Goal: Information Seeking & Learning: Learn about a topic

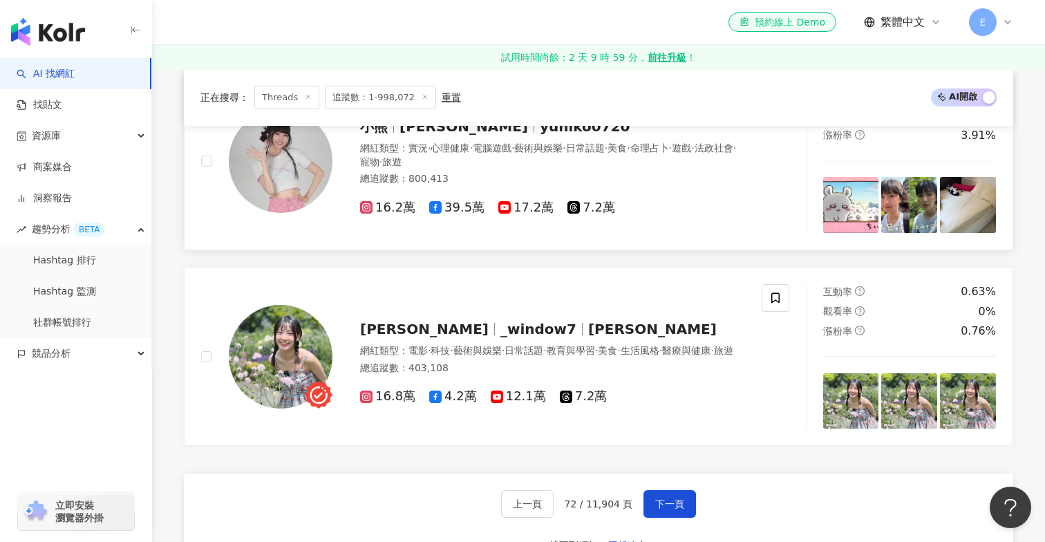
scroll to position [2294, 0]
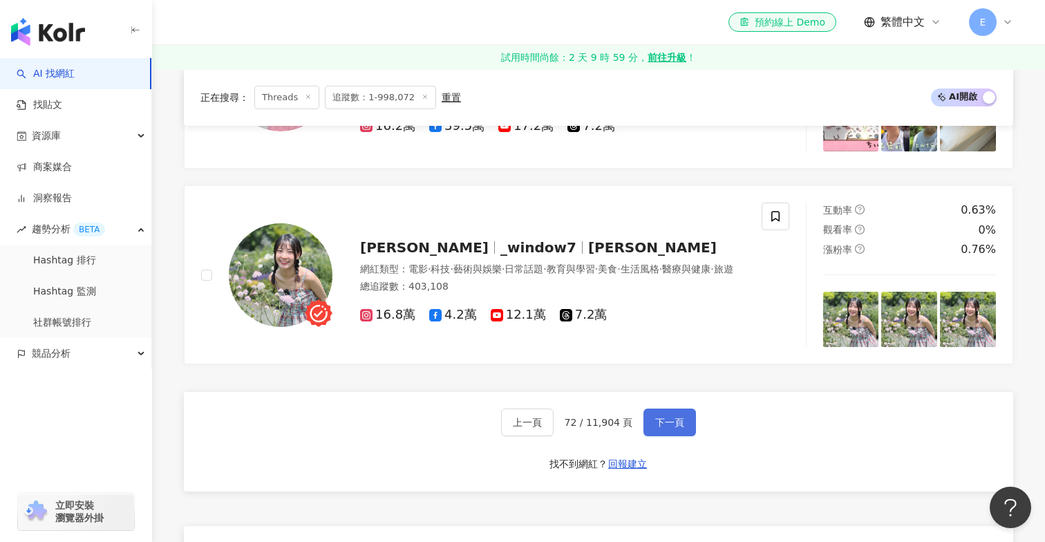
click at [676, 422] on span "下一頁" at bounding box center [669, 422] width 29 height 11
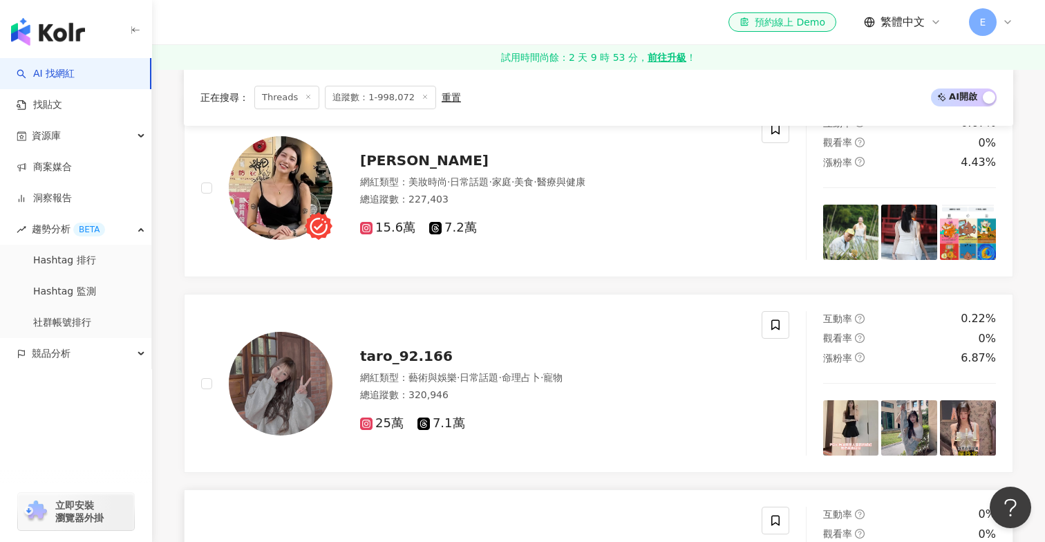
scroll to position [1537, 0]
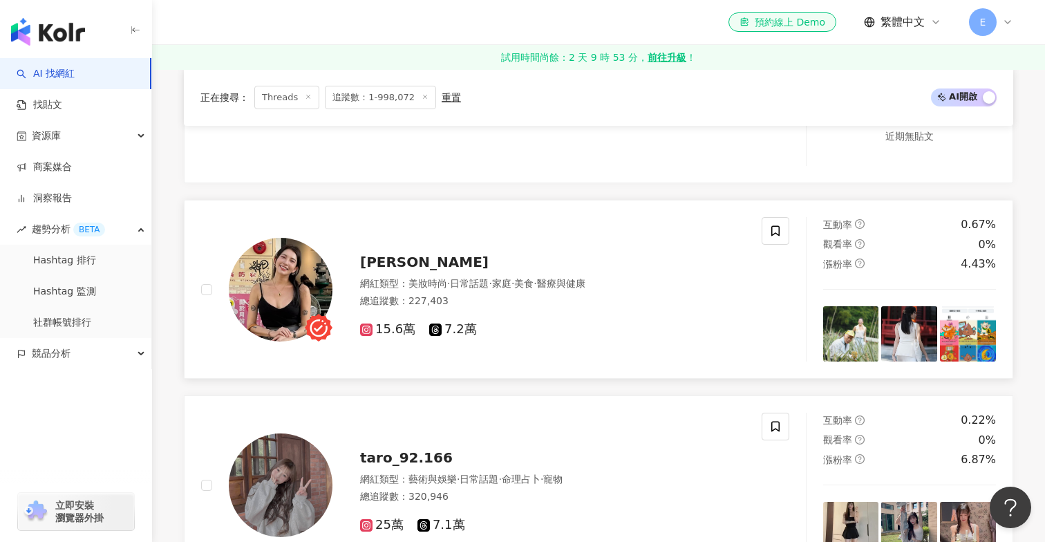
click at [412, 261] on span "Veeda Chang" at bounding box center [424, 262] width 129 height 17
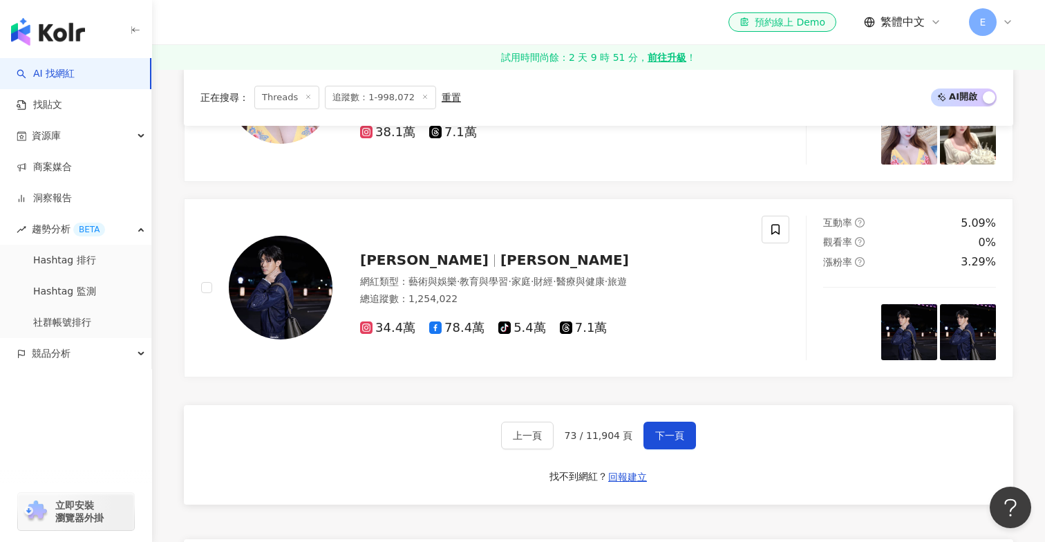
scroll to position [2477, 0]
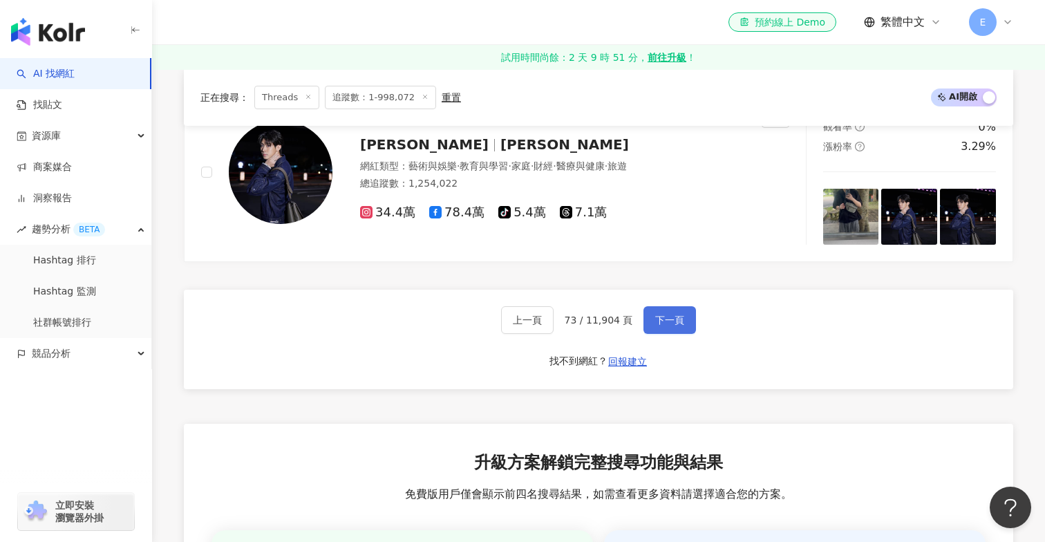
click at [673, 317] on span "下一頁" at bounding box center [669, 320] width 29 height 11
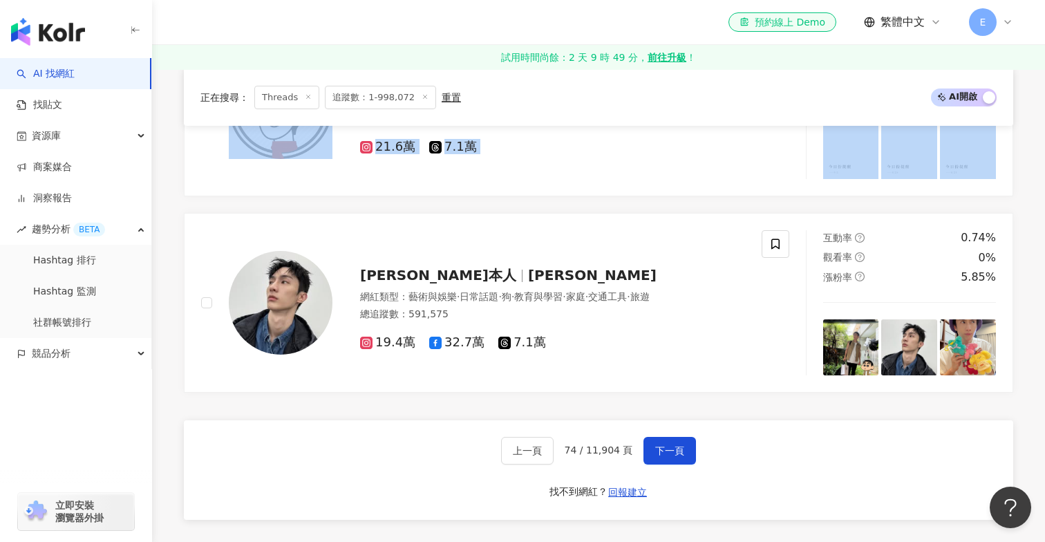
scroll to position [2319, 0]
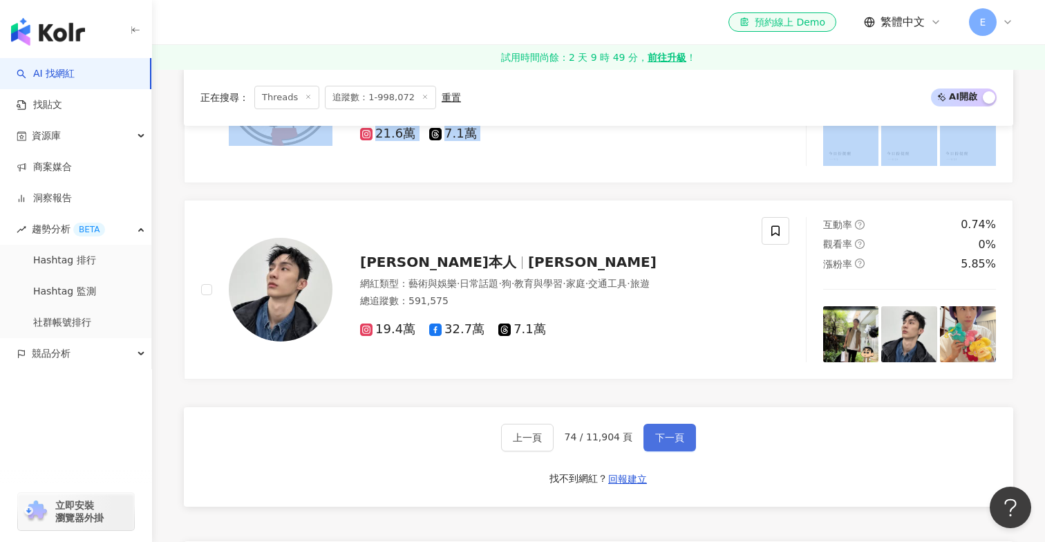
click at [668, 435] on span "下一頁" at bounding box center [669, 437] width 29 height 11
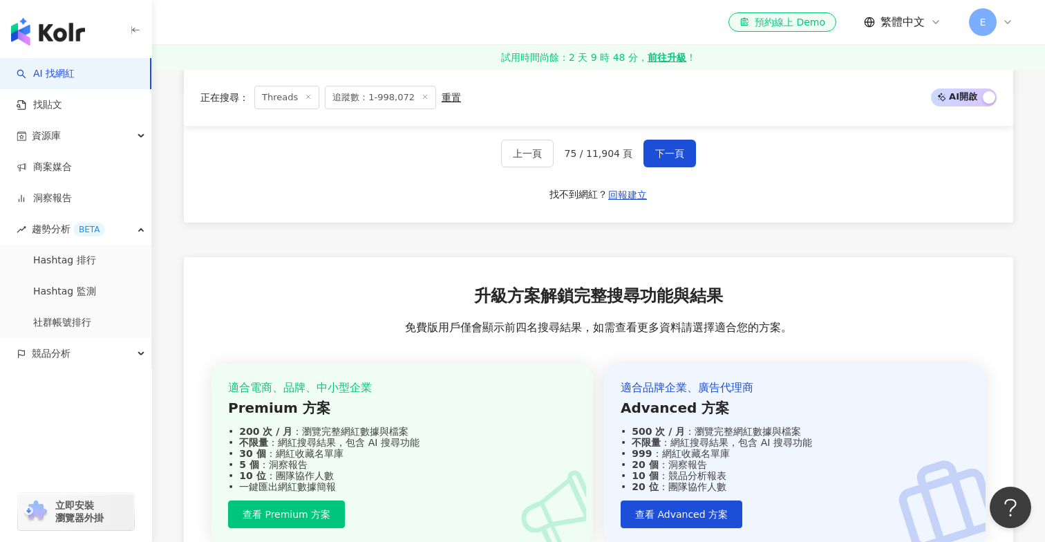
scroll to position [2585, 0]
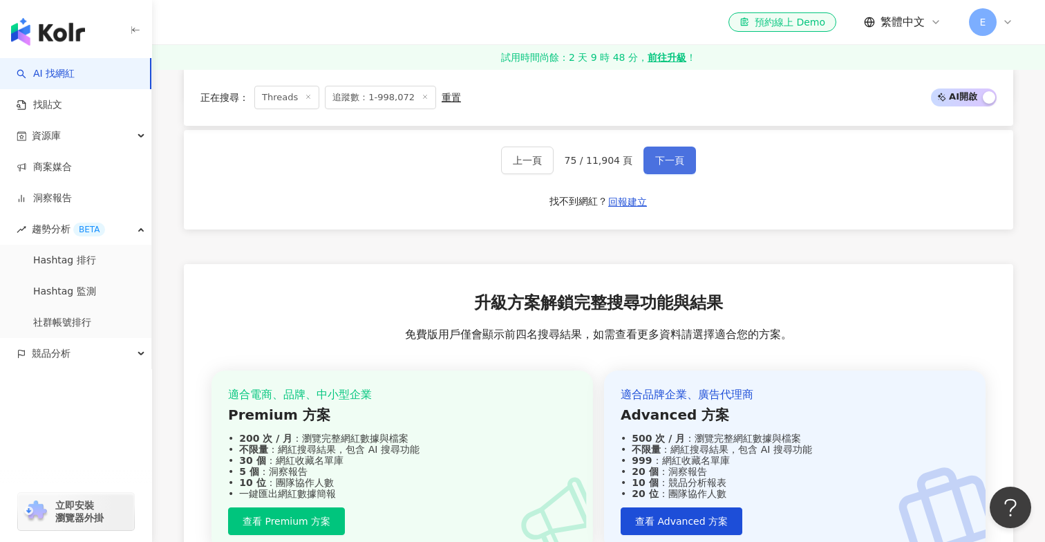
click at [676, 166] on button "下一頁" at bounding box center [670, 161] width 53 height 28
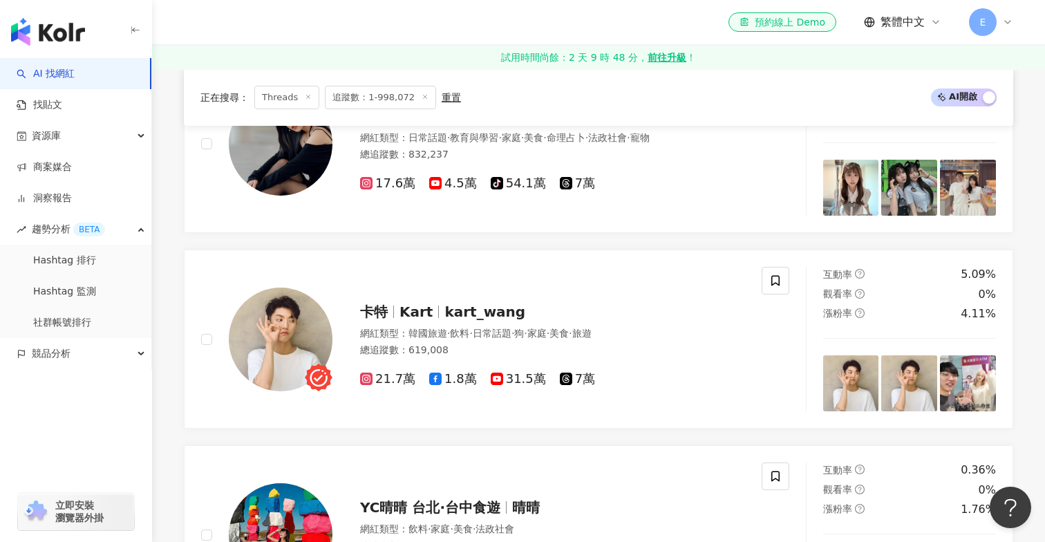
scroll to position [1128, 0]
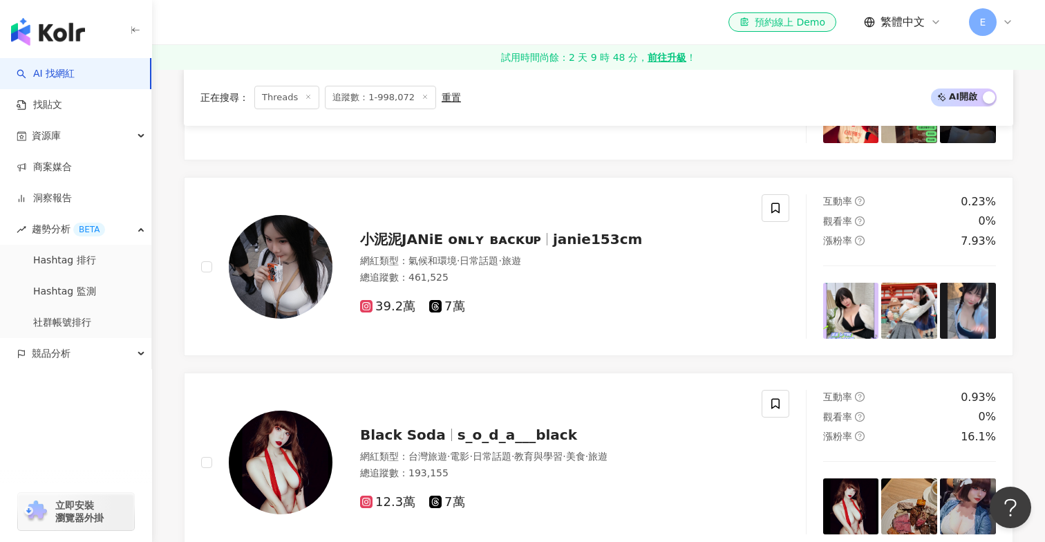
click at [373, 97] on span "追蹤數：1-998,072" at bounding box center [380, 98] width 111 height 24
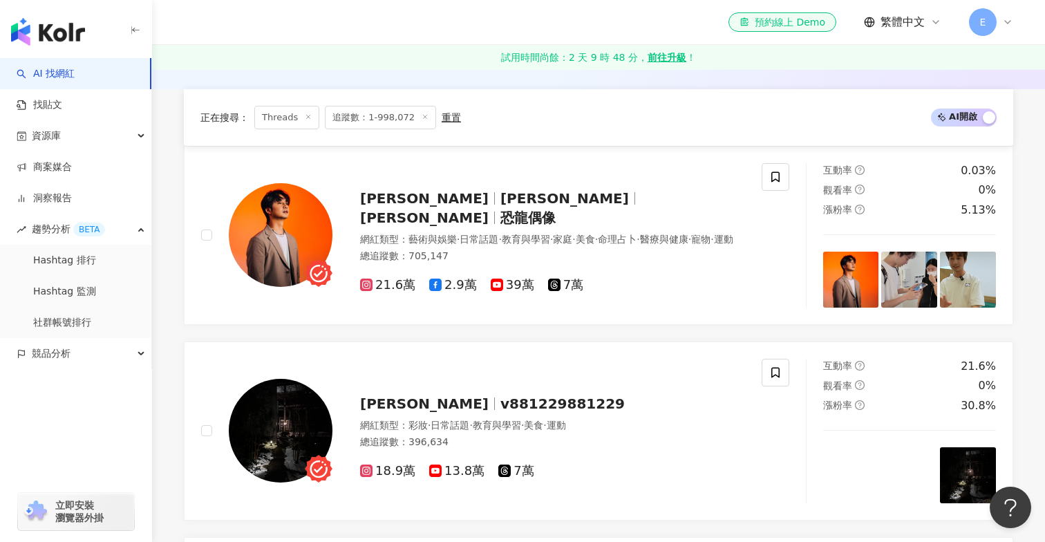
scroll to position [0, 0]
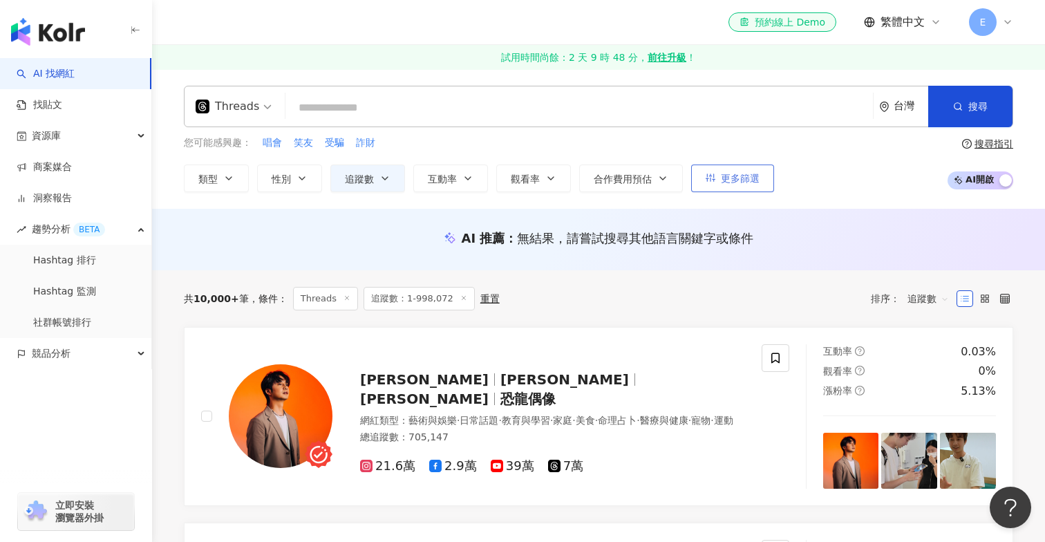
click at [742, 179] on span "更多篩選" at bounding box center [740, 178] width 39 height 11
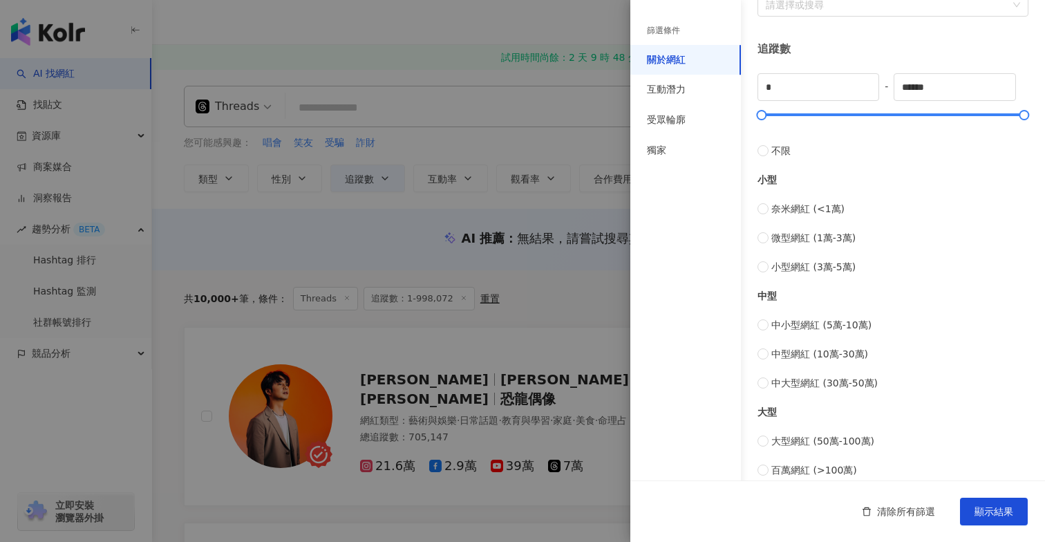
scroll to position [342, 0]
click at [814, 261] on span "小型網紅 (3萬-5萬)" at bounding box center [813, 264] width 84 height 15
type input "*****"
click at [1000, 506] on span "顯示結果" at bounding box center [994, 511] width 39 height 11
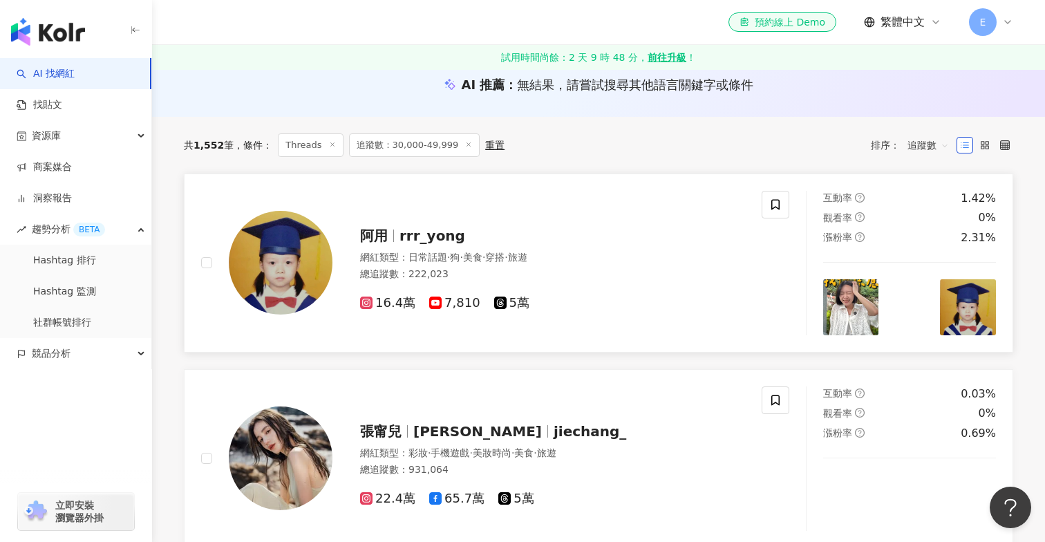
scroll to position [159, 0]
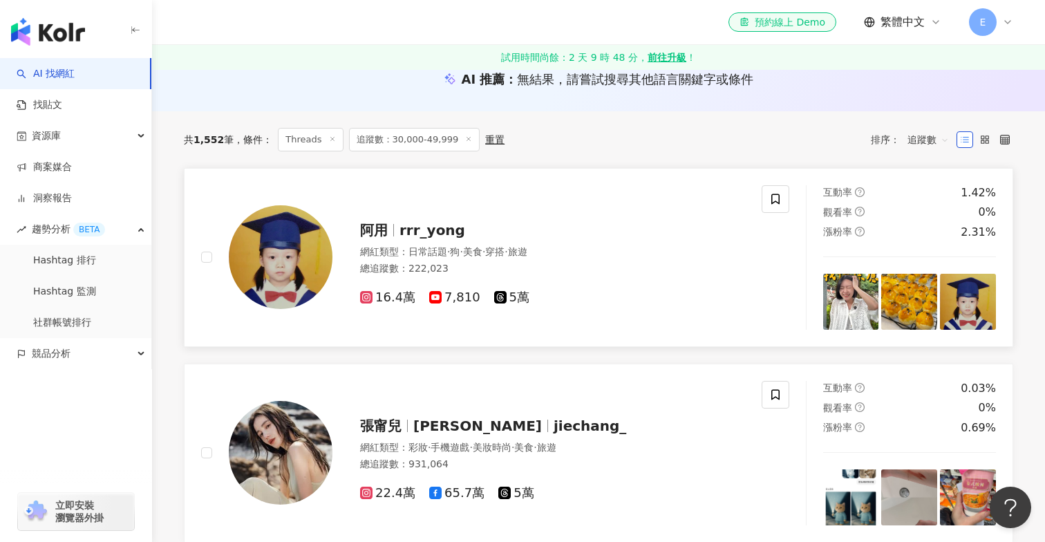
click at [414, 237] on span "rrr_yong" at bounding box center [433, 230] width 66 height 17
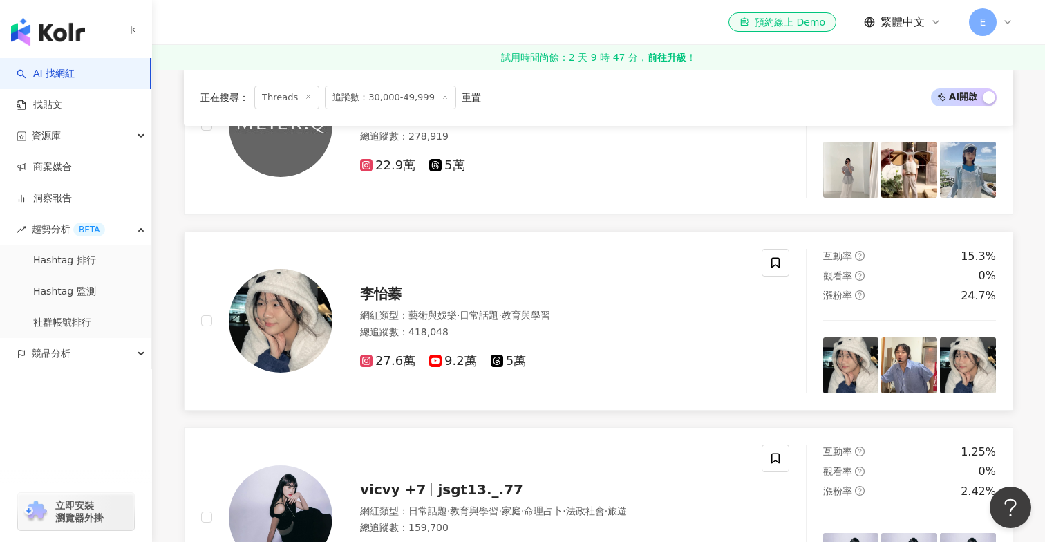
scroll to position [755, 0]
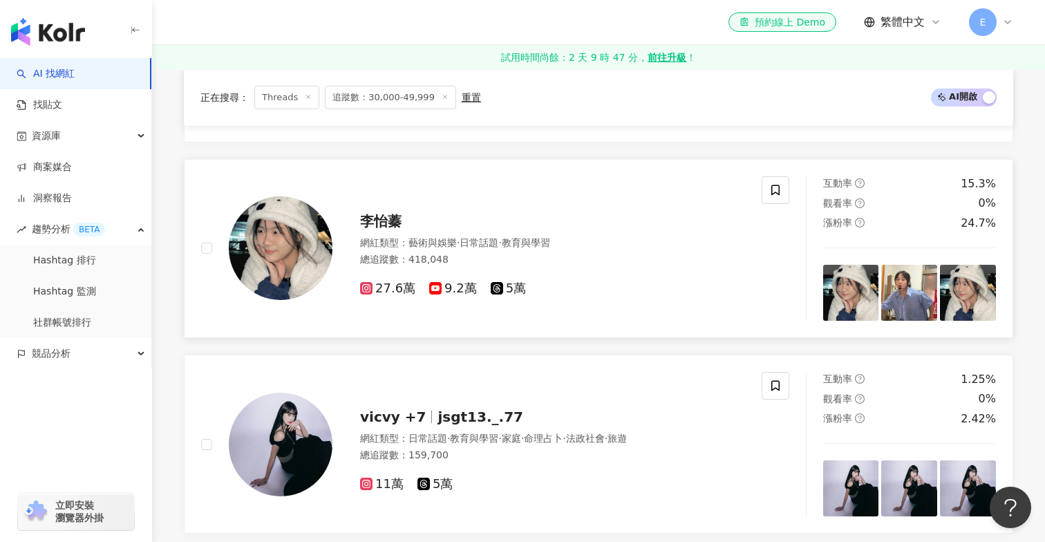
click at [384, 233] on div "李怡蓁 網紅類型 ： 藝術與娛樂 · 日常話題 · 教育與學習 總追蹤數 ： 418,048 27.6萬 9.2萬 5萬" at bounding box center [538, 248] width 413 height 97
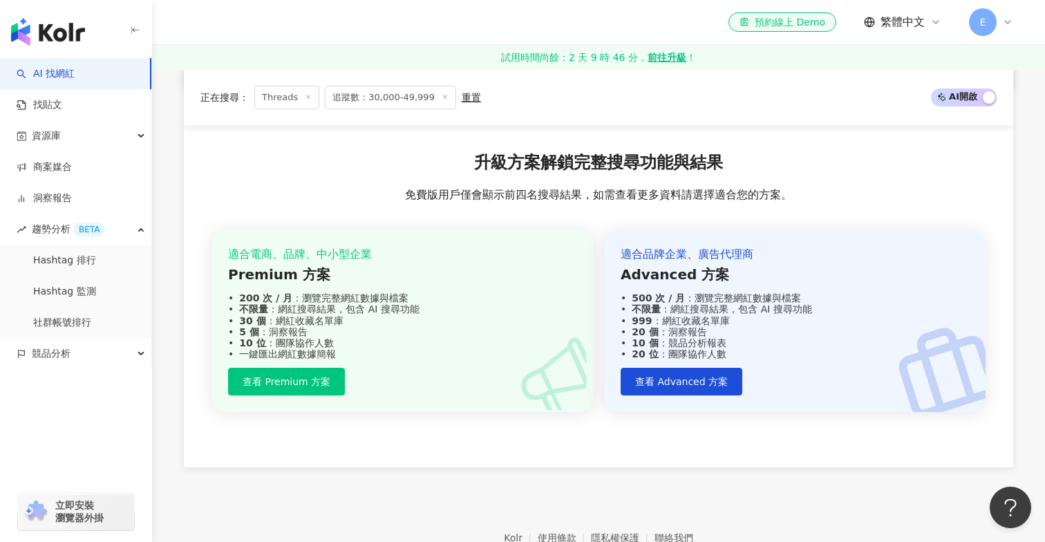
scroll to position [2362, 0]
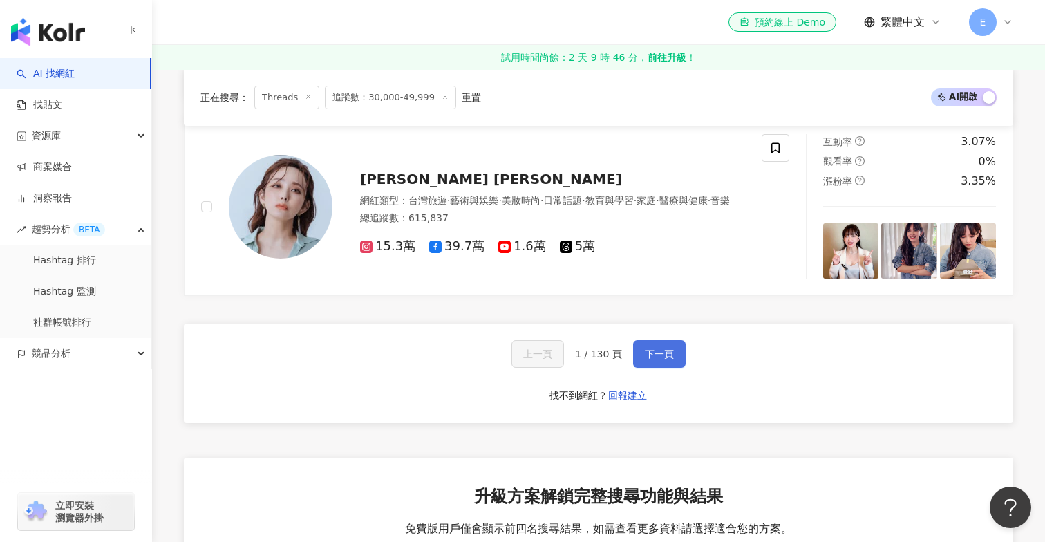
click at [655, 355] on span "下一頁" at bounding box center [659, 353] width 29 height 11
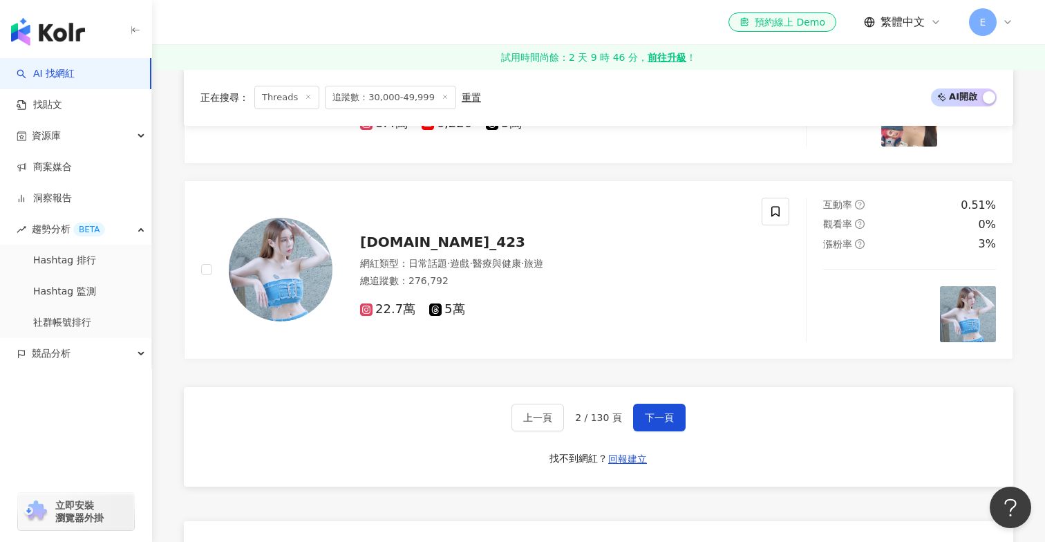
scroll to position [2723, 0]
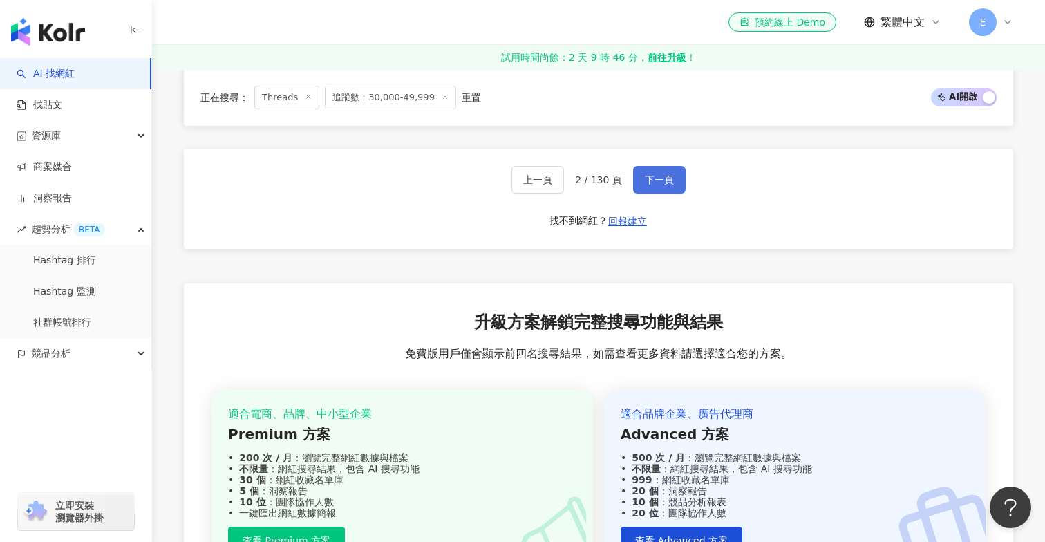
click at [654, 176] on span "下一頁" at bounding box center [659, 179] width 29 height 11
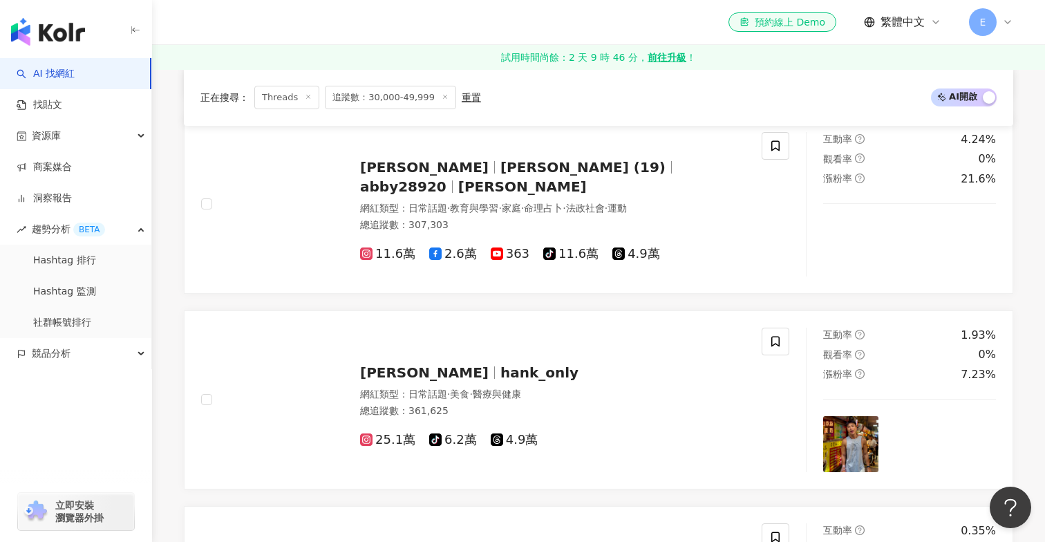
scroll to position [591, 0]
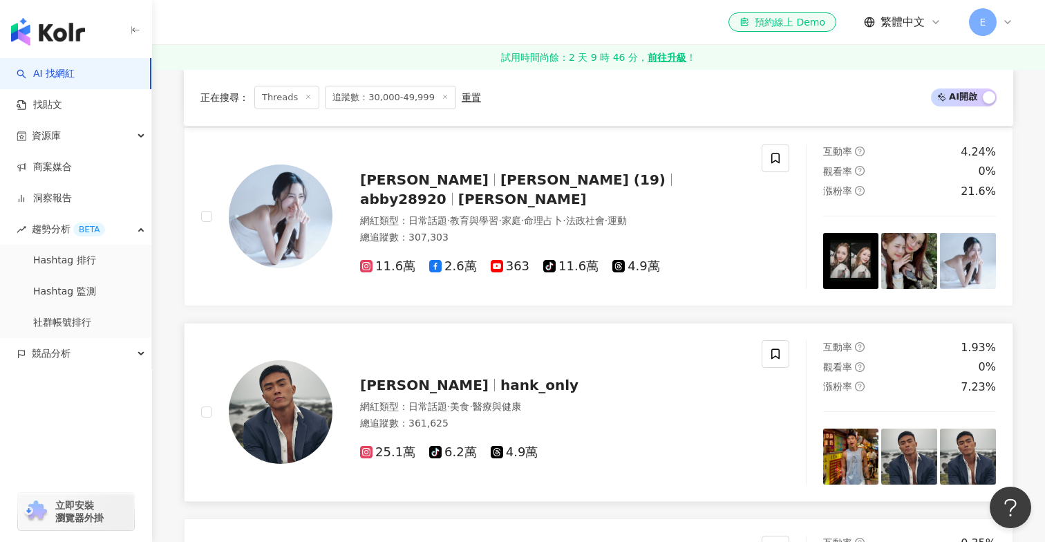
click at [502, 456] on span "4.9萬" at bounding box center [515, 452] width 48 height 15
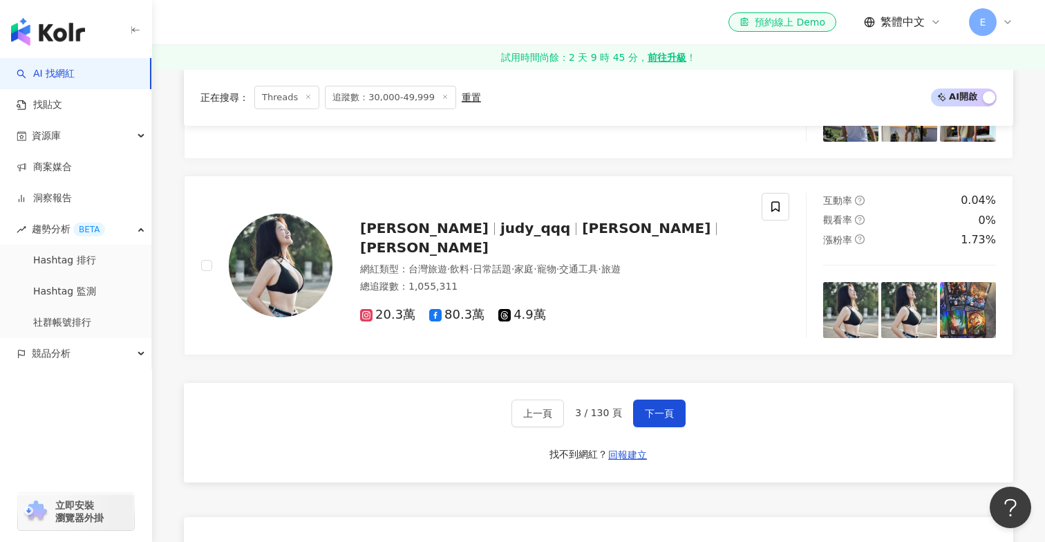
scroll to position [2341, 0]
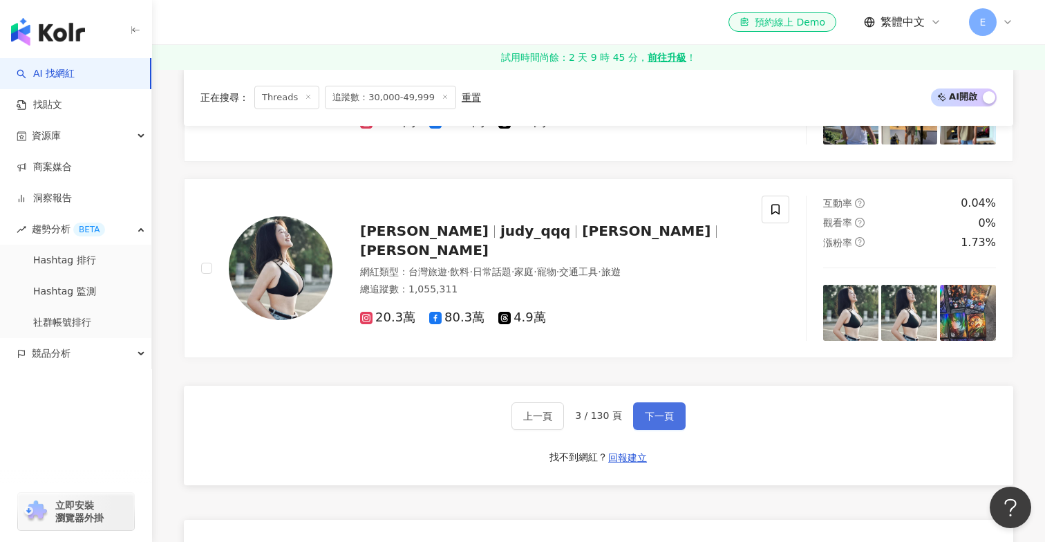
click at [670, 423] on button "下一頁" at bounding box center [659, 416] width 53 height 28
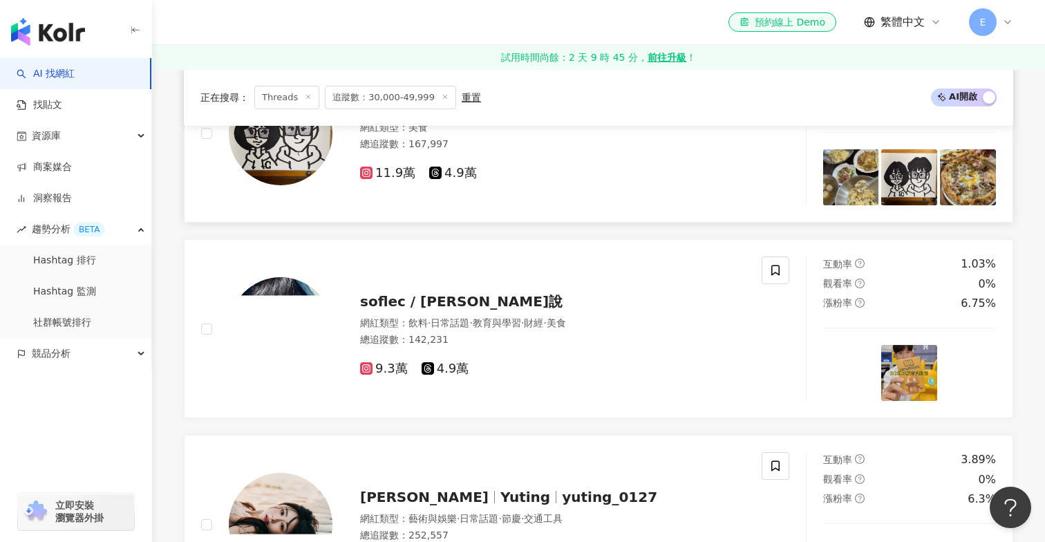
scroll to position [1513, 0]
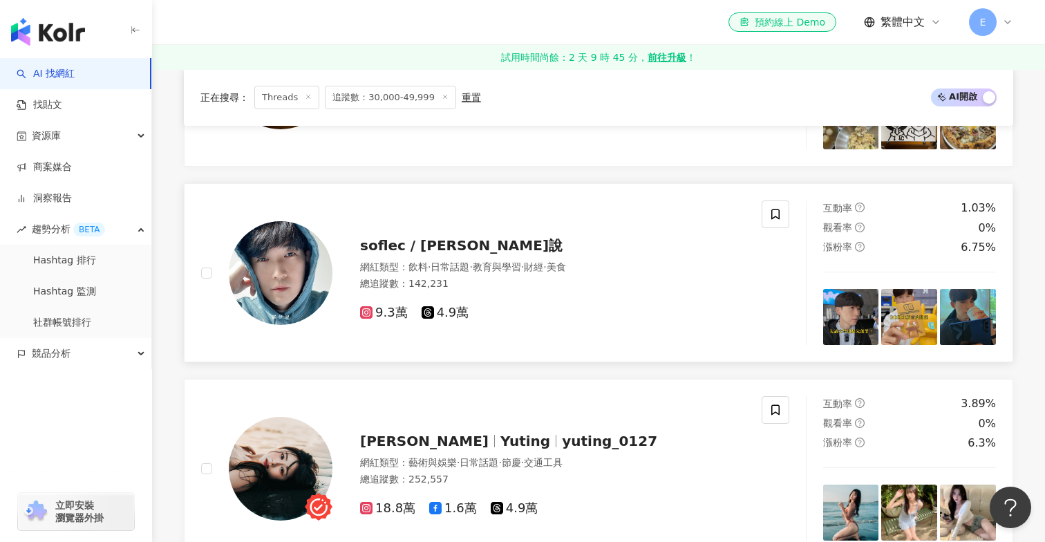
click at [396, 227] on div "soflec / 羅伊說 網紅類型 ： 飲料 · 日常話題 · 教育與學習 · 財經 · 美食 總追蹤數 ： 142,231 9.3萬 4.9萬" at bounding box center [538, 273] width 413 height 97
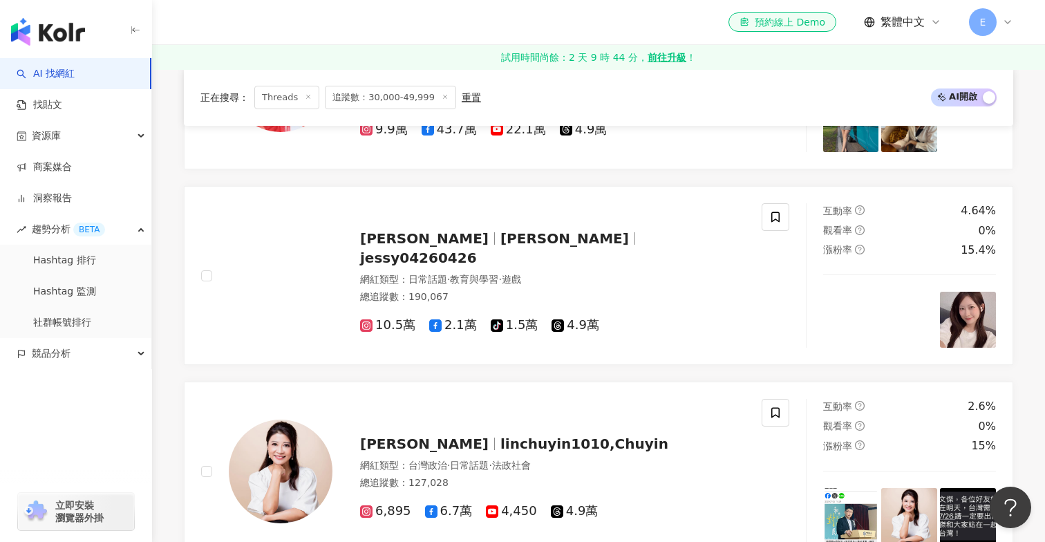
scroll to position [2291, 0]
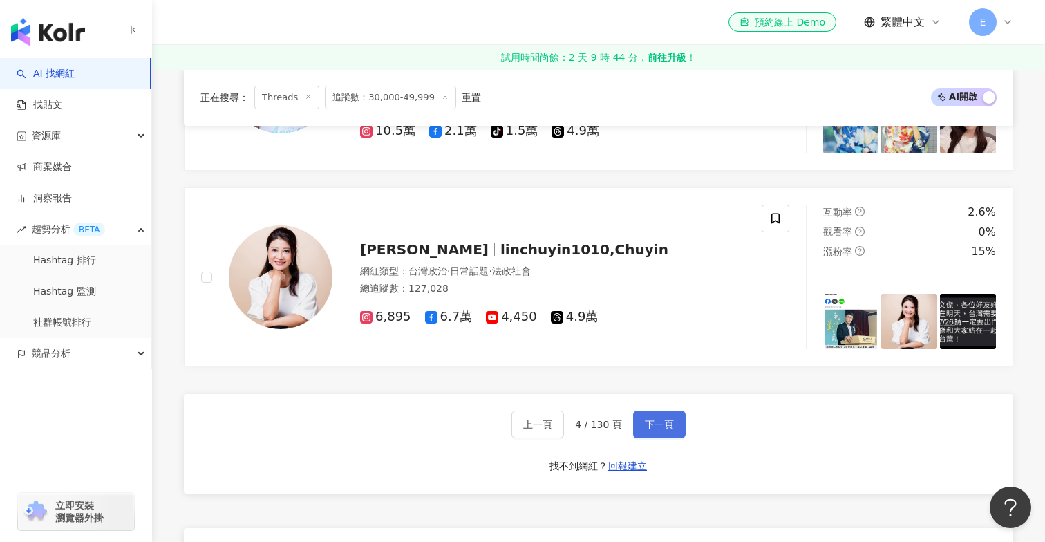
click at [644, 415] on button "下一頁" at bounding box center [659, 425] width 53 height 28
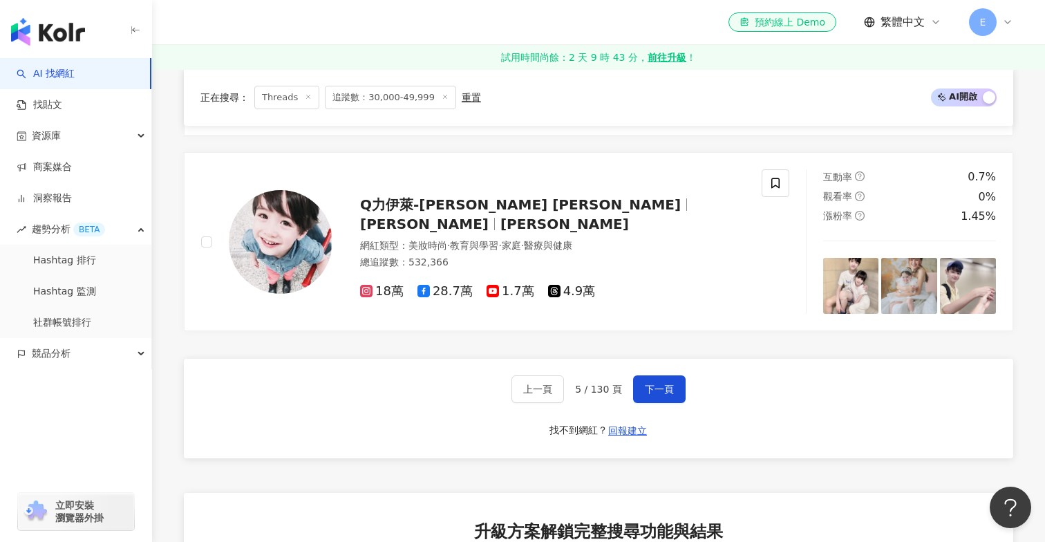
scroll to position [2578, 0]
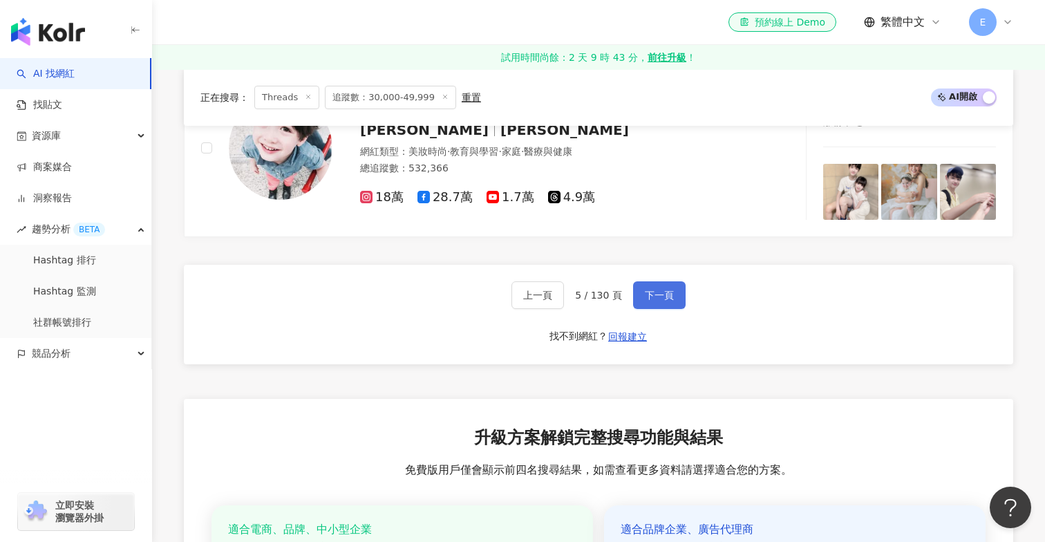
click at [663, 304] on button "下一頁" at bounding box center [659, 295] width 53 height 28
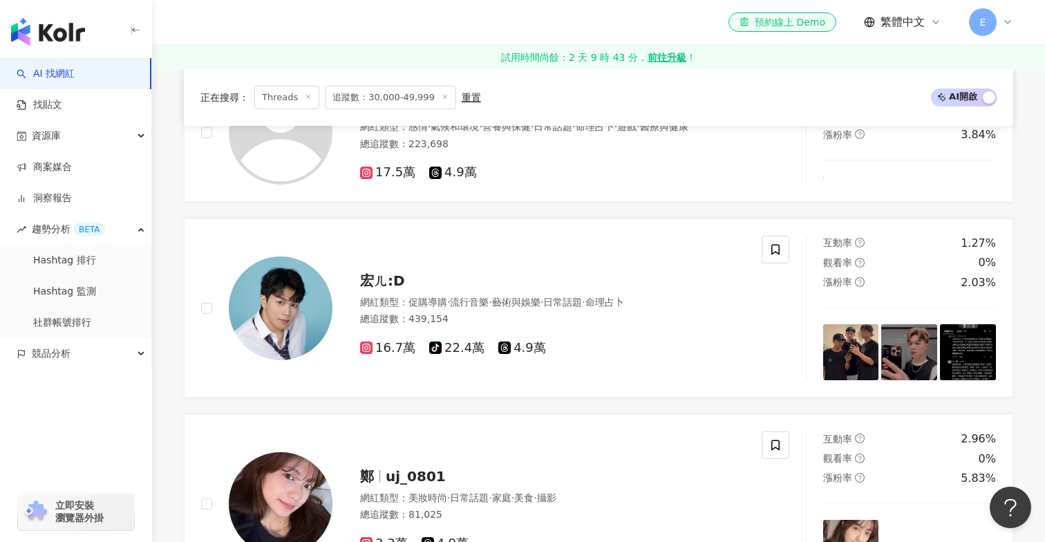
scroll to position [1483, 0]
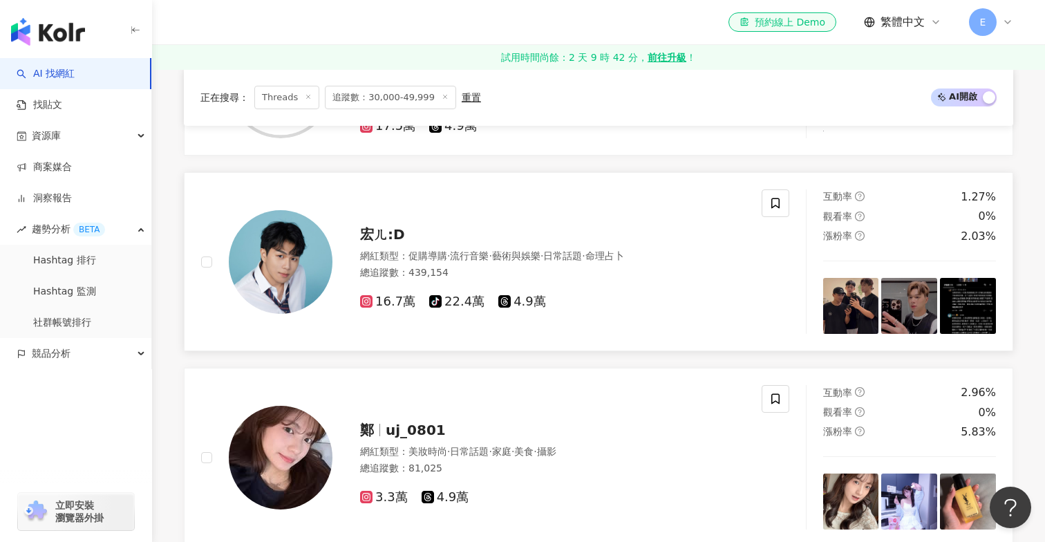
click at [379, 233] on span "宏ㄦ:D" at bounding box center [382, 234] width 45 height 17
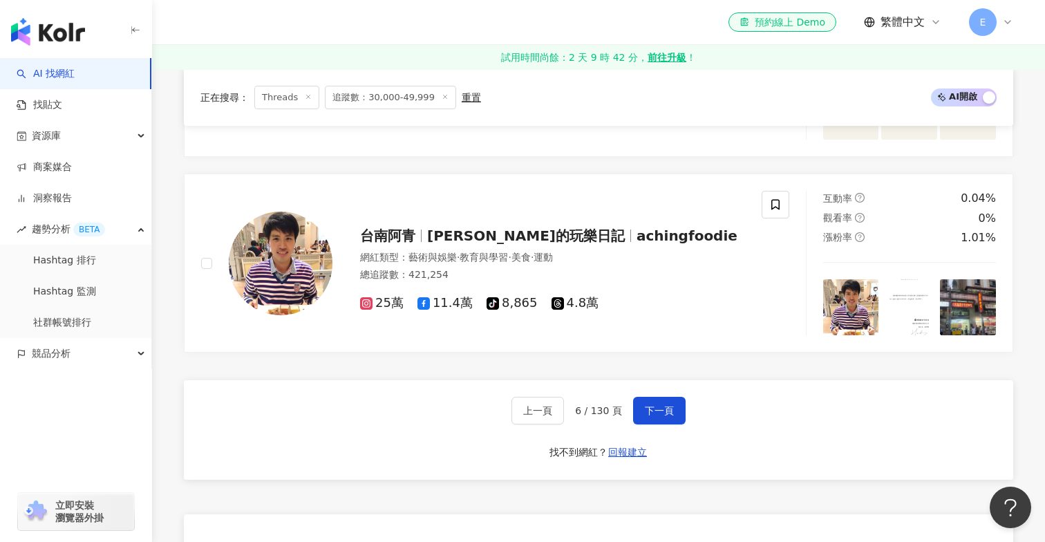
scroll to position [2268, 0]
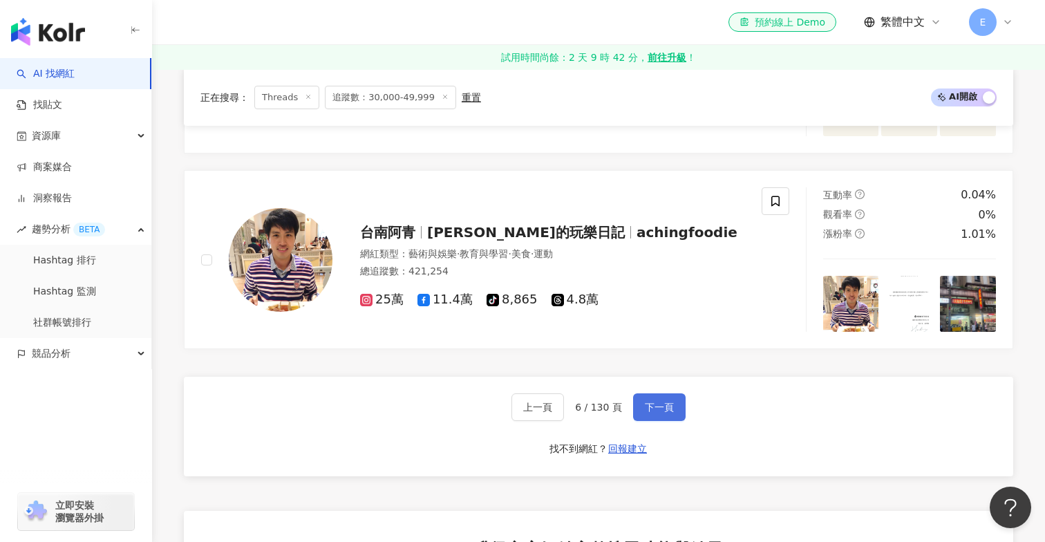
click at [657, 405] on span "下一頁" at bounding box center [659, 407] width 29 height 11
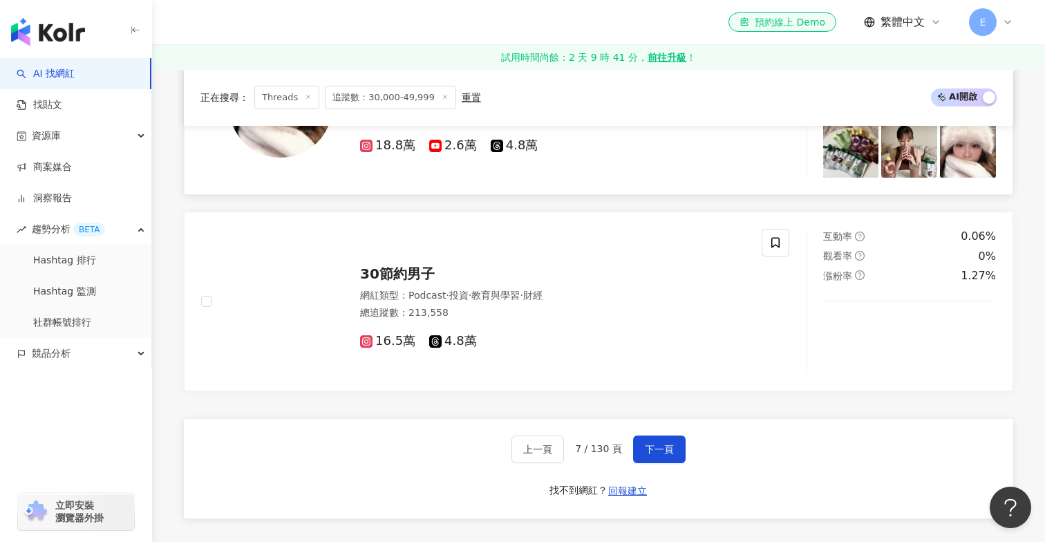
scroll to position [2423, 0]
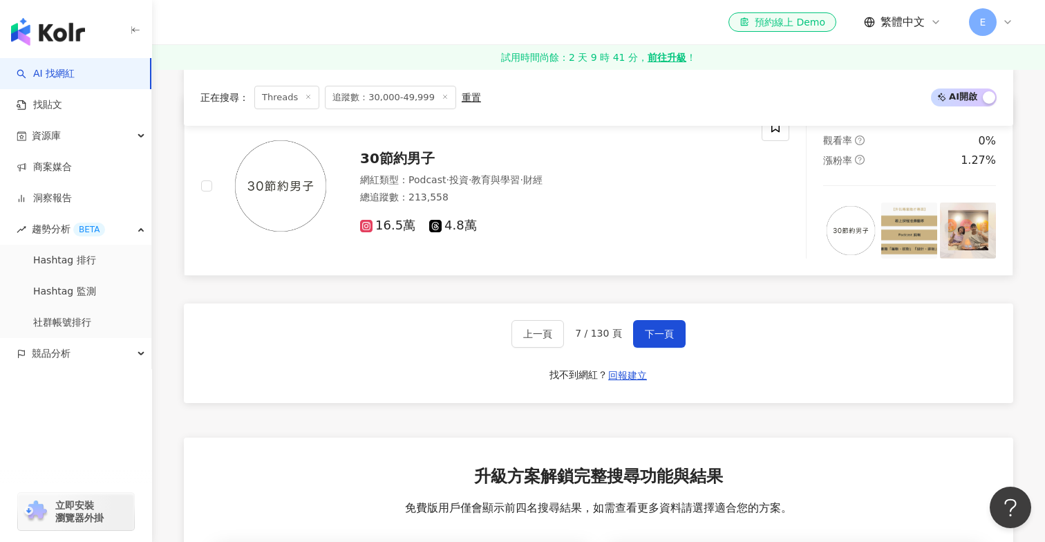
click at [414, 156] on span "30節約男子" at bounding box center [397, 158] width 75 height 17
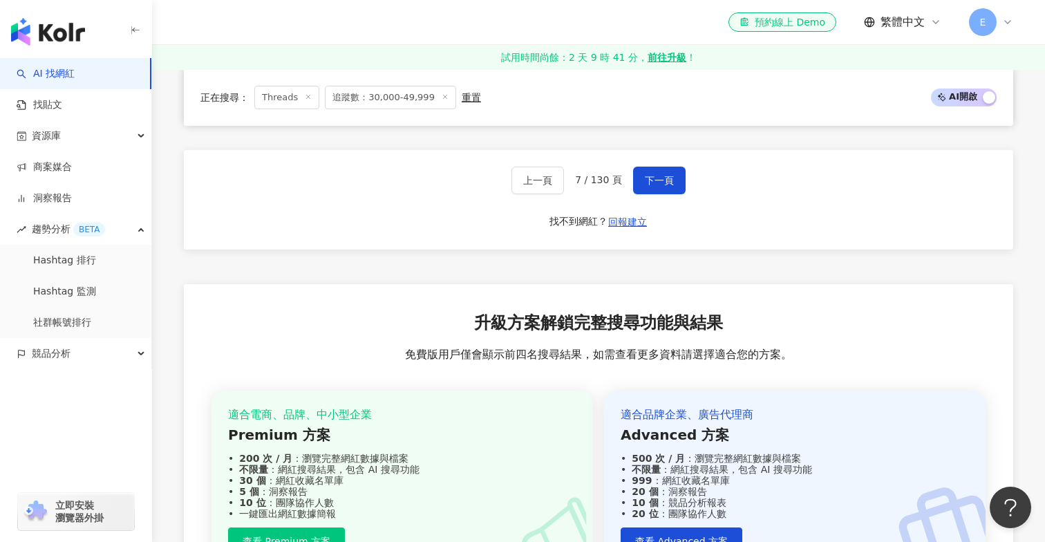
scroll to position [2536, 0]
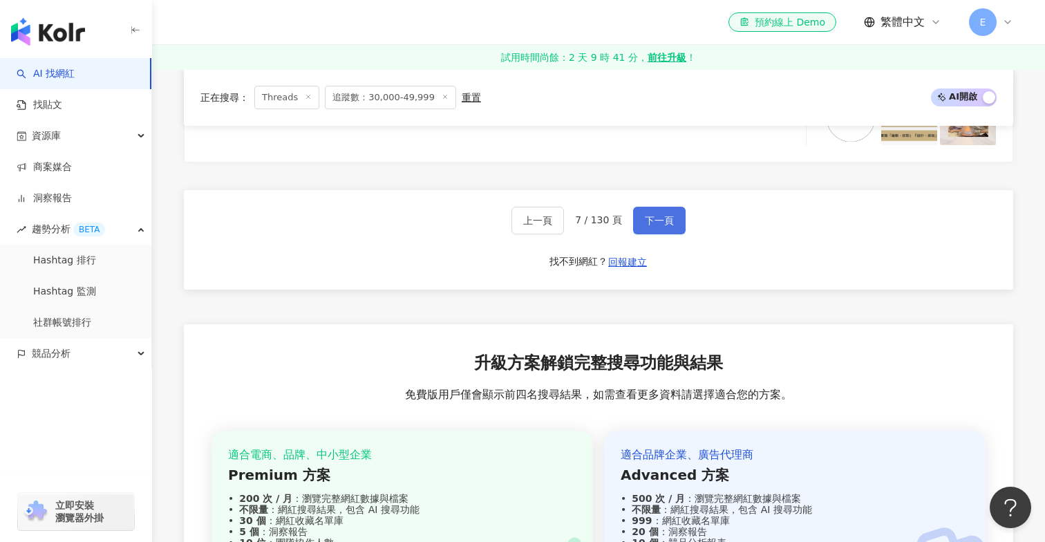
click at [659, 209] on button "下一頁" at bounding box center [659, 221] width 53 height 28
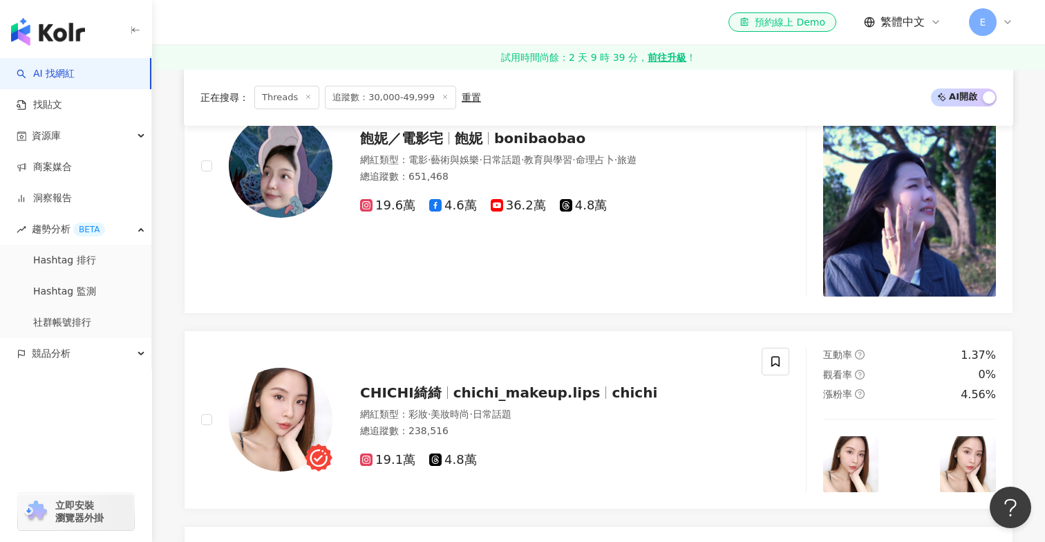
scroll to position [2056, 0]
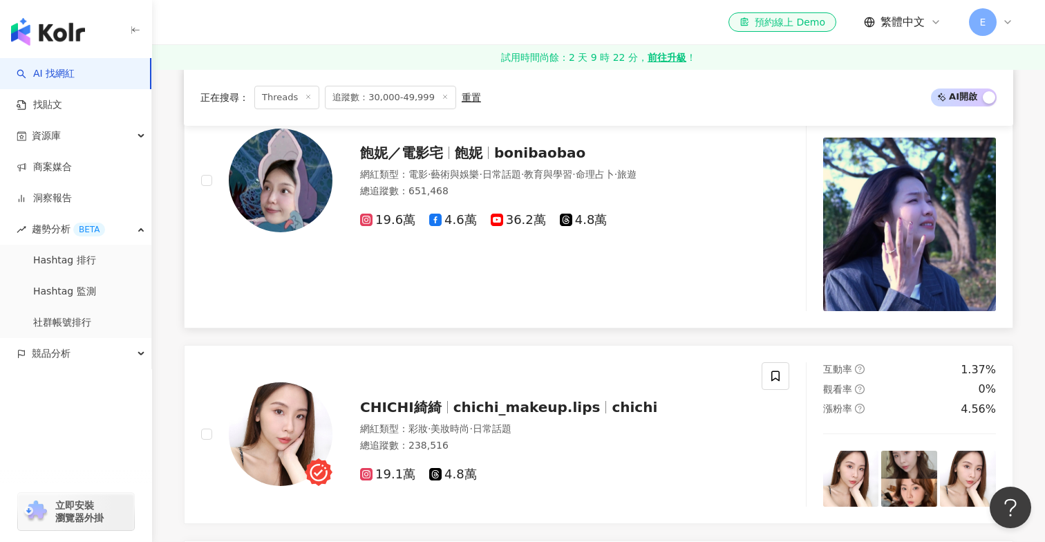
click at [547, 151] on span "bonibaobao" at bounding box center [539, 152] width 91 height 17
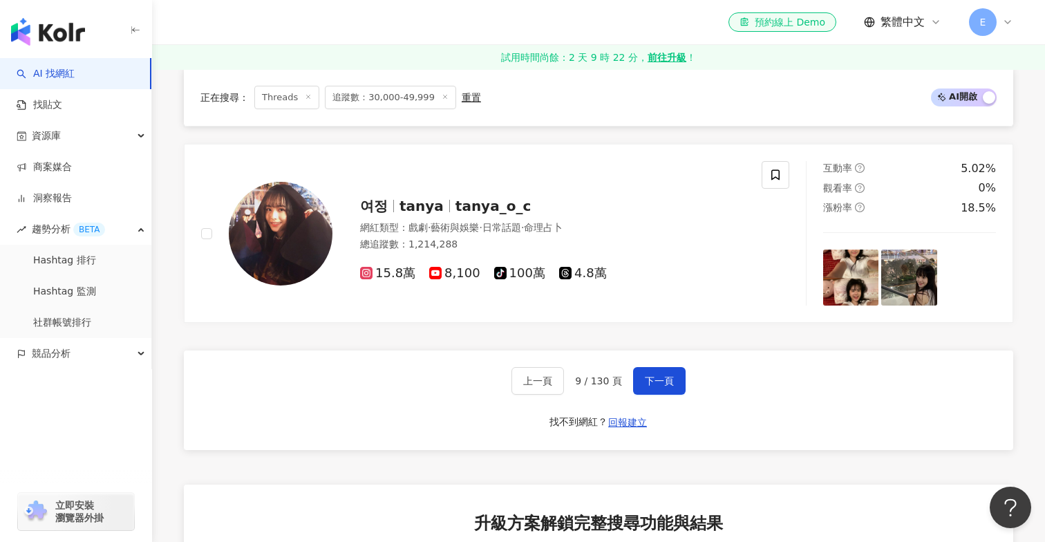
scroll to position [2454, 0]
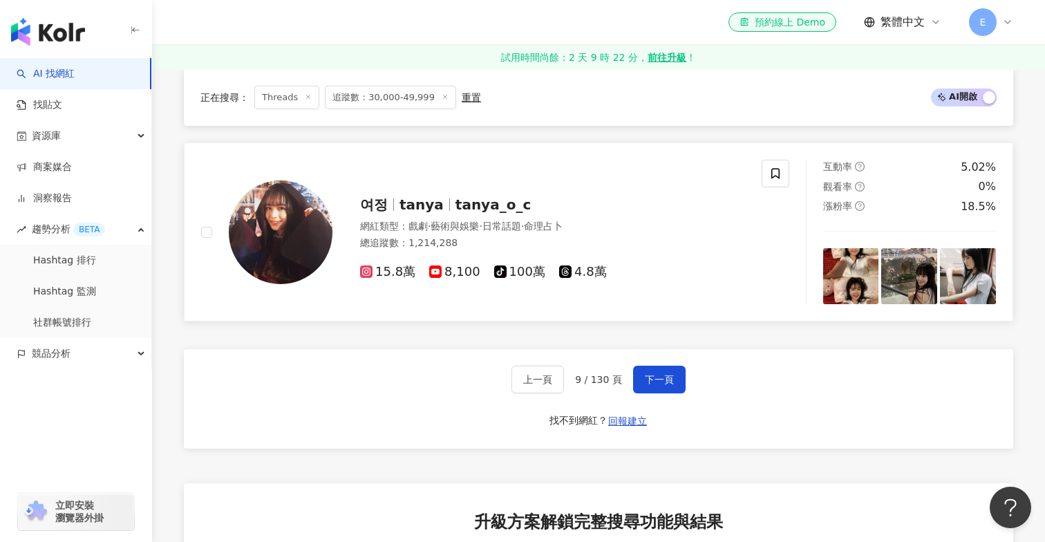
click at [413, 206] on span "tanya" at bounding box center [422, 204] width 44 height 17
click at [647, 388] on button "下一頁" at bounding box center [659, 380] width 53 height 28
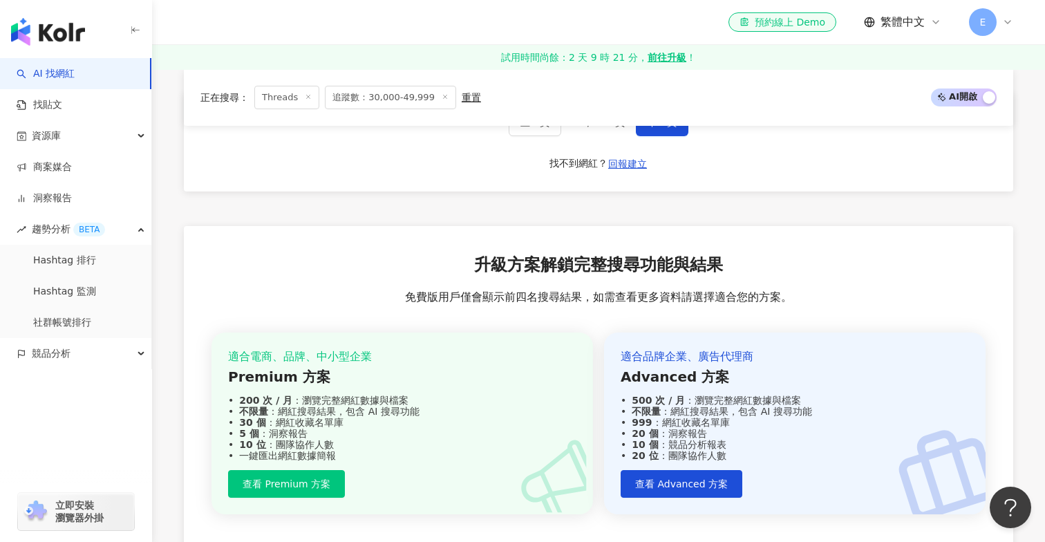
scroll to position [2666, 0]
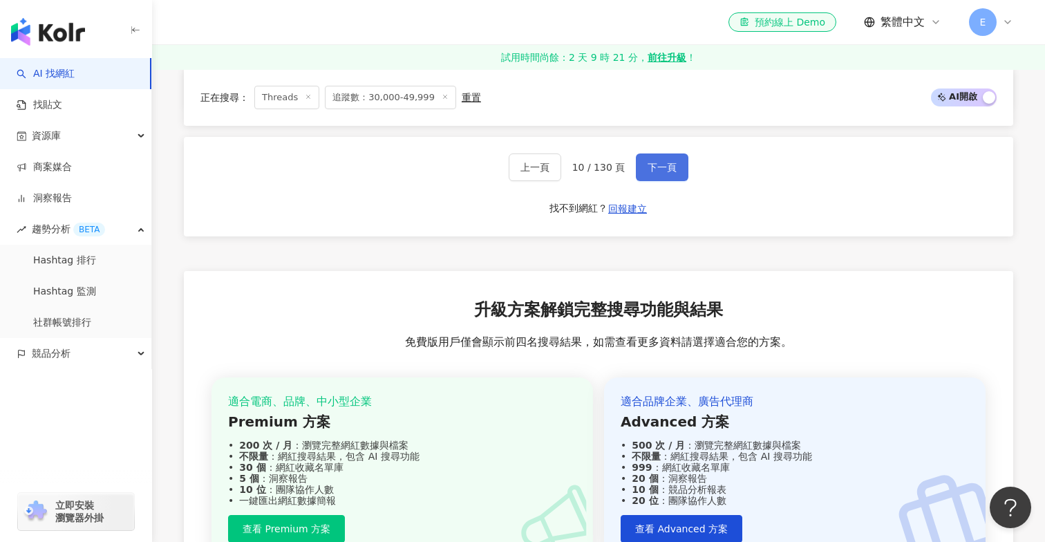
click at [653, 171] on span "下一頁" at bounding box center [662, 167] width 29 height 11
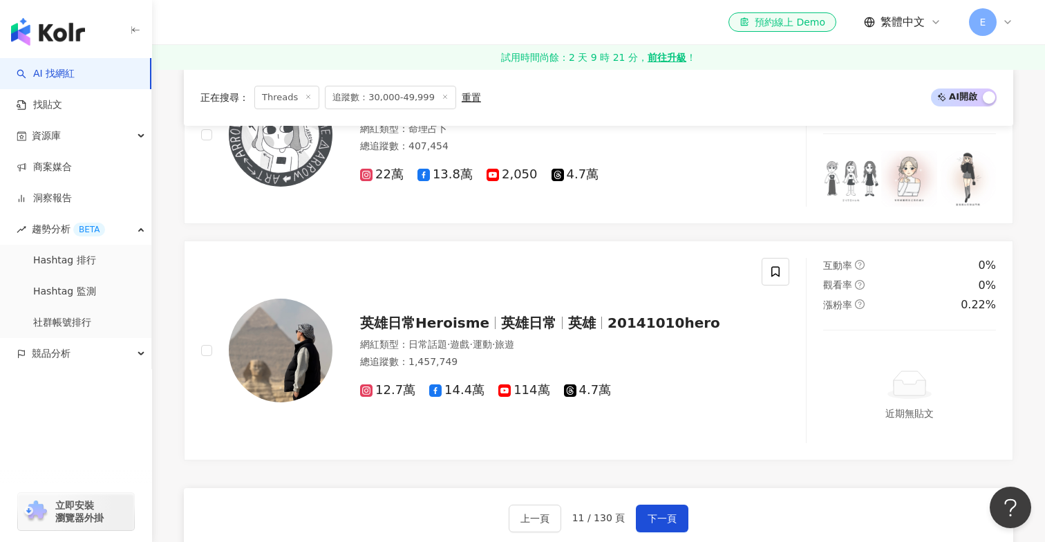
scroll to position [2155, 0]
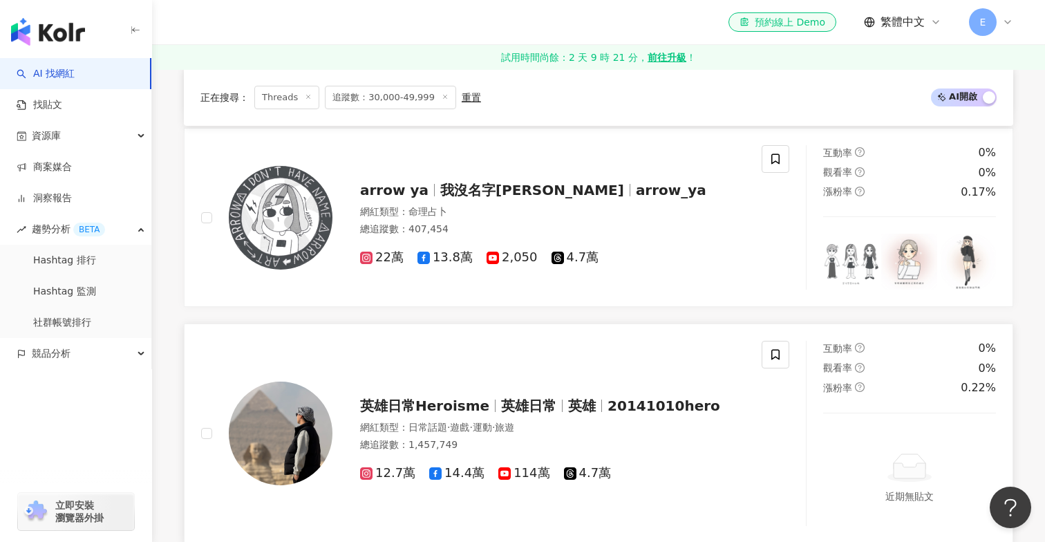
click at [440, 404] on span "英雄日常Heroisme" at bounding box center [424, 405] width 129 height 17
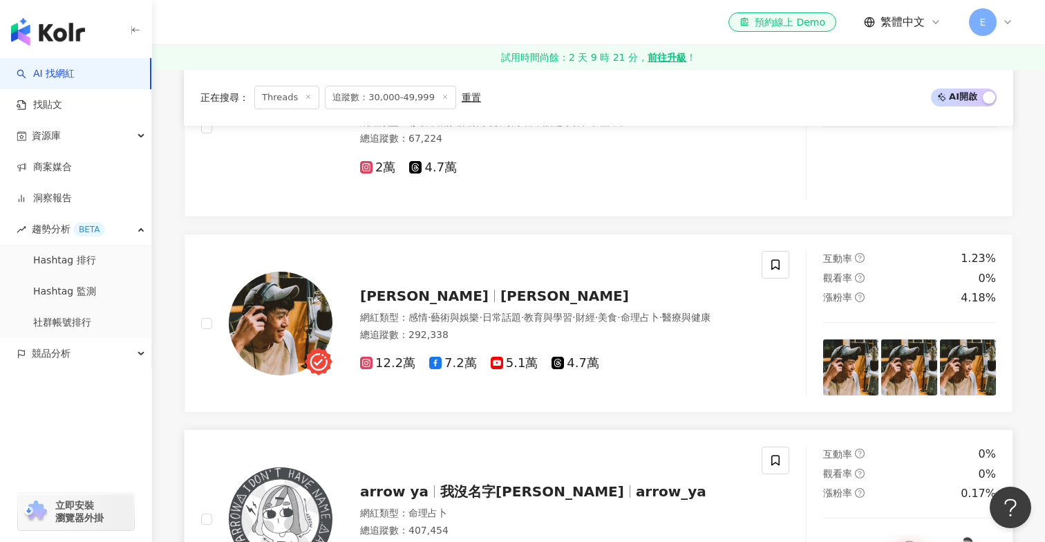
scroll to position [1779, 0]
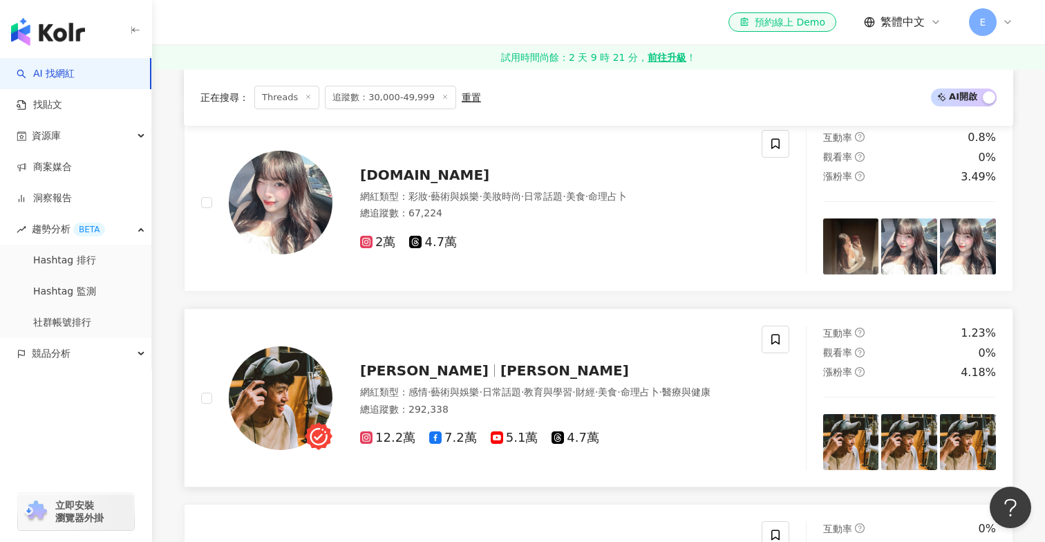
click at [386, 362] on span "歐馬克" at bounding box center [424, 370] width 129 height 17
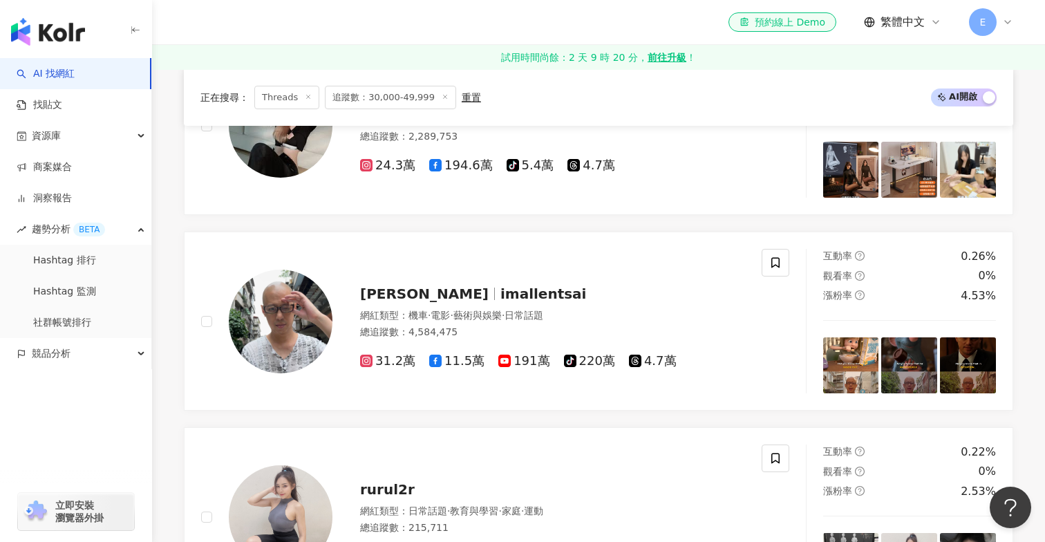
scroll to position [982, 0]
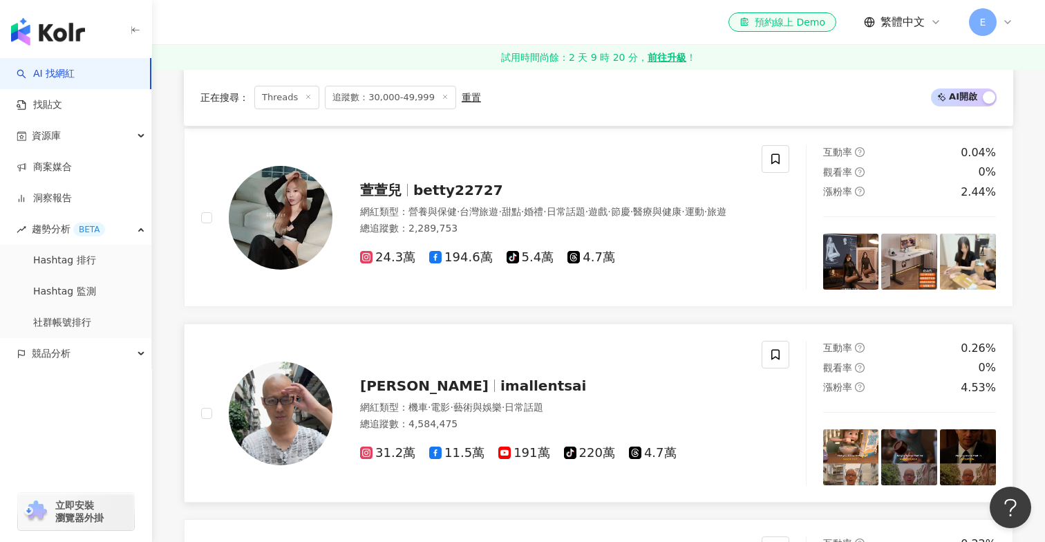
click at [398, 383] on span "Allen Tsai" at bounding box center [424, 385] width 129 height 17
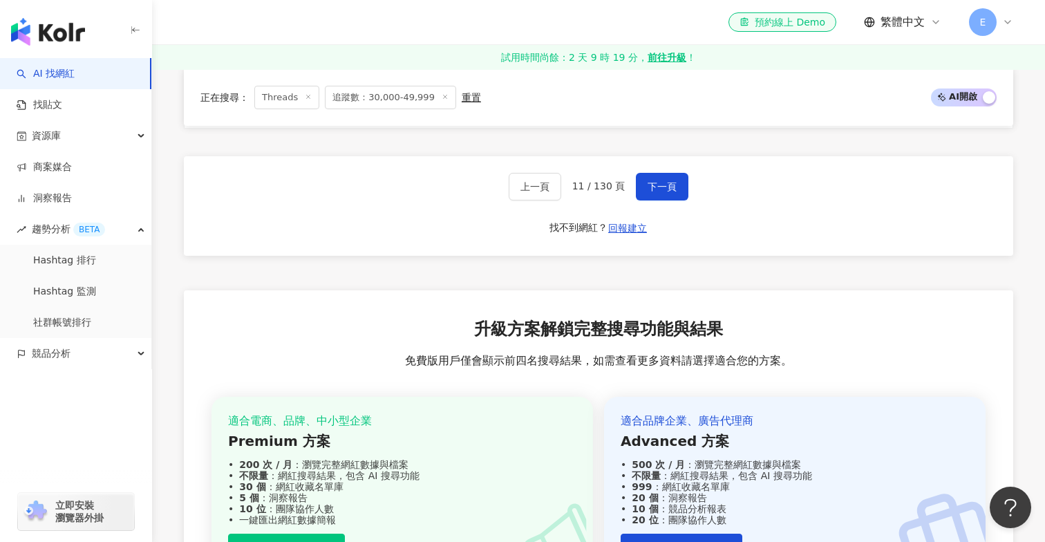
scroll to position [2430, 0]
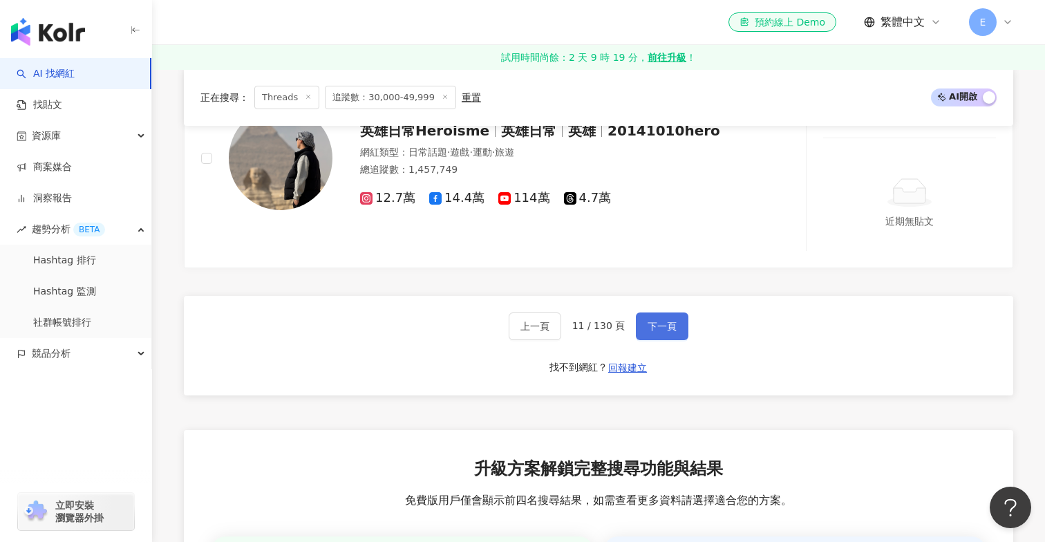
click at [654, 332] on button "下一頁" at bounding box center [662, 326] width 53 height 28
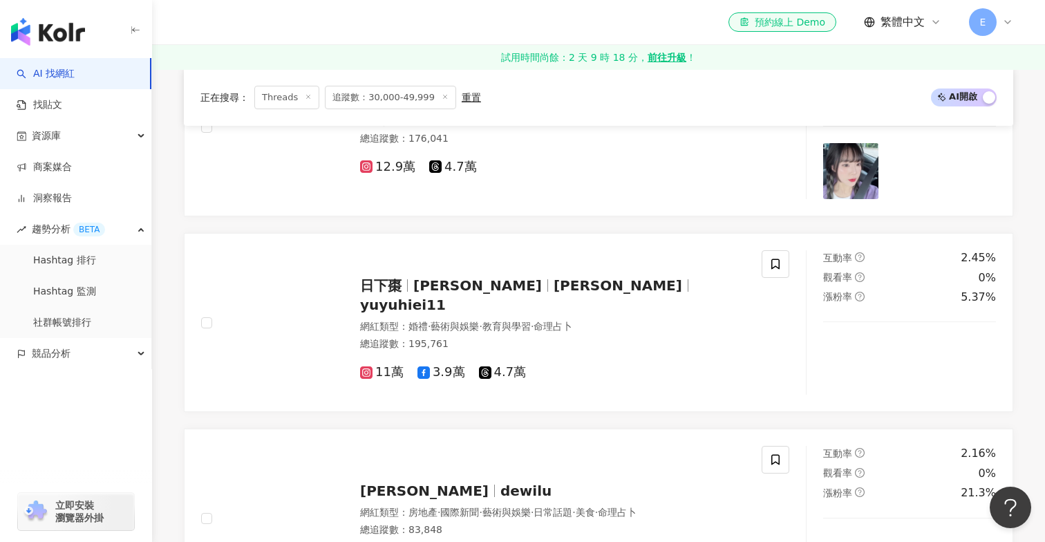
scroll to position [2081, 0]
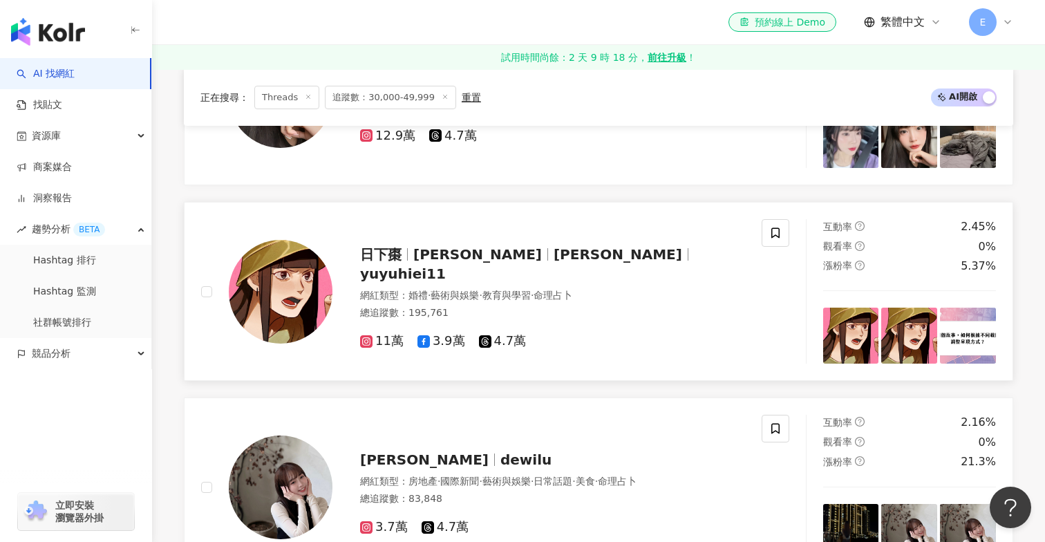
click at [554, 261] on span "阿棗" at bounding box center [618, 254] width 129 height 17
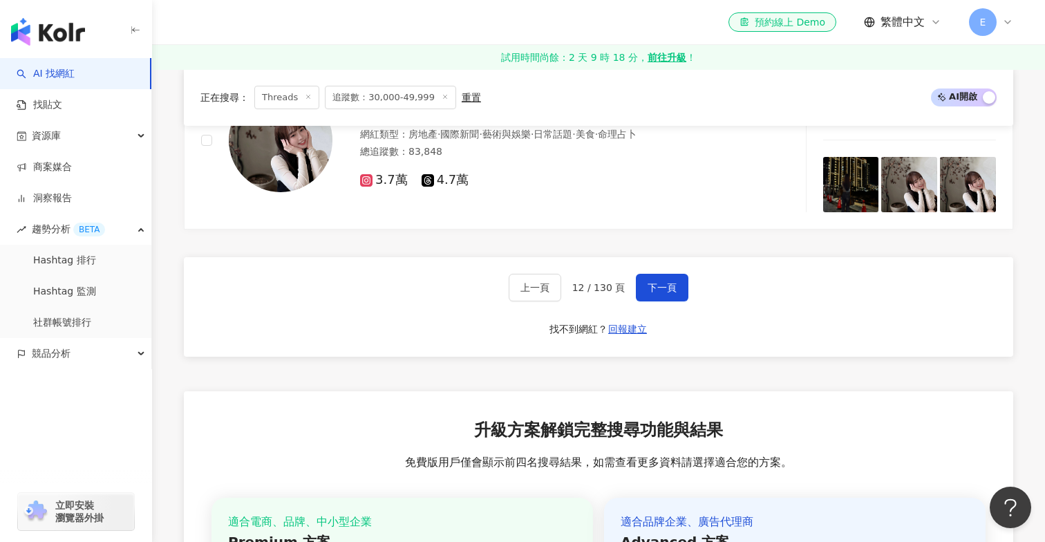
scroll to position [2426, 0]
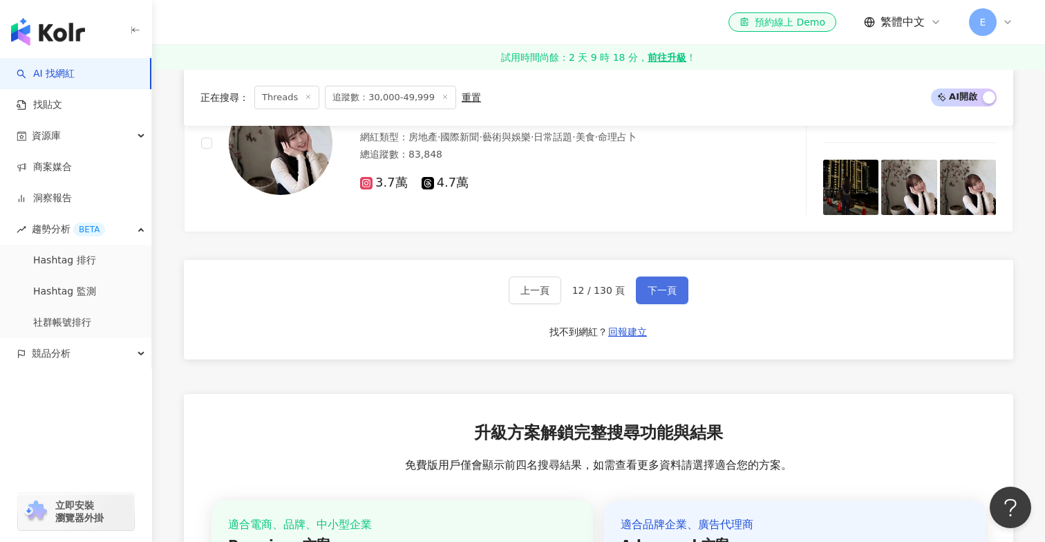
click at [654, 289] on span "下一頁" at bounding box center [662, 290] width 29 height 11
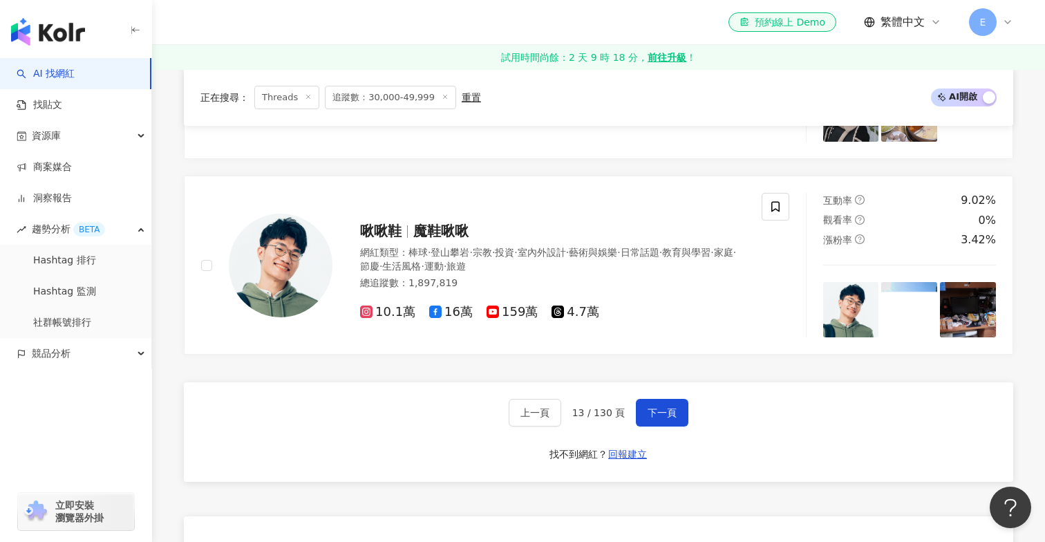
scroll to position [2374, 0]
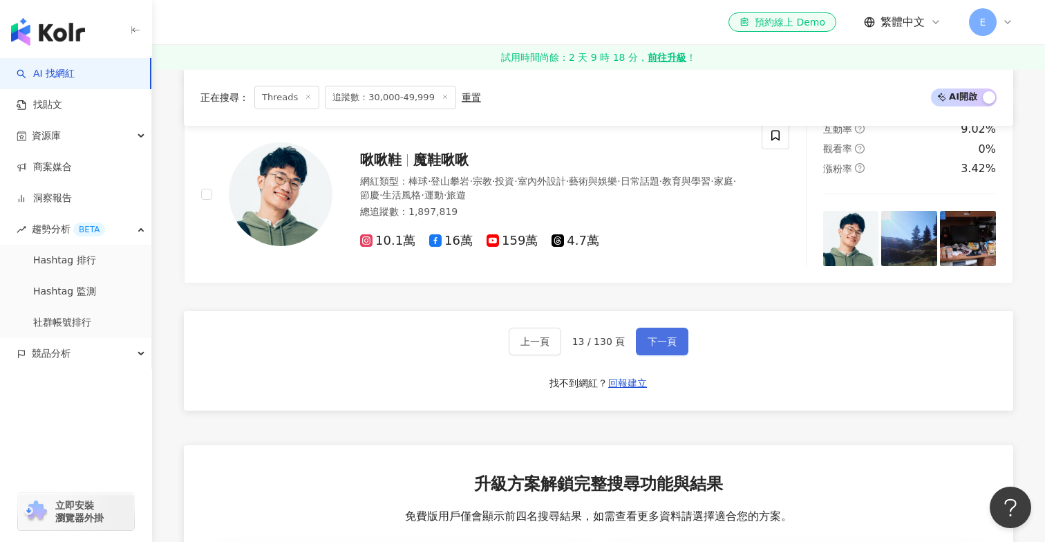
click at [662, 336] on span "下一頁" at bounding box center [662, 341] width 29 height 11
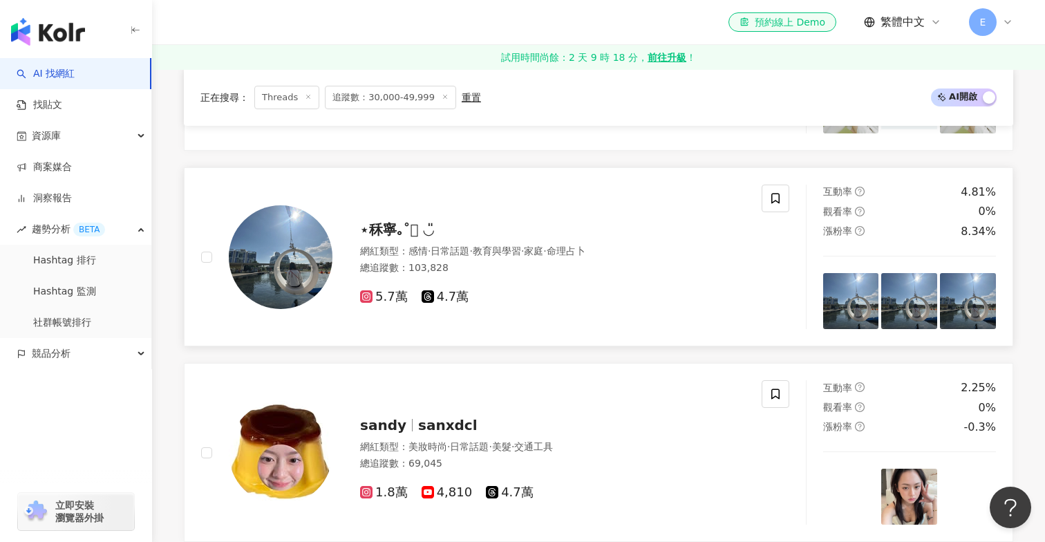
scroll to position [1419, 0]
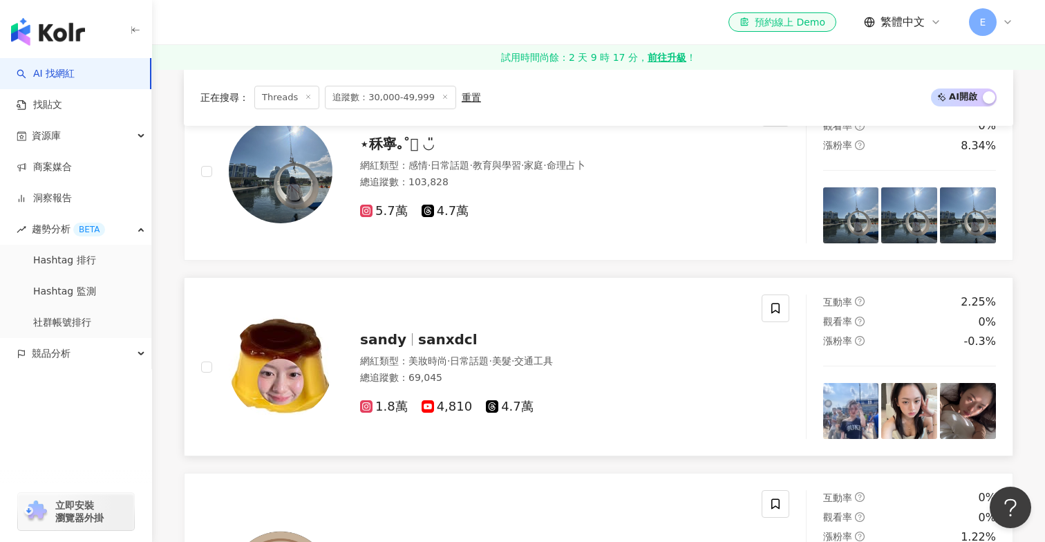
click at [424, 333] on span "sanxdcl" at bounding box center [447, 339] width 59 height 17
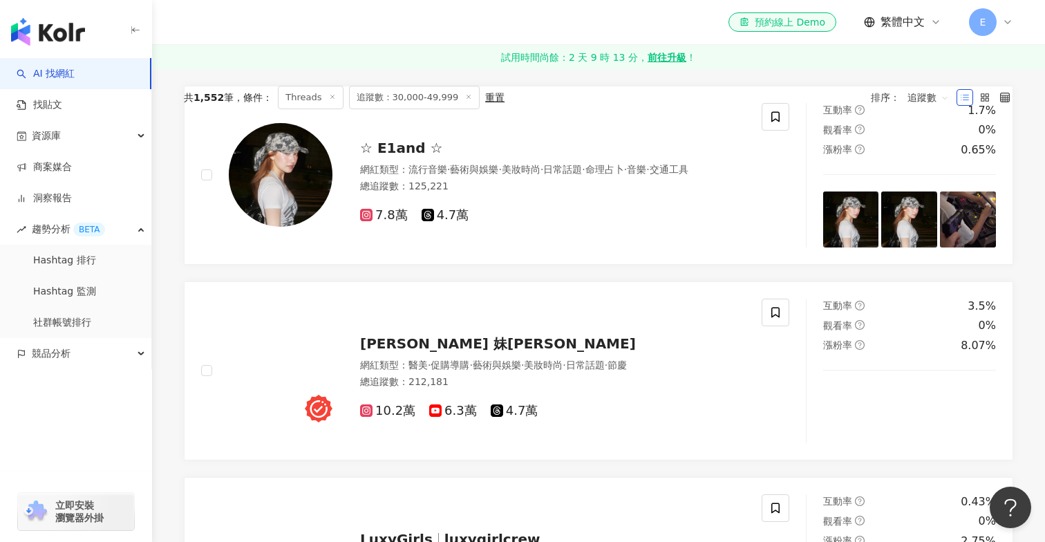
scroll to position [160, 0]
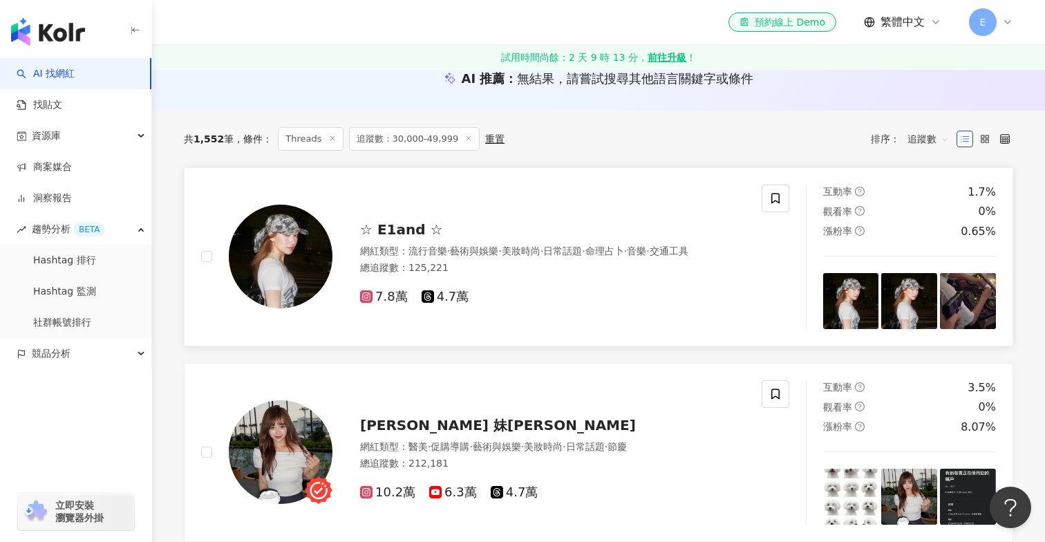
click at [381, 223] on span "☆ E1and ☆" at bounding box center [401, 229] width 82 height 17
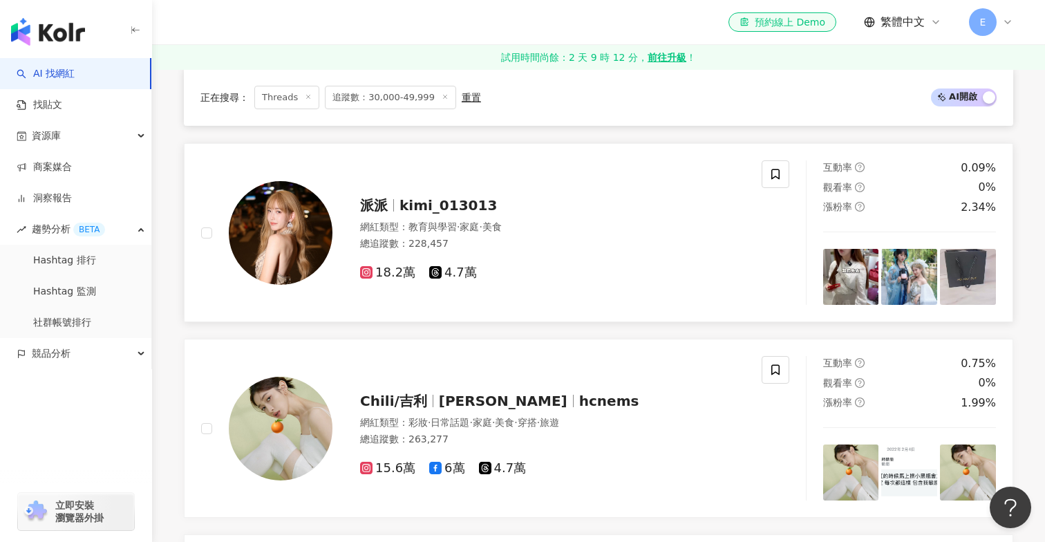
scroll to position [1028, 0]
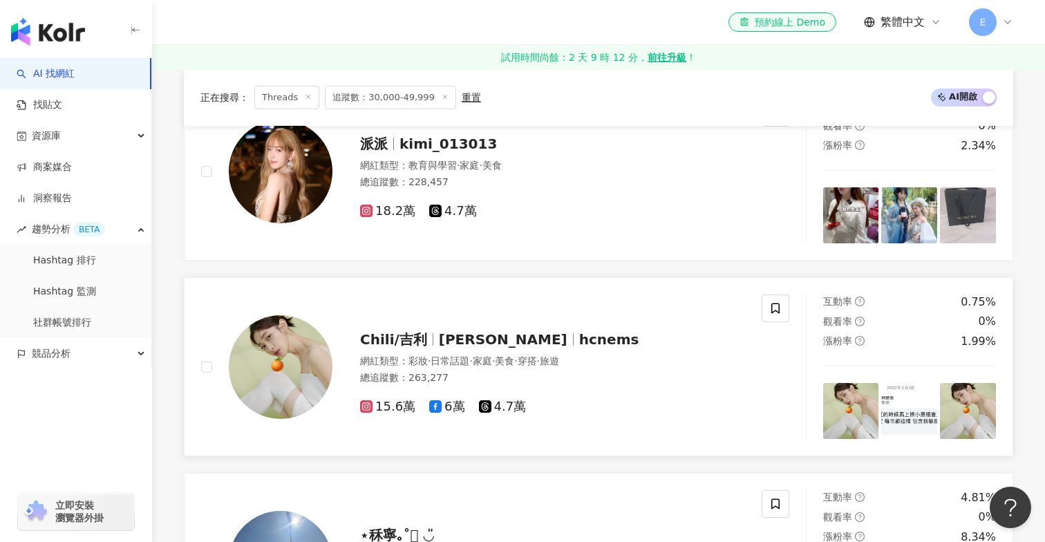
click at [402, 332] on span "Chili/吉利" at bounding box center [393, 339] width 67 height 17
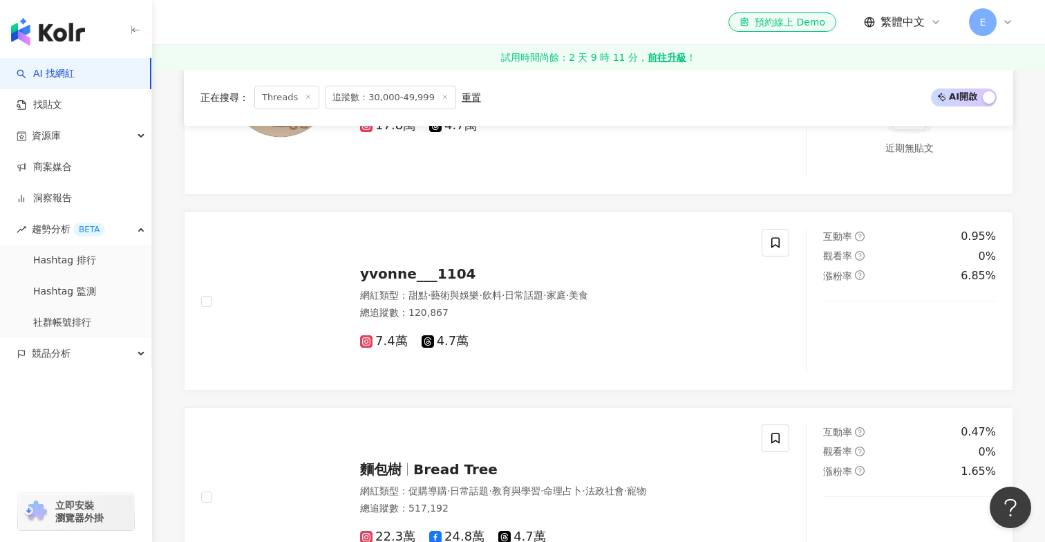
scroll to position [1945, 0]
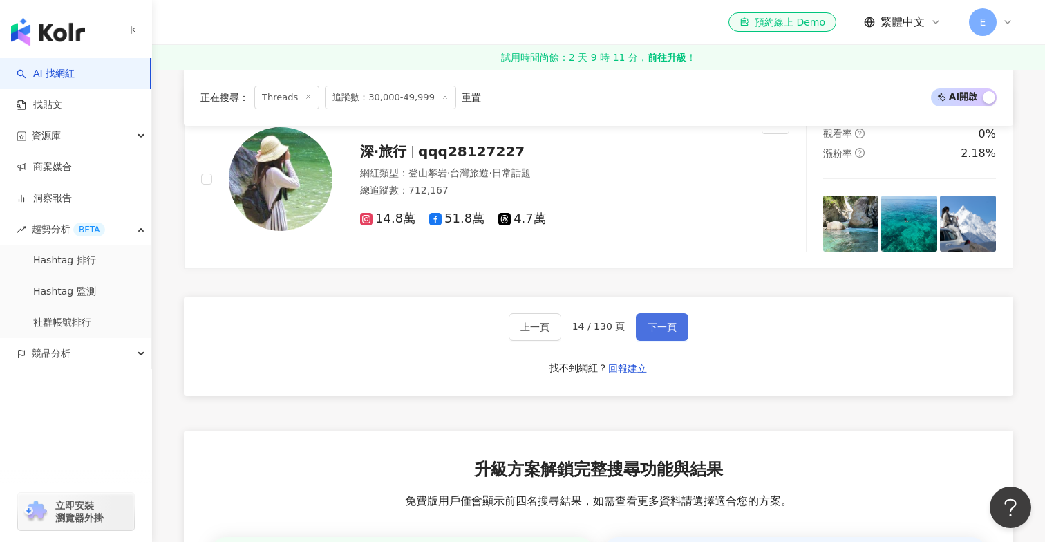
click at [675, 338] on button "下一頁" at bounding box center [662, 327] width 53 height 28
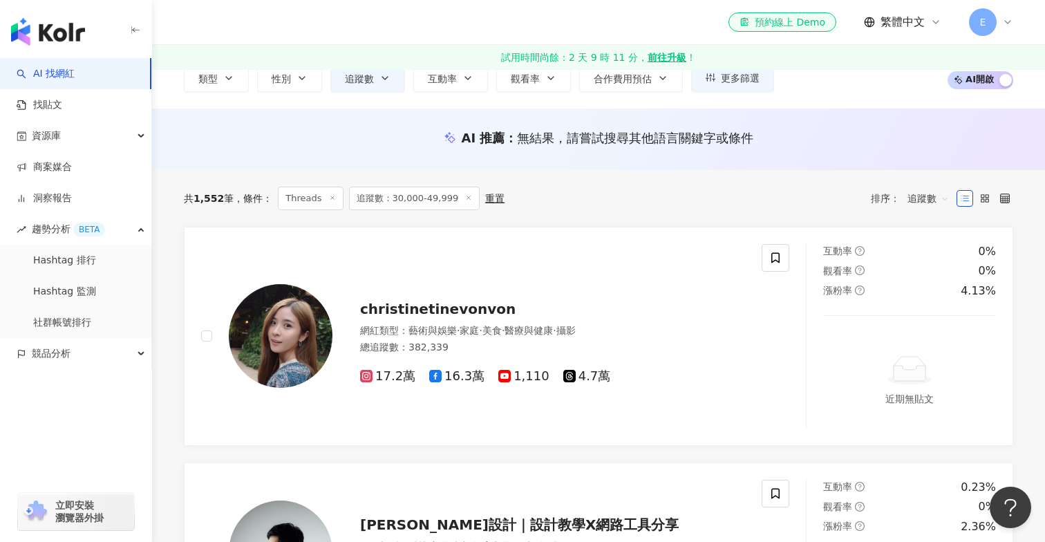
scroll to position [165, 0]
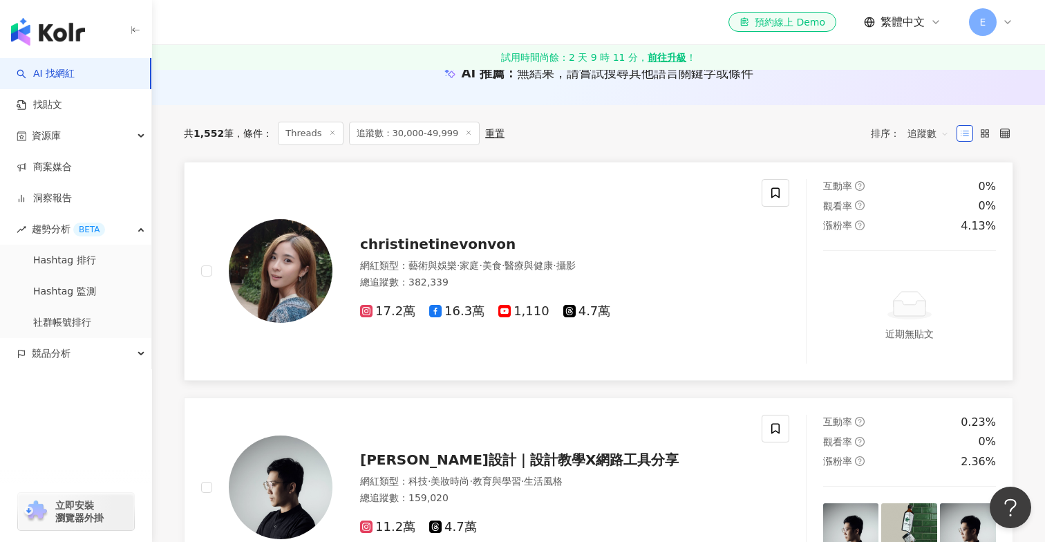
click at [467, 244] on span "christinetinevonvon" at bounding box center [438, 244] width 156 height 17
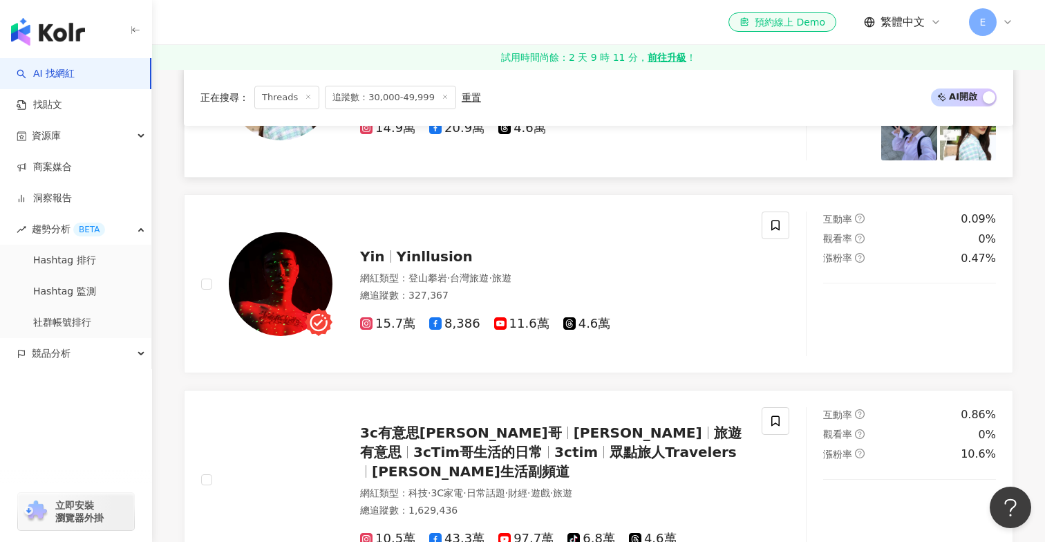
scroll to position [1412, 0]
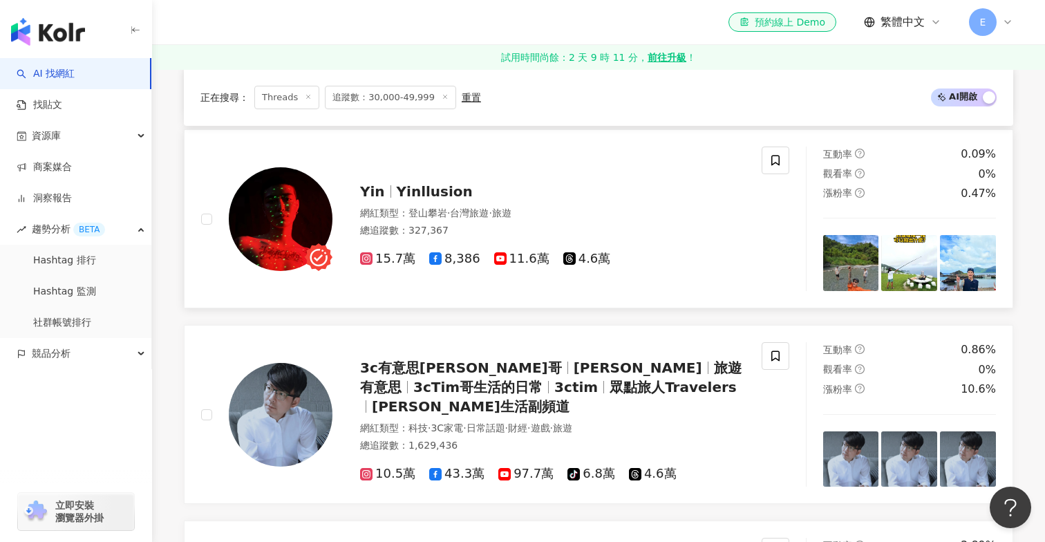
click at [422, 187] on span "Yinllusion" at bounding box center [435, 191] width 76 height 17
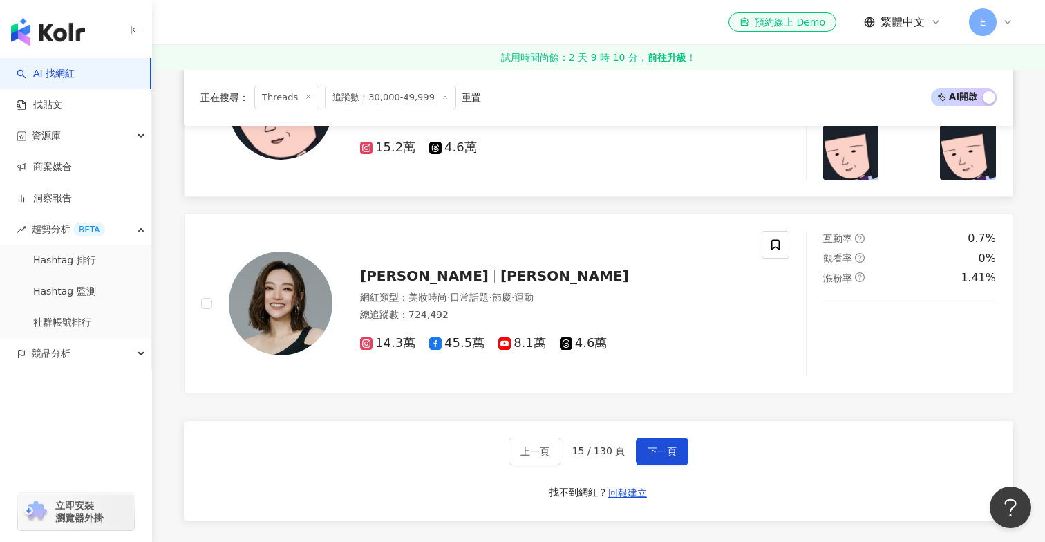
scroll to position [2357, 0]
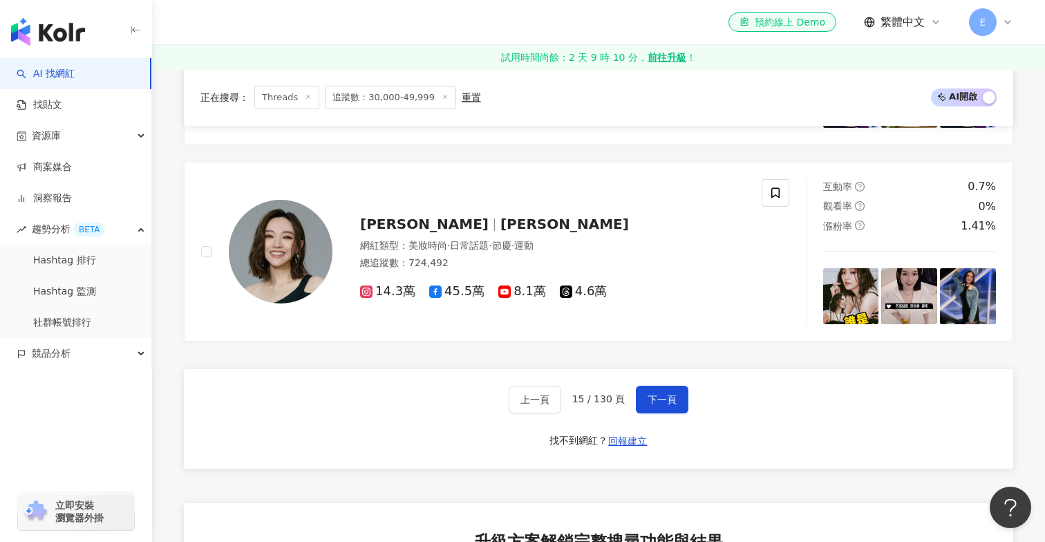
click at [651, 383] on div "上一頁 15 / 130 頁 下一頁 找不到網紅？ 回報建立" at bounding box center [598, 419] width 829 height 100
click at [651, 394] on span "下一頁" at bounding box center [662, 399] width 29 height 11
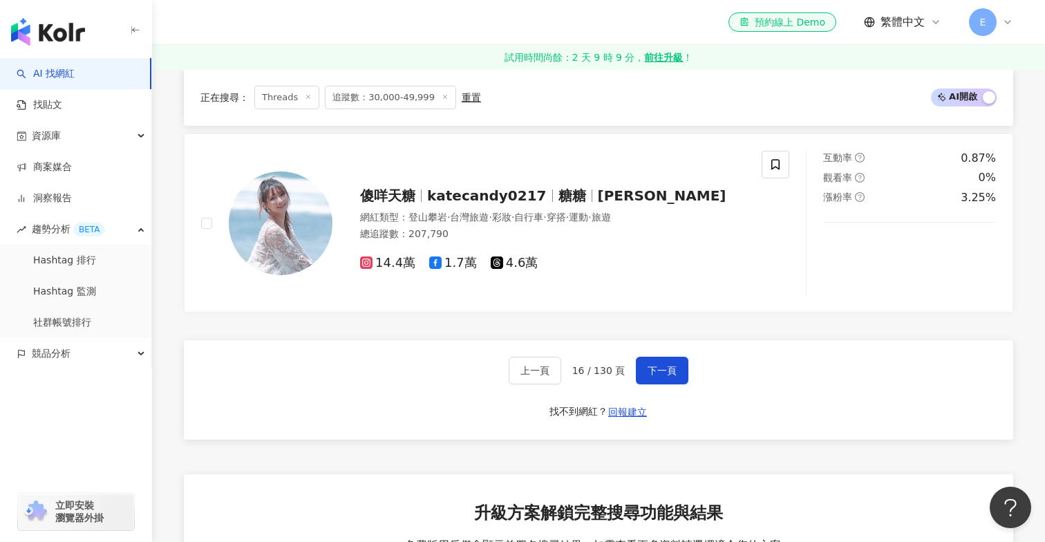
scroll to position [2472, 0]
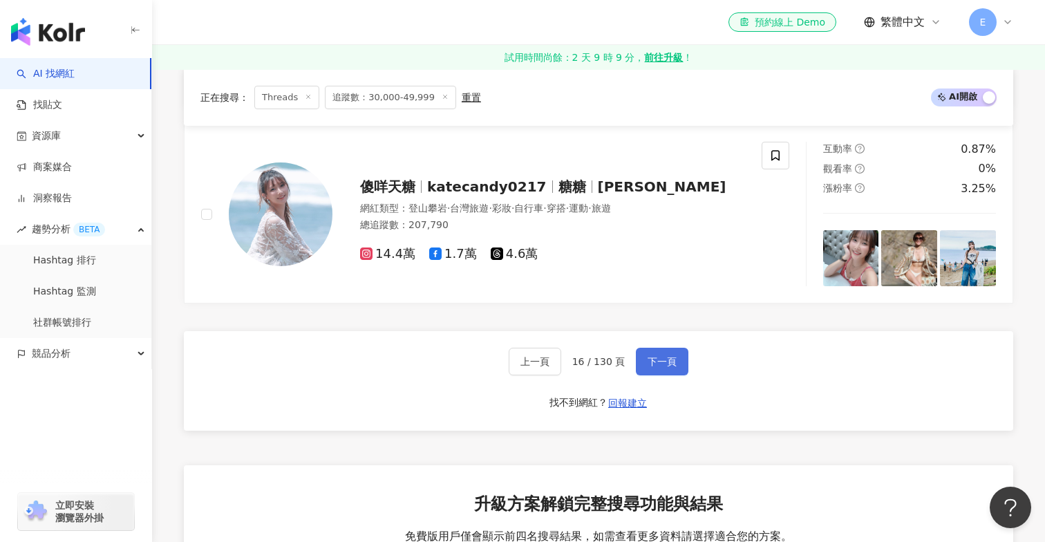
click at [668, 358] on span "下一頁" at bounding box center [662, 361] width 29 height 11
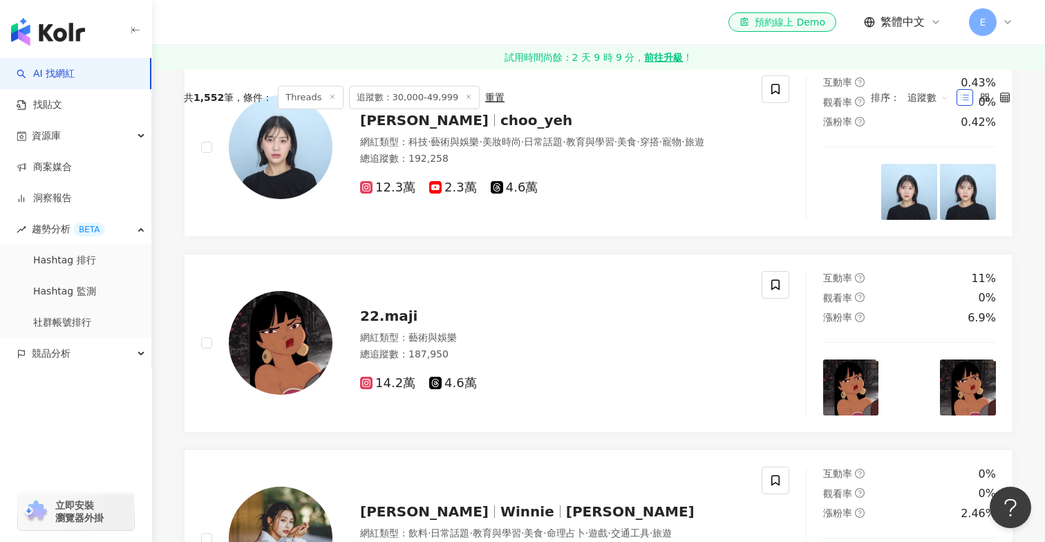
scroll to position [107, 0]
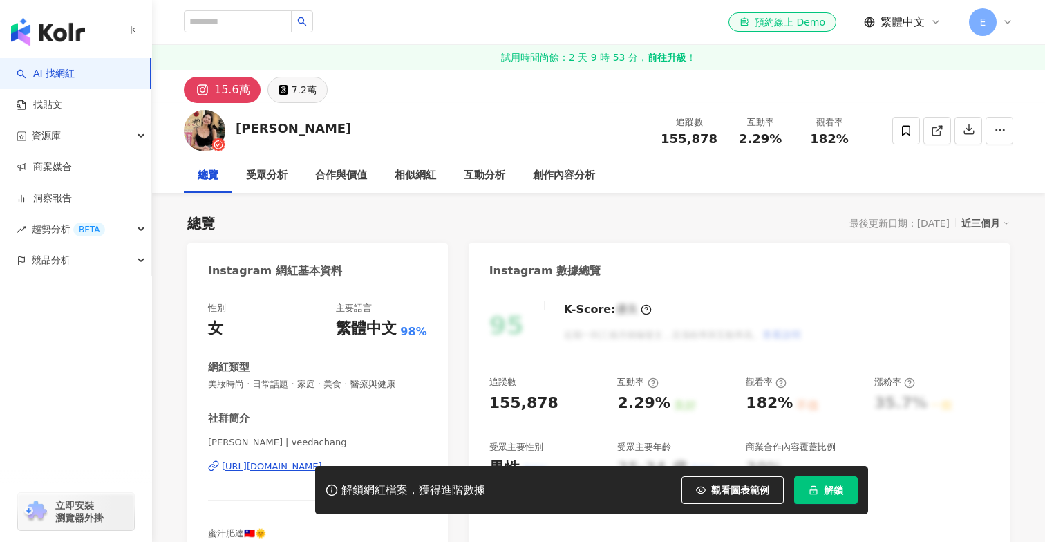
click at [303, 102] on button "7.2萬" at bounding box center [298, 90] width 60 height 26
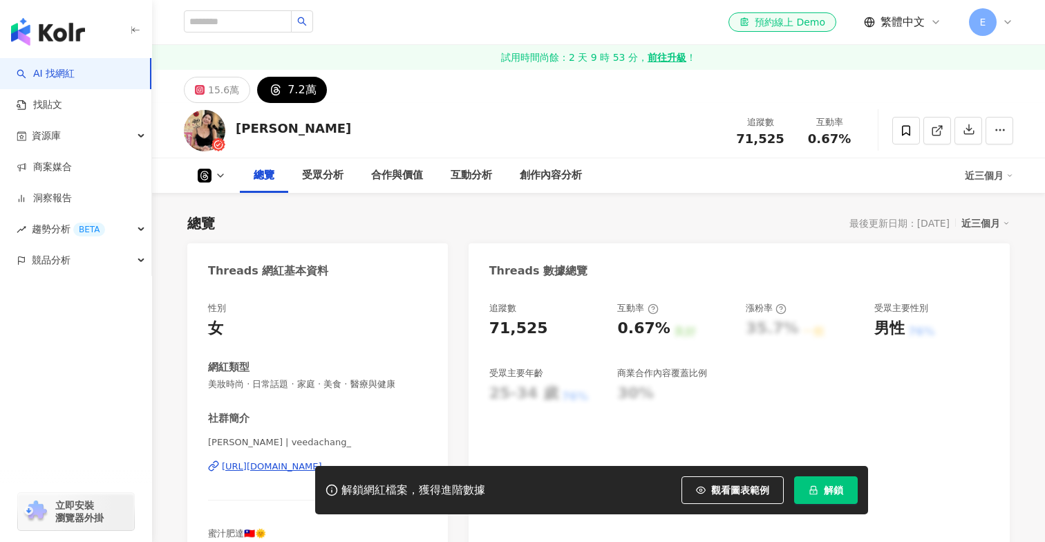
scroll to position [214, 0]
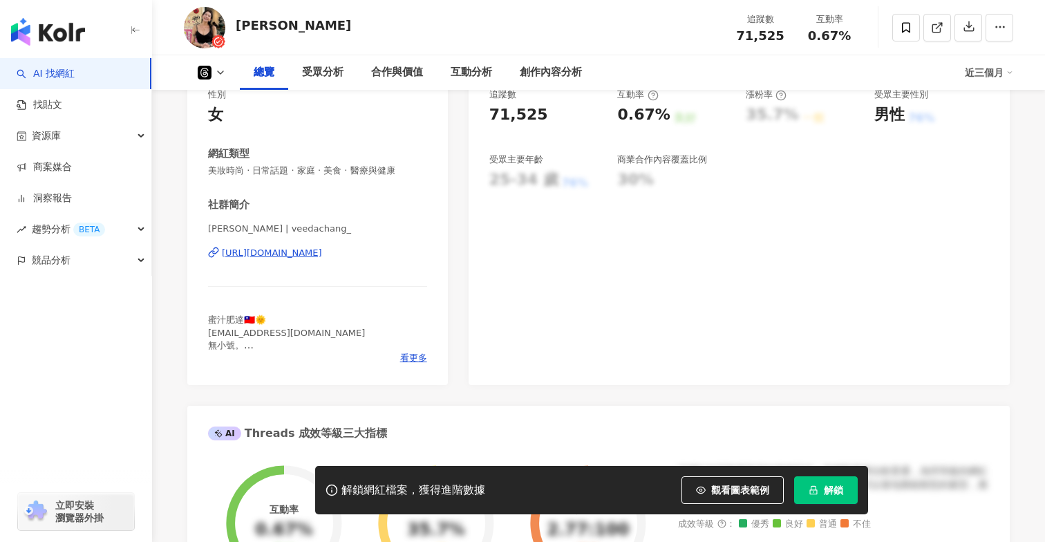
click at [265, 249] on div "https://www.threads.com/@veedachang_" at bounding box center [272, 253] width 100 height 12
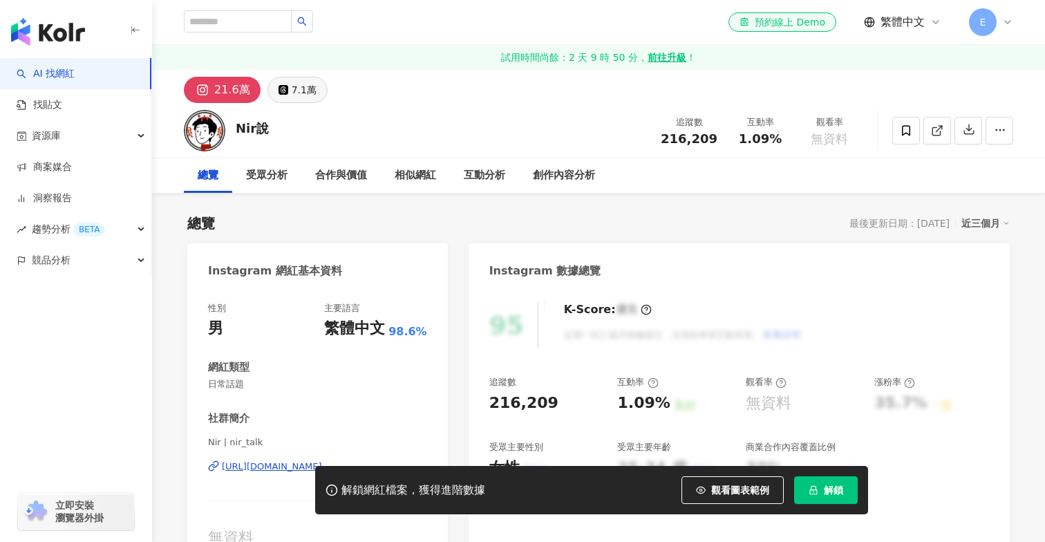
click at [292, 98] on div "7.1萬" at bounding box center [304, 89] width 25 height 19
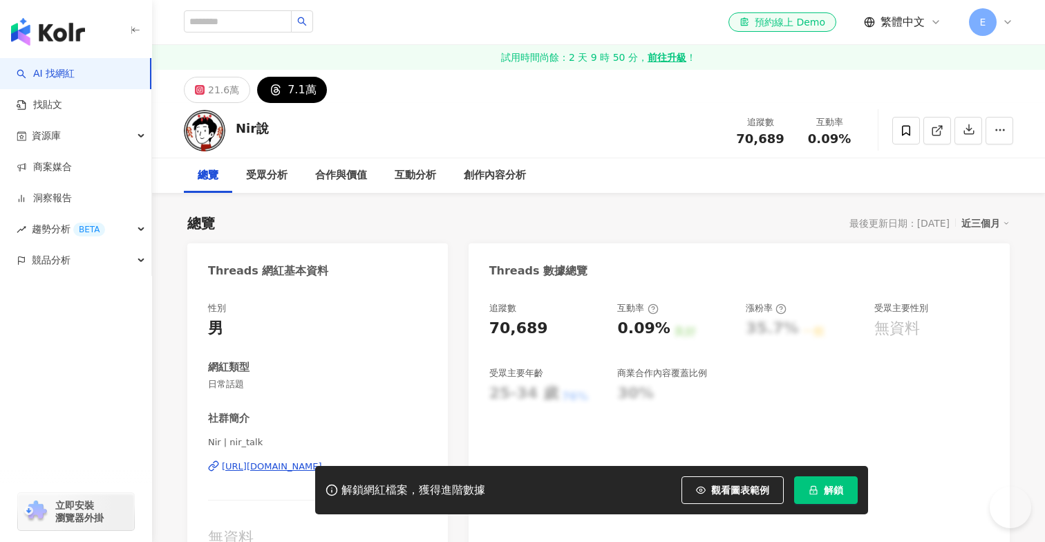
scroll to position [73, 0]
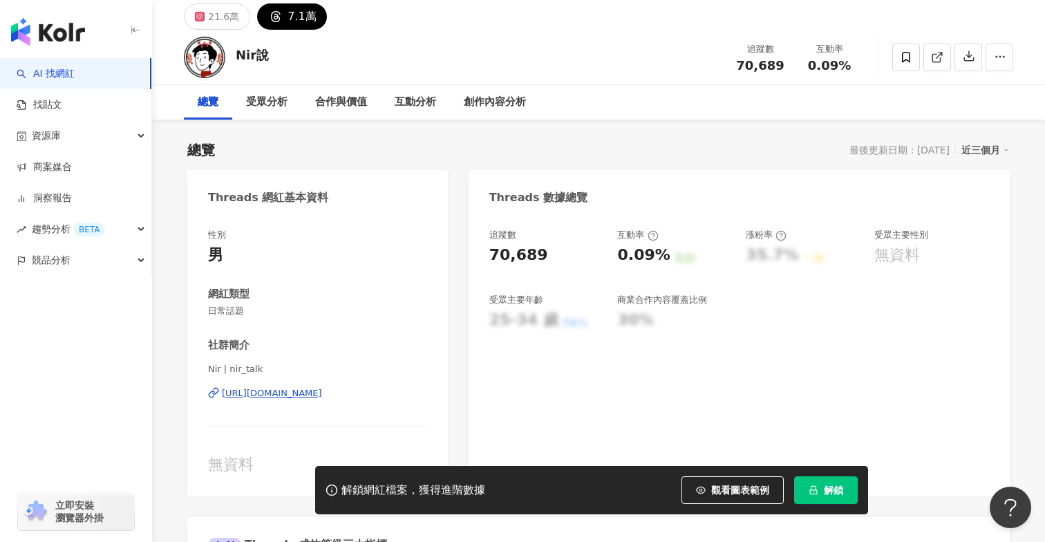
click at [243, 393] on div "https://www.threads.com/@nir_talk" at bounding box center [272, 393] width 100 height 12
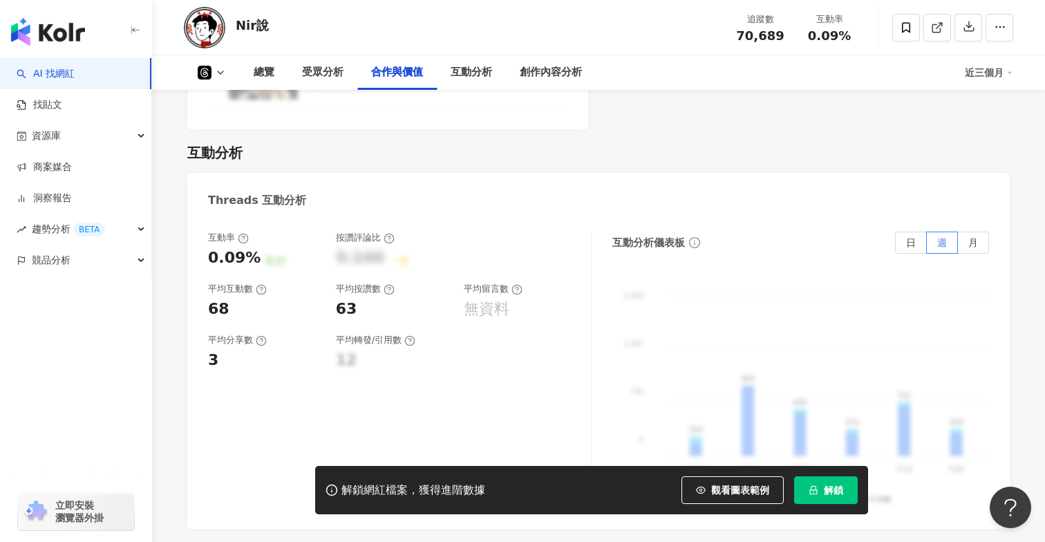
scroll to position [2002, 0]
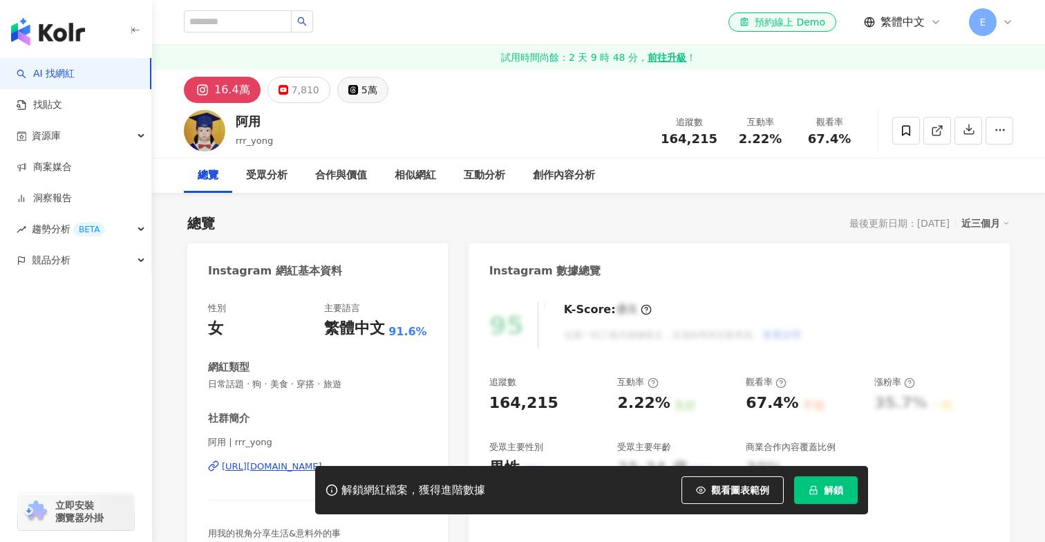
click at [362, 91] on div "5萬" at bounding box center [370, 89] width 16 height 19
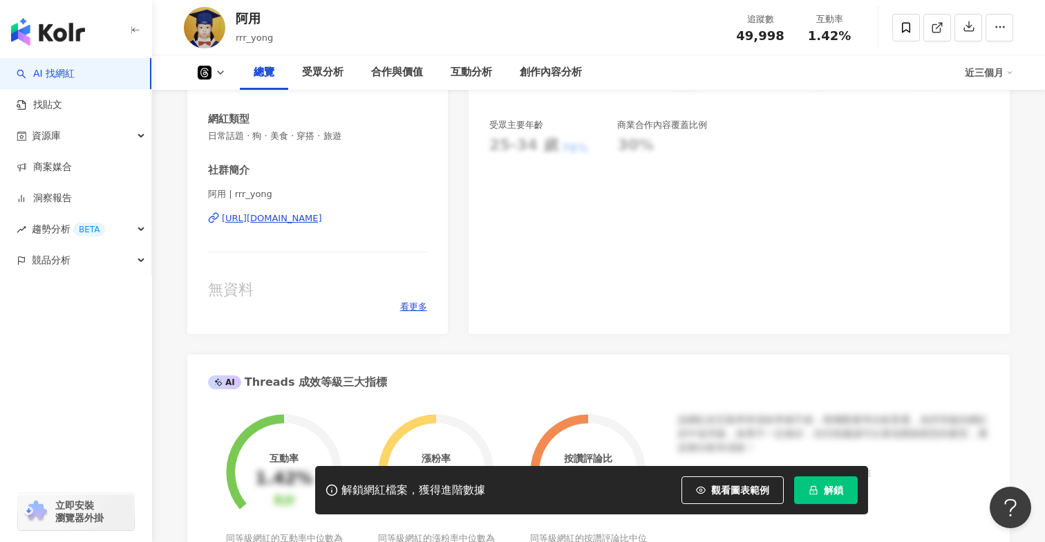
click at [322, 214] on div "https://www.threads.com/@rrr_yong" at bounding box center [272, 218] width 100 height 12
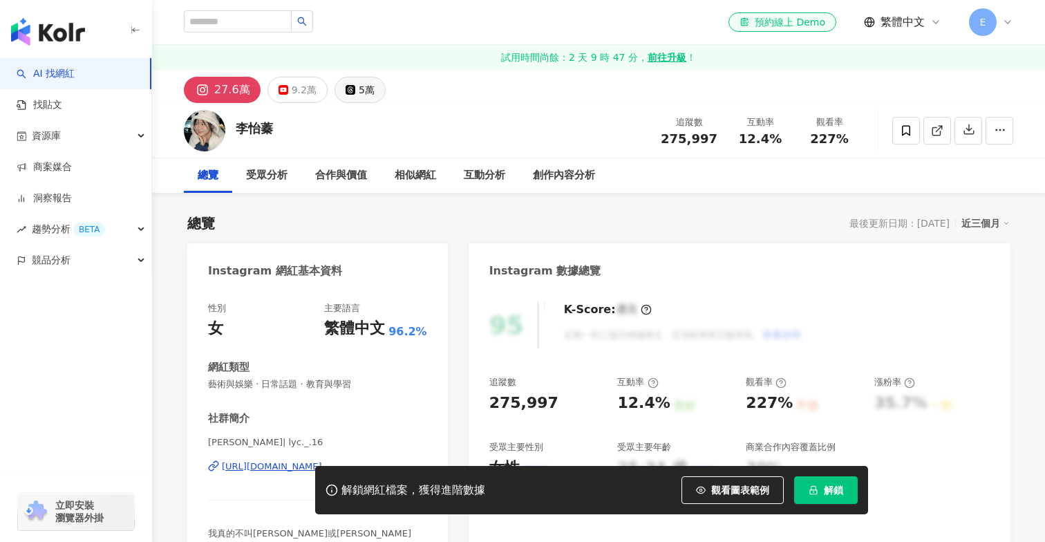
click at [359, 92] on div "5萬" at bounding box center [367, 89] width 16 height 19
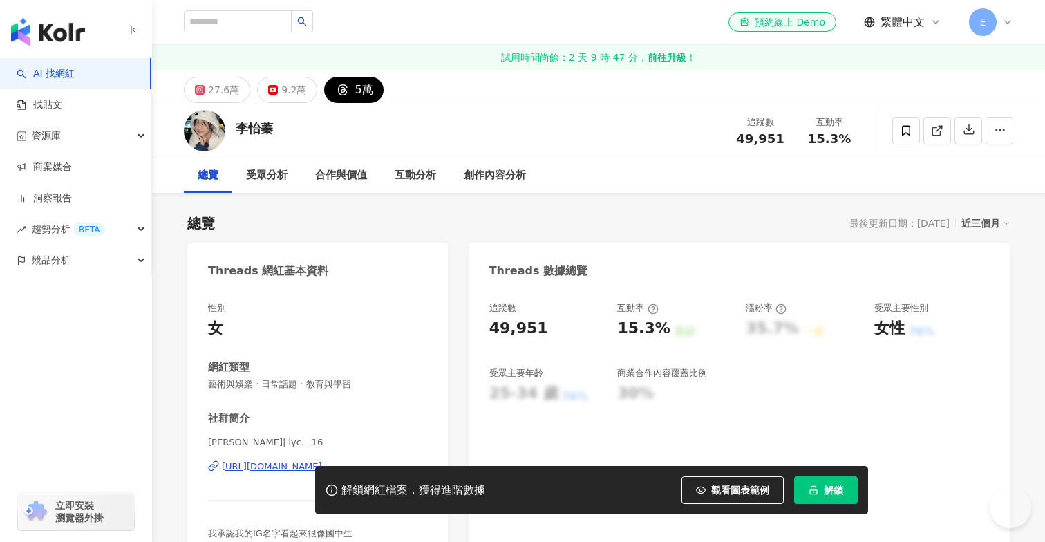
click at [317, 460] on div "https://www.threads.com/@lyc._.16" at bounding box center [272, 466] width 100 height 12
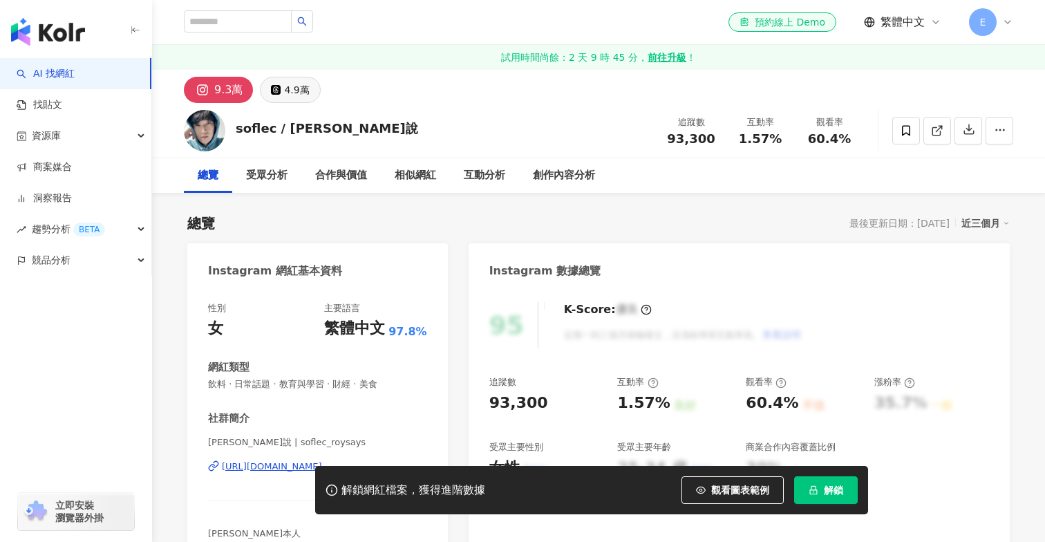
click at [306, 80] on div "4.9萬" at bounding box center [296, 89] width 25 height 19
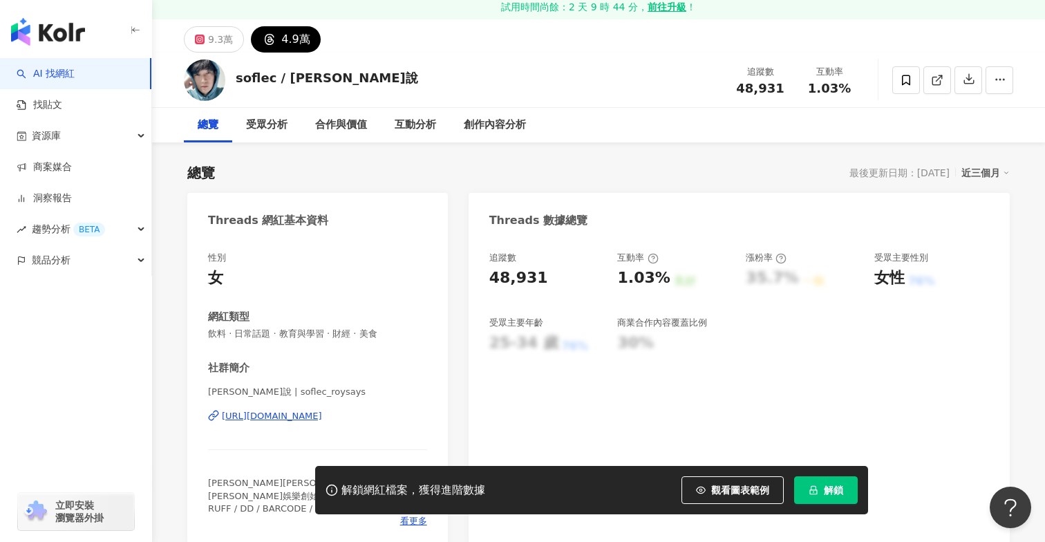
scroll to position [75, 0]
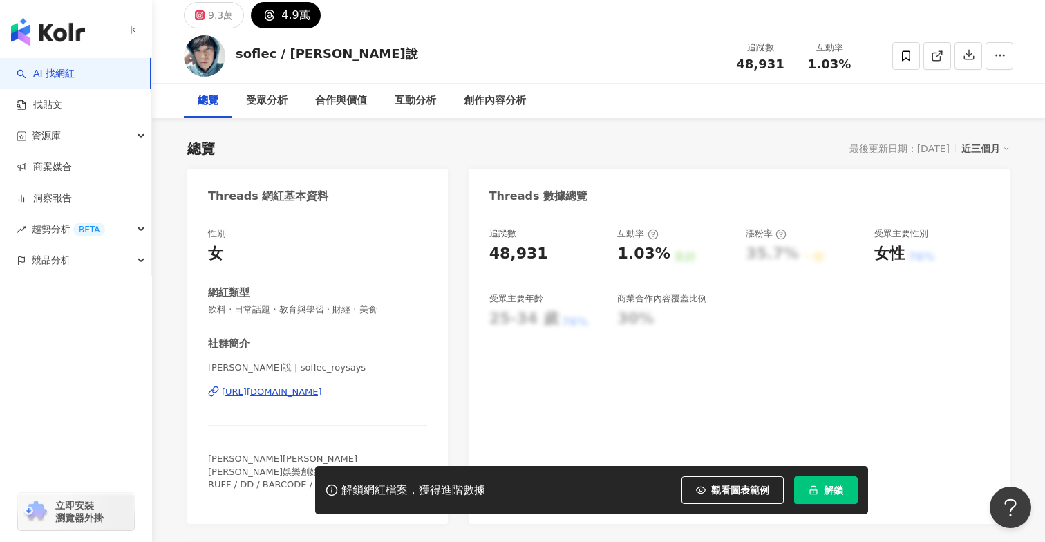
click at [322, 389] on div "[URL][DOMAIN_NAME]" at bounding box center [272, 392] width 100 height 12
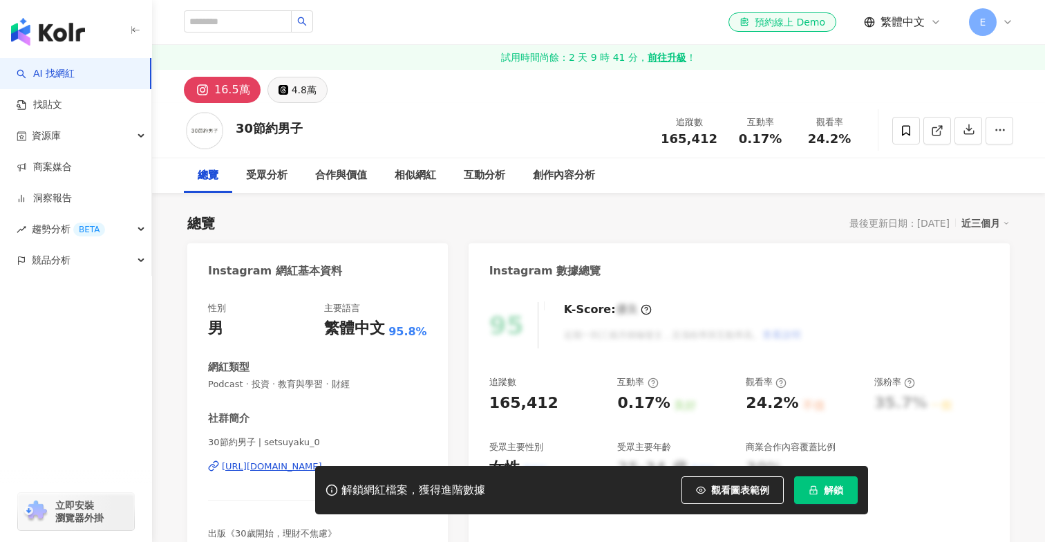
click at [312, 101] on button "4.8萬" at bounding box center [298, 90] width 60 height 26
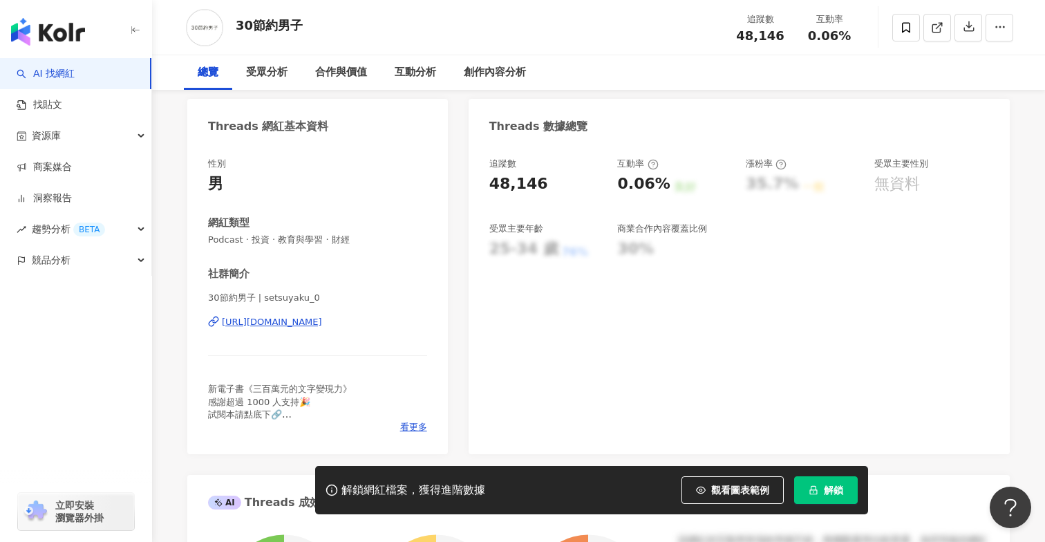
scroll to position [153, 0]
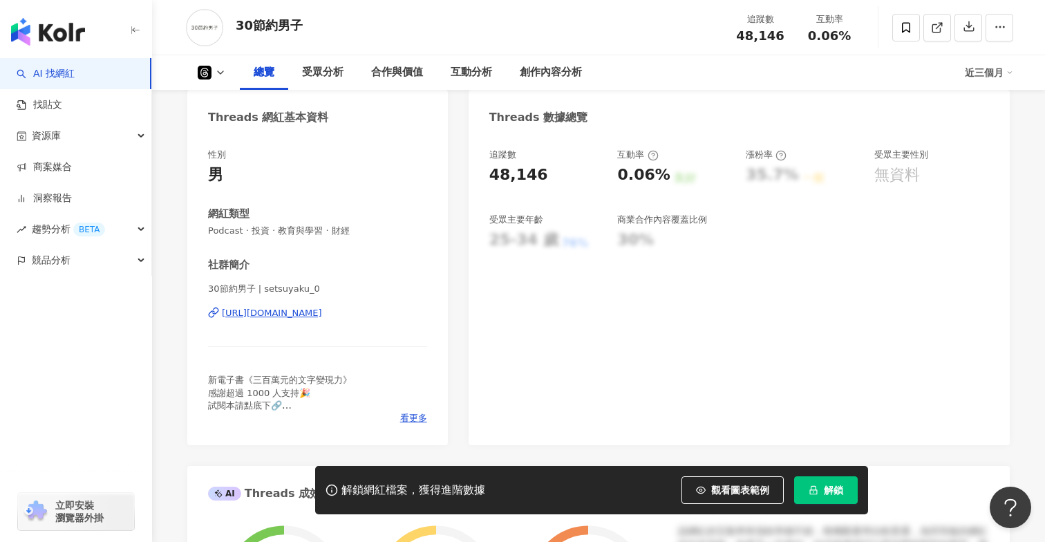
click at [322, 315] on div "[URL][DOMAIN_NAME]" at bounding box center [272, 313] width 100 height 12
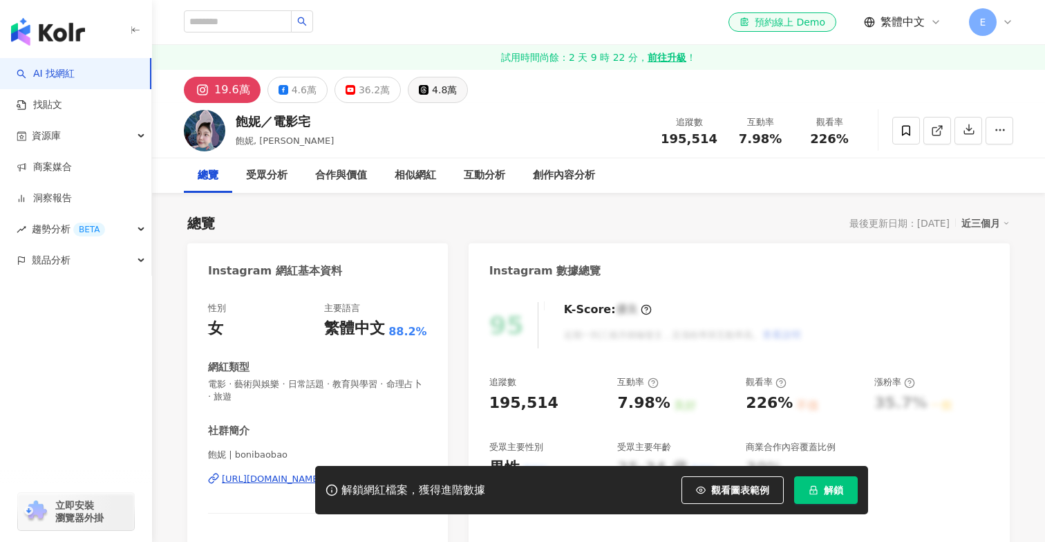
click at [424, 88] on button "4.8萬" at bounding box center [438, 90] width 60 height 26
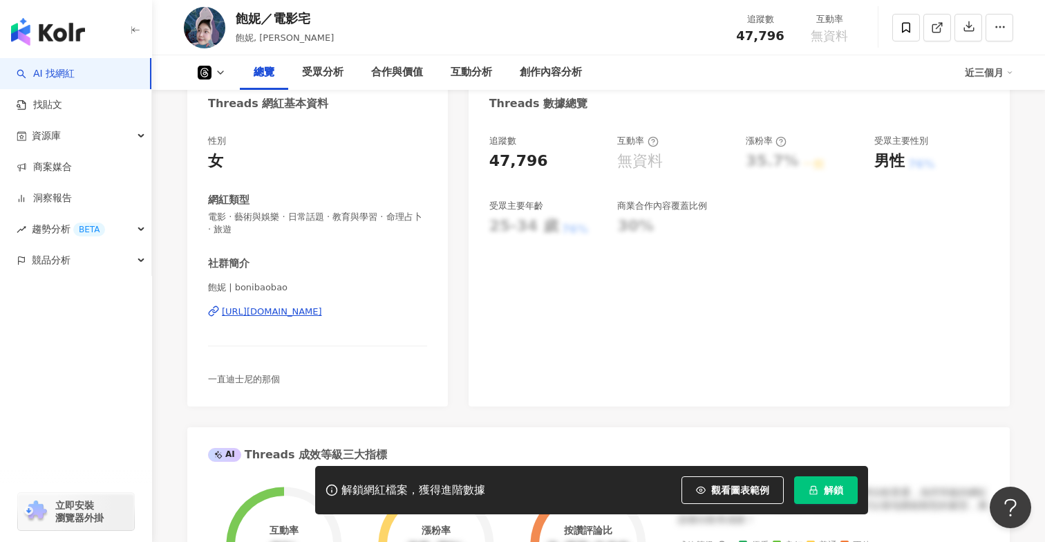
click at [304, 316] on div "https://www.threads.com/@bonibaobao" at bounding box center [272, 312] width 100 height 12
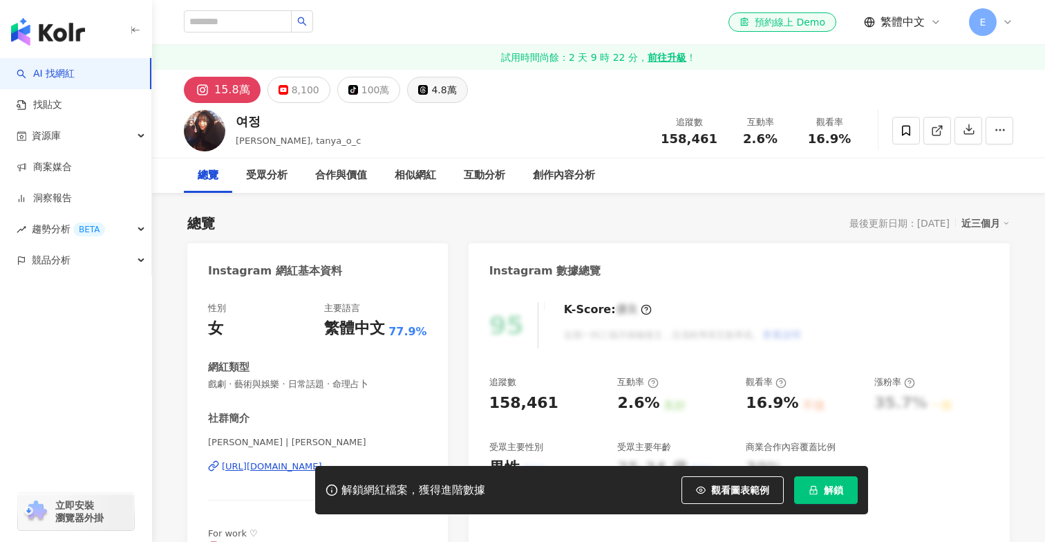
click at [431, 86] on div "4.8萬" at bounding box center [443, 89] width 25 height 19
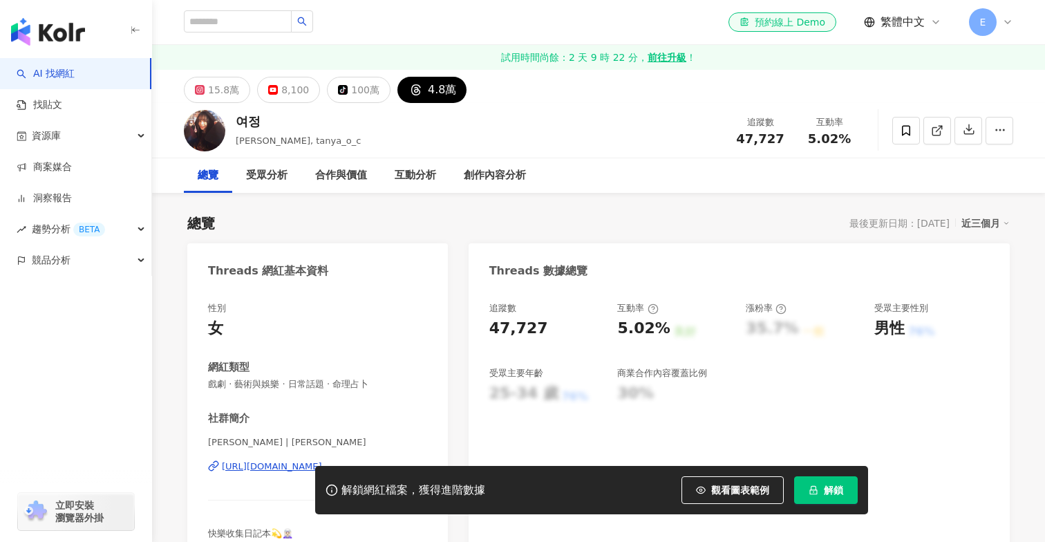
scroll to position [296, 0]
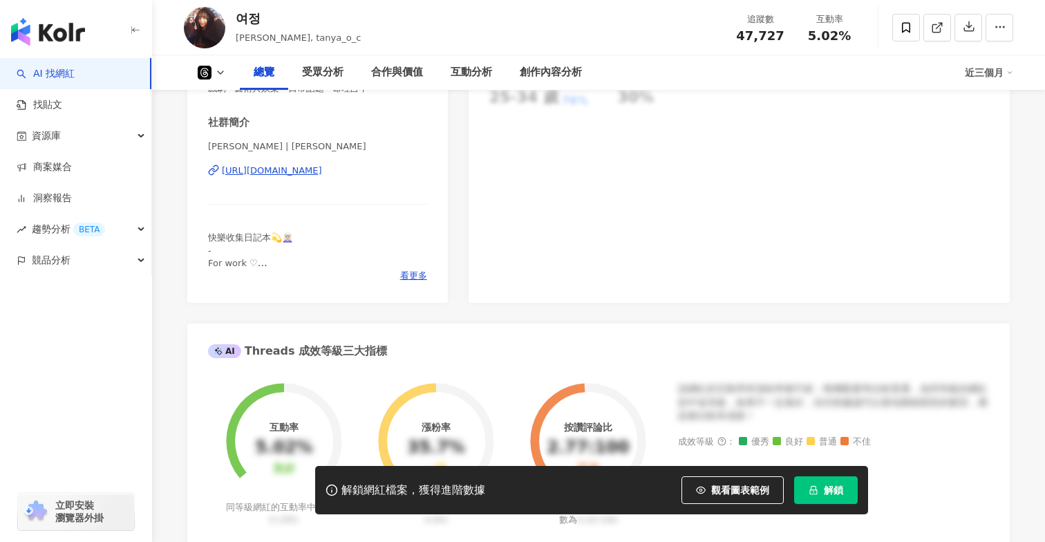
click at [322, 168] on div "https://www.threads.com/@tanya_o_c" at bounding box center [272, 171] width 100 height 12
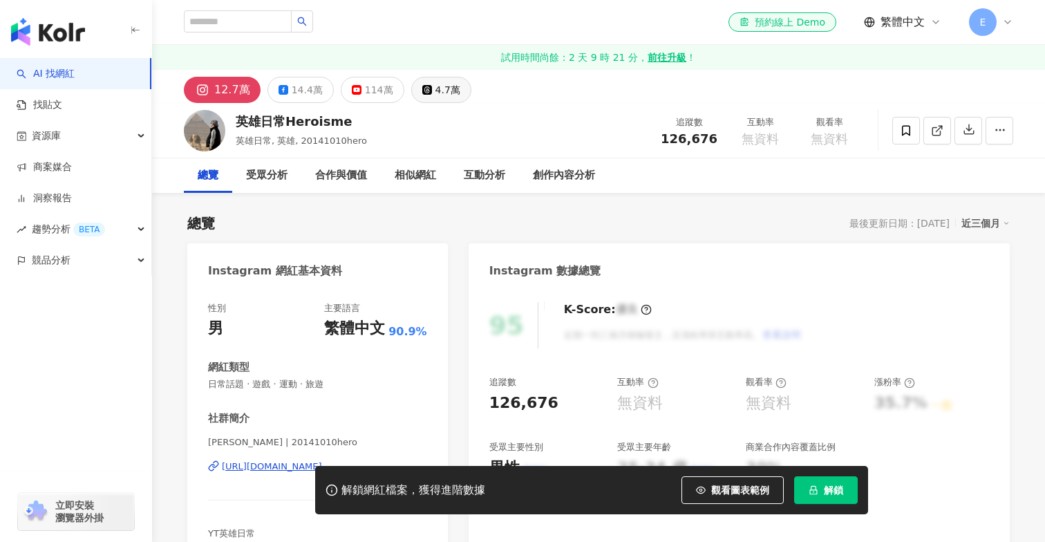
click at [435, 99] on div "4.7萬" at bounding box center [447, 89] width 25 height 19
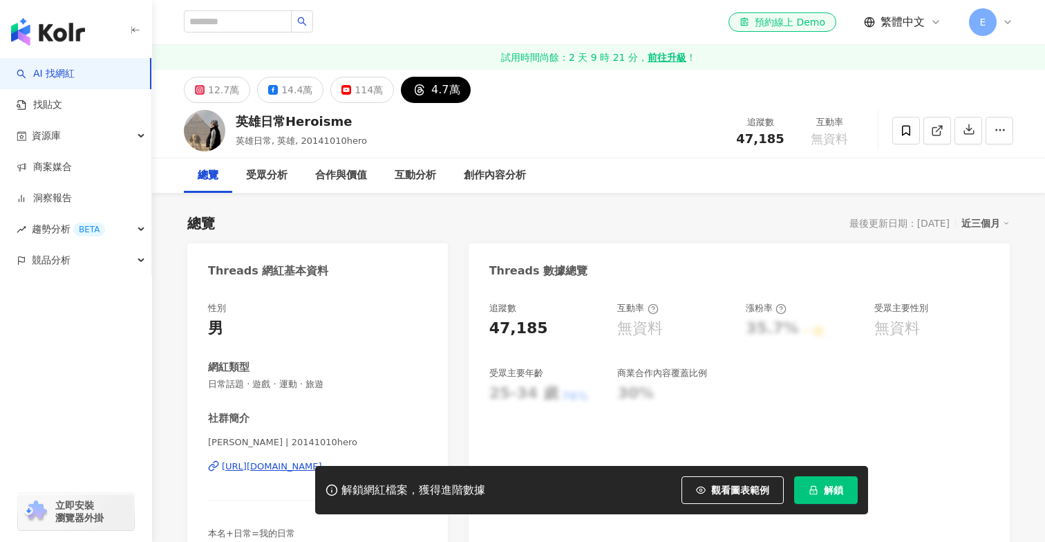
click at [273, 465] on div "[URL][DOMAIN_NAME]" at bounding box center [272, 466] width 100 height 12
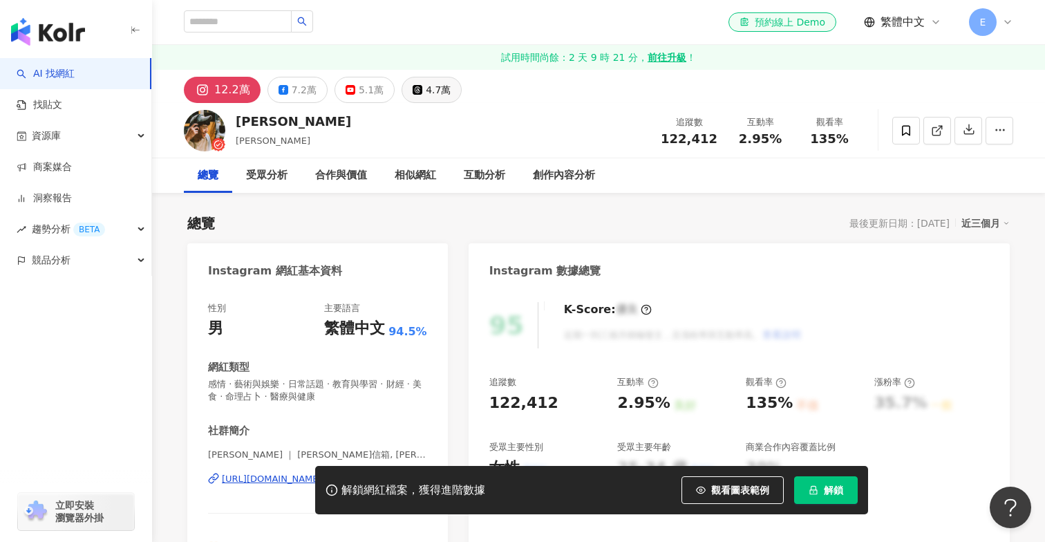
click at [416, 94] on button "4.7萬" at bounding box center [432, 90] width 60 height 26
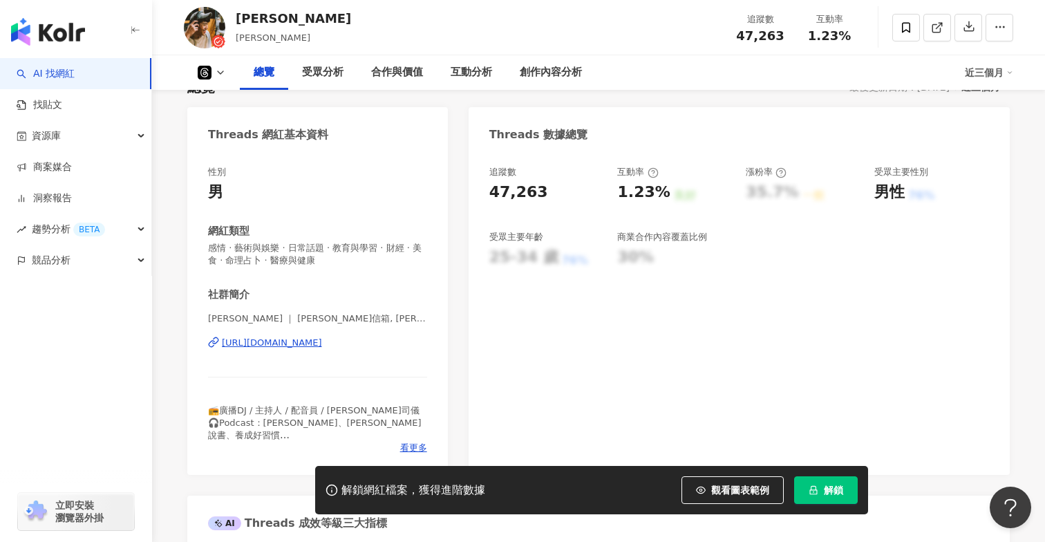
scroll to position [322, 0]
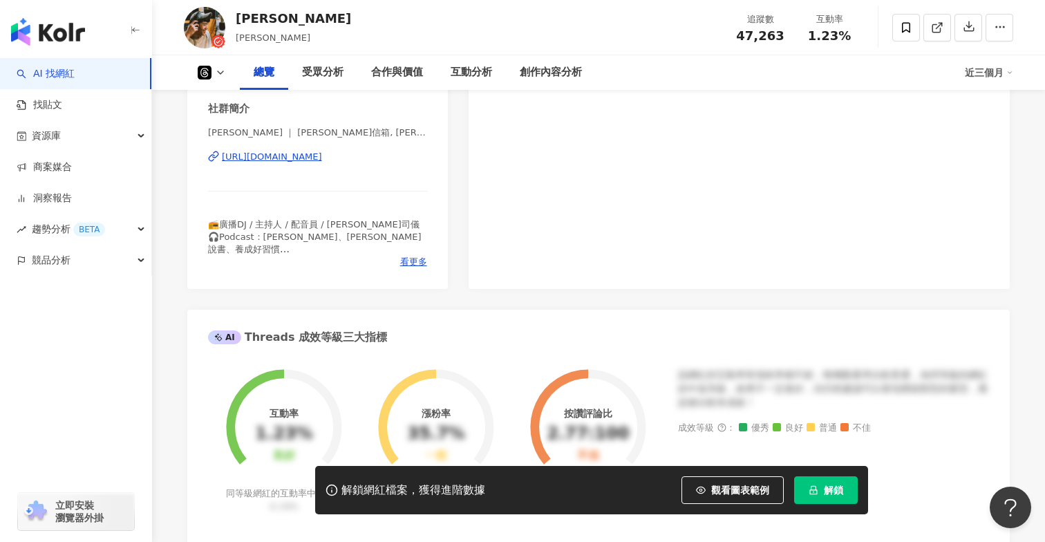
click at [339, 164] on div "歐馬克 ｜ 馬克信箱, 馬克說書 | marc_orange https://www.threads.com/@marc_orange" at bounding box center [317, 166] width 219 height 81
click at [322, 159] on div "https://www.threads.com/@marc_orange" at bounding box center [272, 157] width 100 height 12
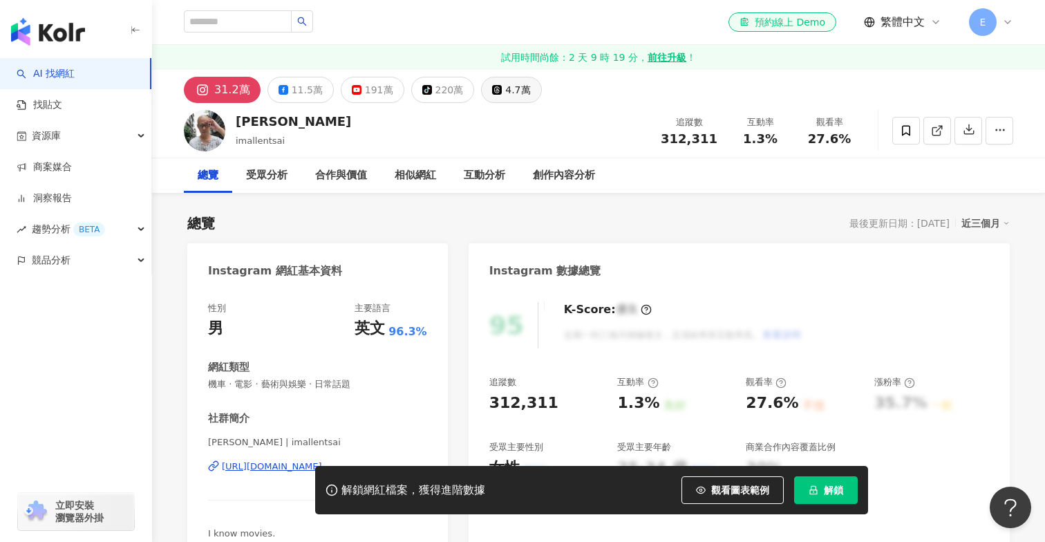
click at [505, 86] on div "4.7萬" at bounding box center [517, 89] width 25 height 19
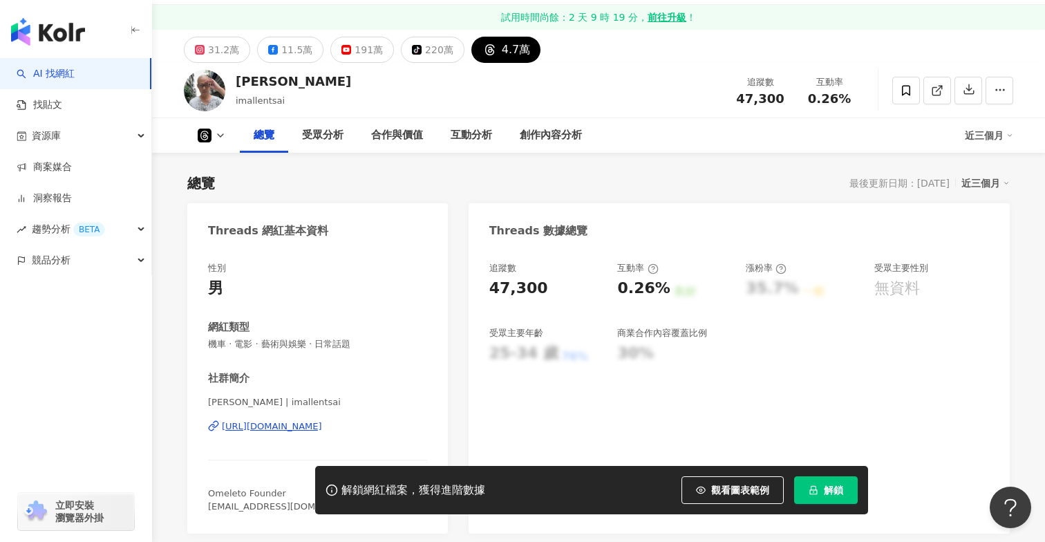
scroll to position [214, 0]
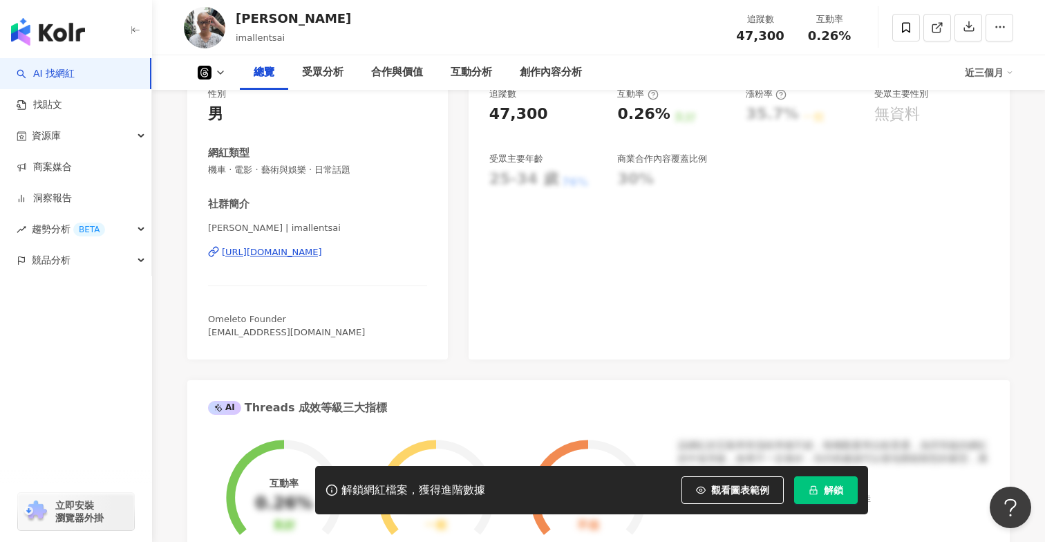
click at [294, 249] on div "https://www.threads.com/@imallentsai" at bounding box center [272, 252] width 100 height 12
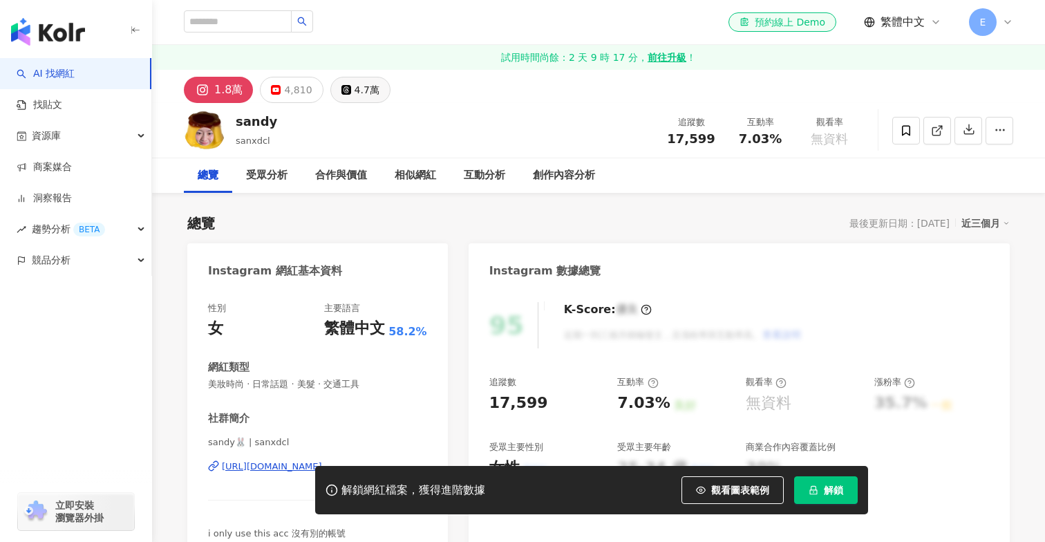
click at [340, 102] on button "4.7萬" at bounding box center [360, 90] width 60 height 26
click at [355, 90] on div "4.7萬" at bounding box center [367, 89] width 25 height 19
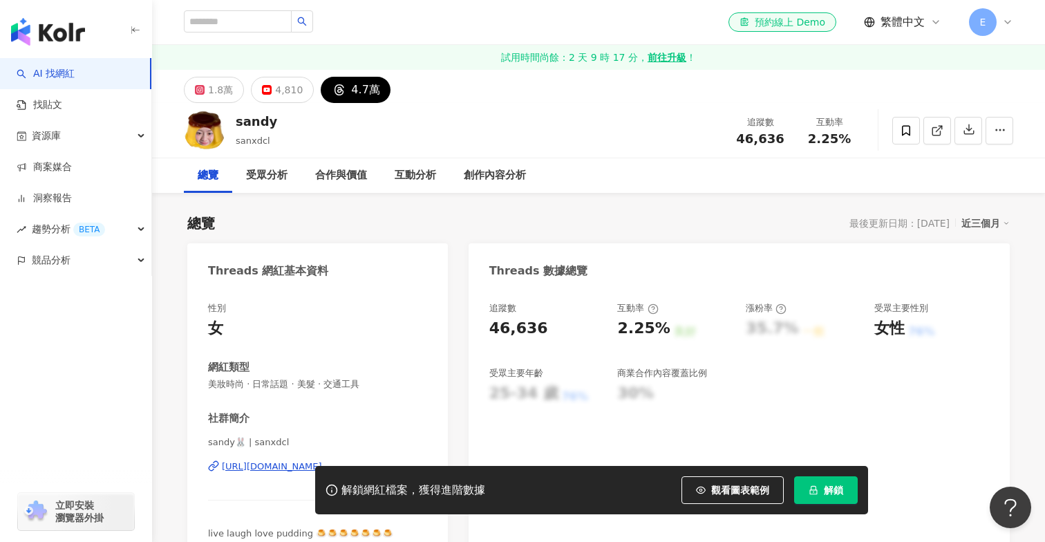
click at [293, 436] on div "sandy🐰 | sanxdcl [URL][DOMAIN_NAME]" at bounding box center [317, 476] width 219 height 81
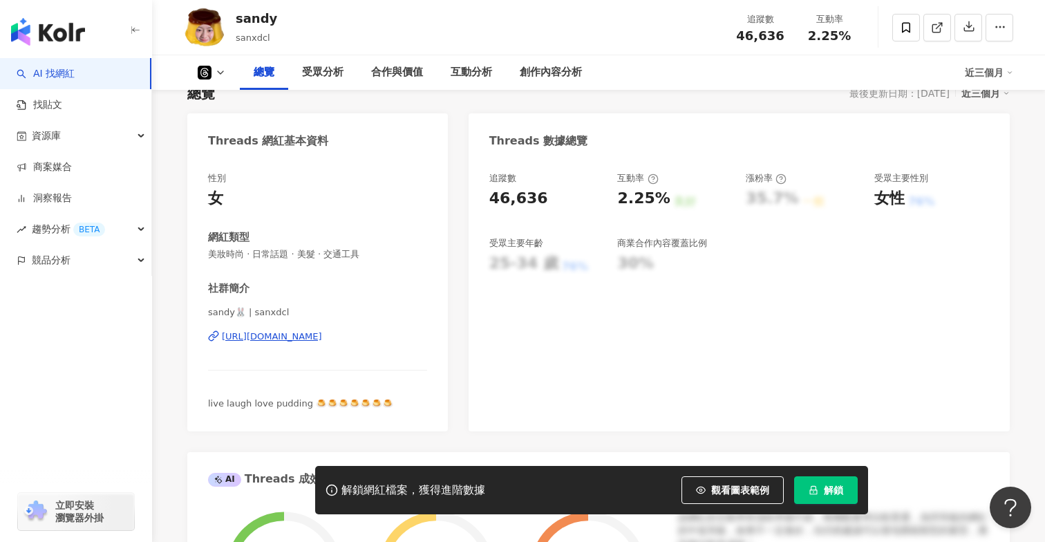
click at [297, 339] on div "[URL][DOMAIN_NAME]" at bounding box center [272, 336] width 100 height 12
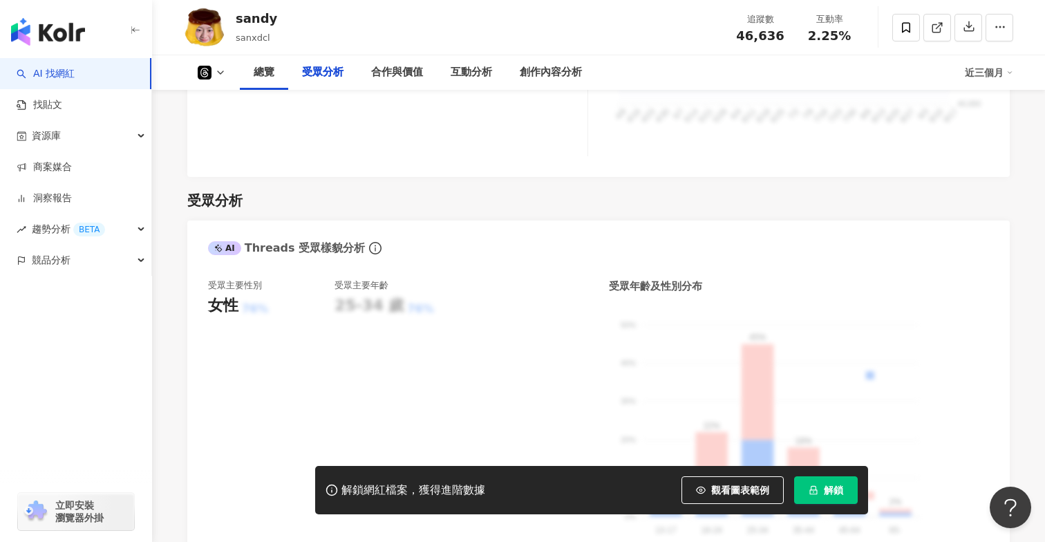
scroll to position [1077, 0]
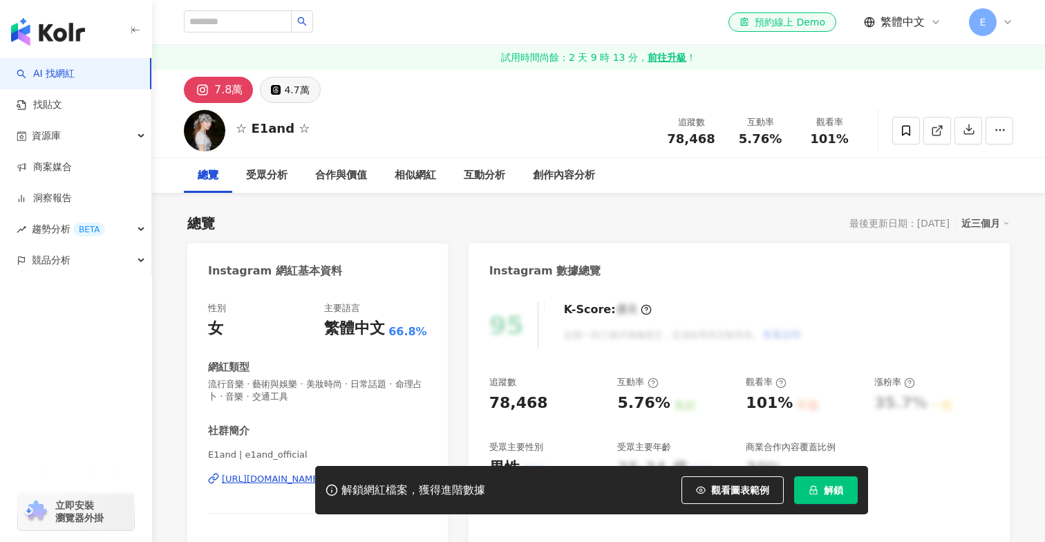
click at [294, 90] on div "4.7萬" at bounding box center [296, 89] width 25 height 19
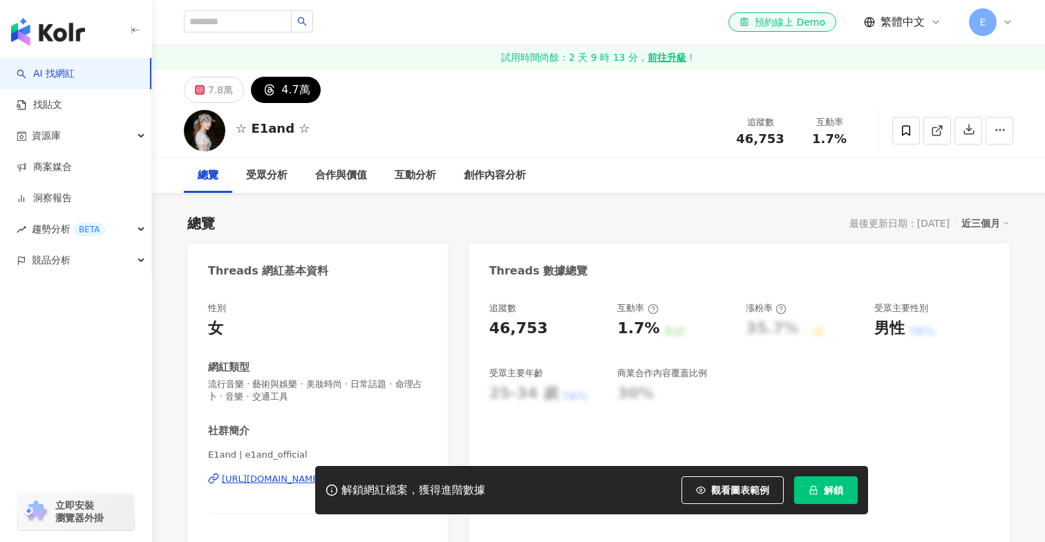
scroll to position [229, 0]
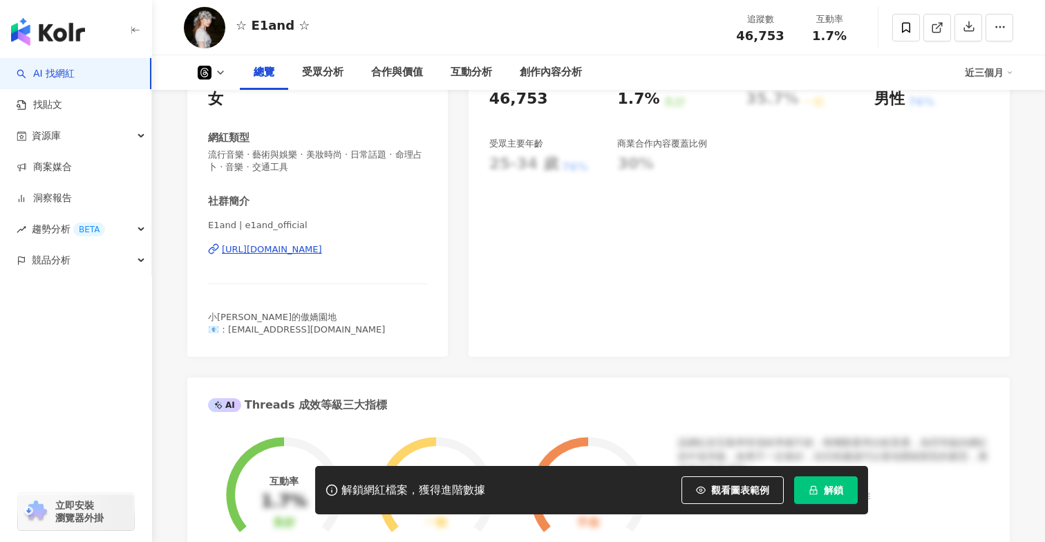
click at [284, 247] on div "https://www.threads.com/@e1and_official" at bounding box center [272, 249] width 100 height 12
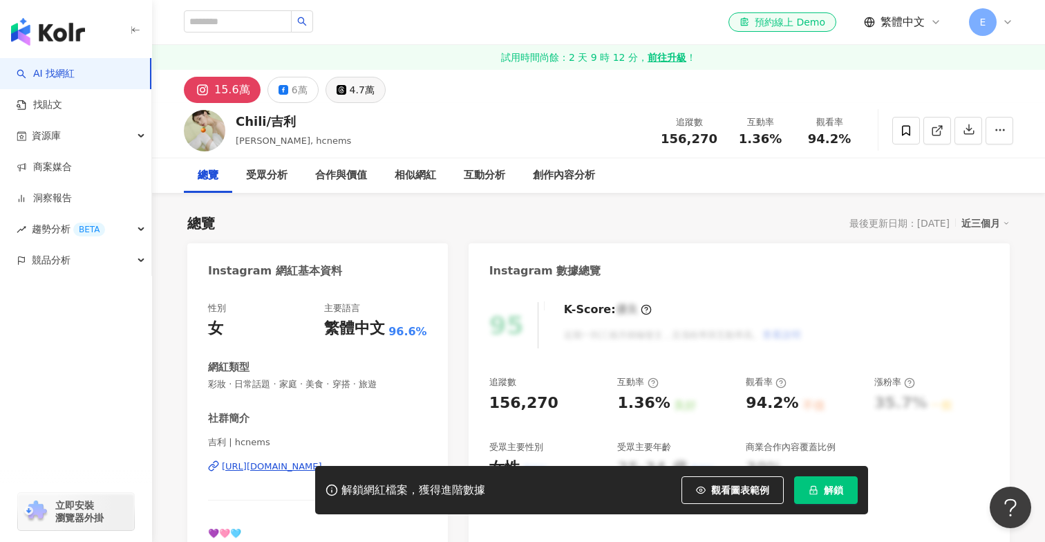
click at [357, 82] on div "4.7萬" at bounding box center [362, 89] width 25 height 19
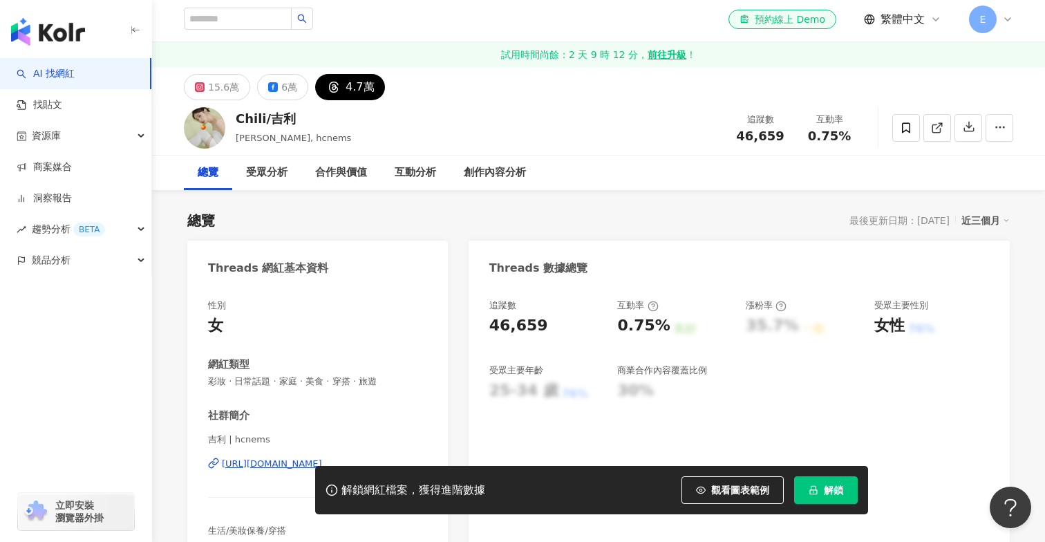
scroll to position [207, 0]
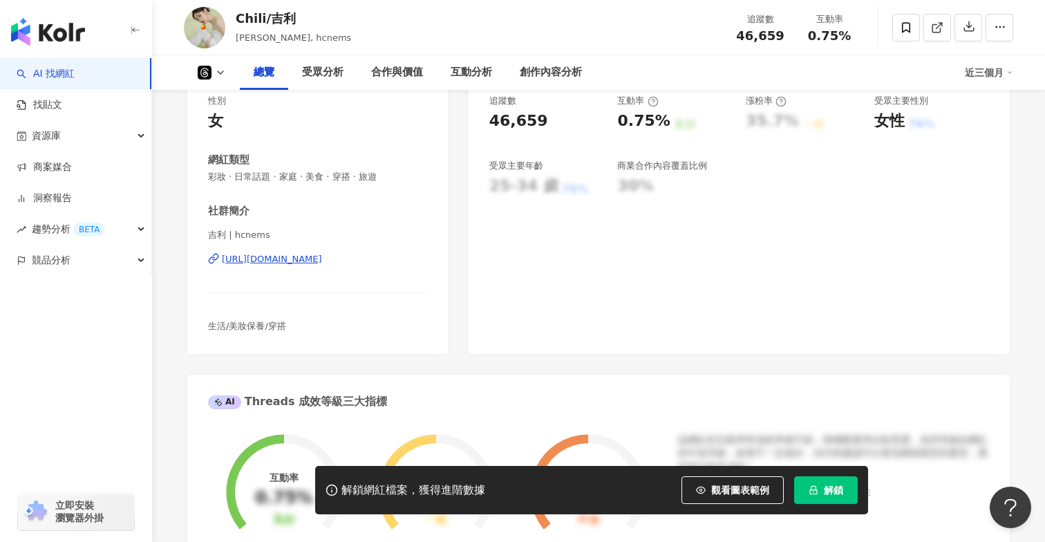
click at [306, 264] on div "https://www.threads.com/@hcnems" at bounding box center [272, 259] width 100 height 12
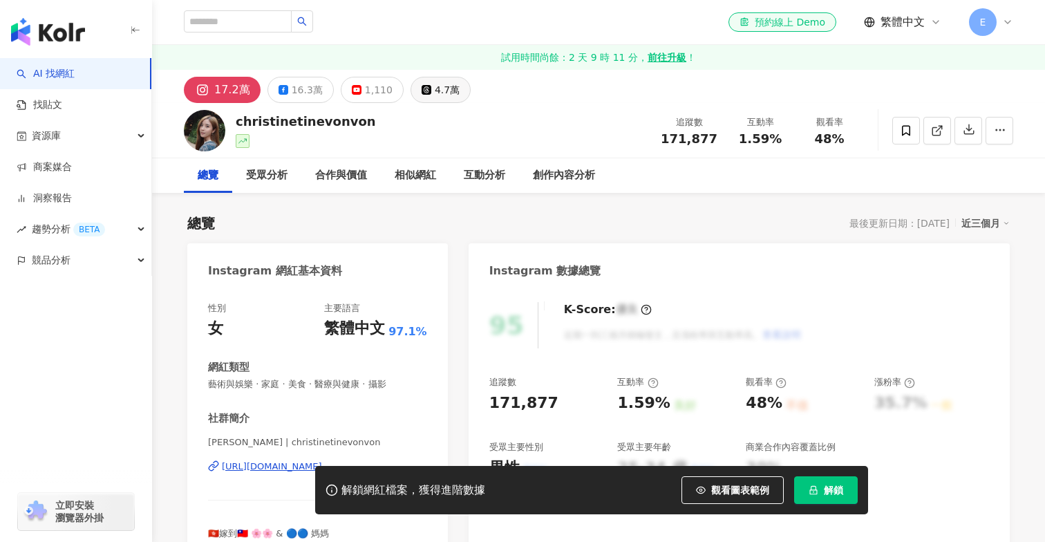
click at [439, 86] on div "4.7萬" at bounding box center [447, 89] width 25 height 19
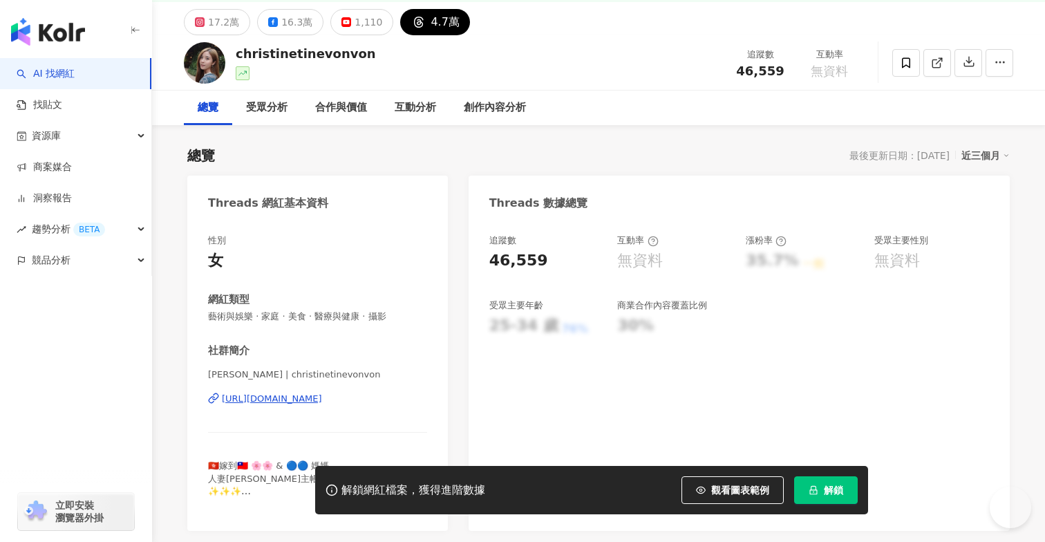
click at [283, 393] on div "[URL][DOMAIN_NAME]" at bounding box center [272, 399] width 100 height 12
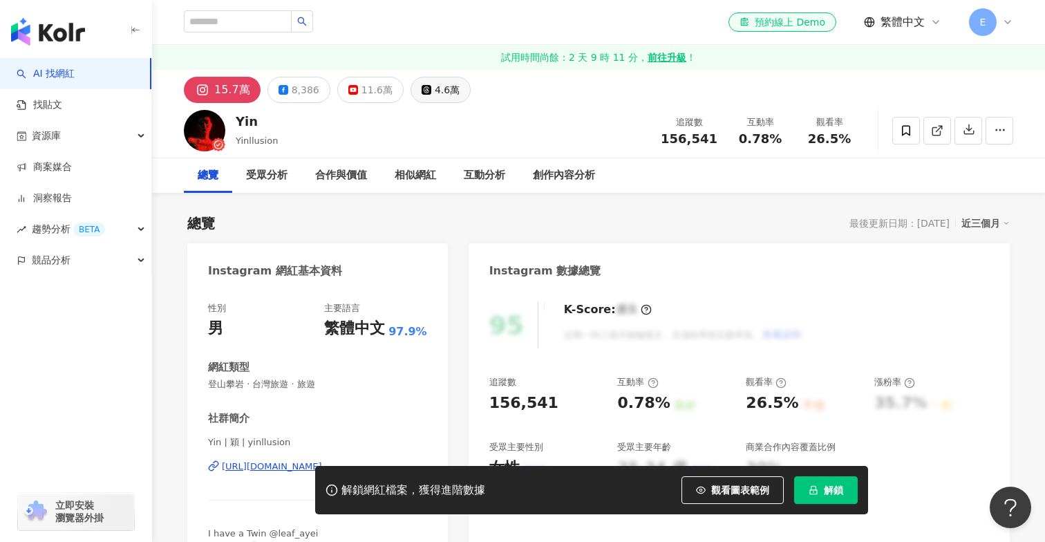
click at [435, 82] on div "4.6萬" at bounding box center [447, 89] width 25 height 19
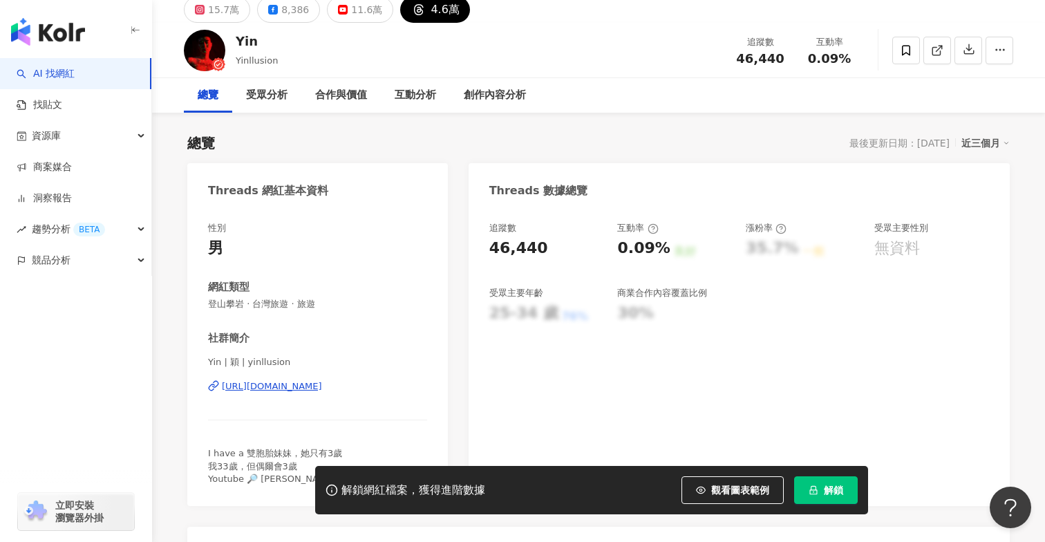
scroll to position [185, 0]
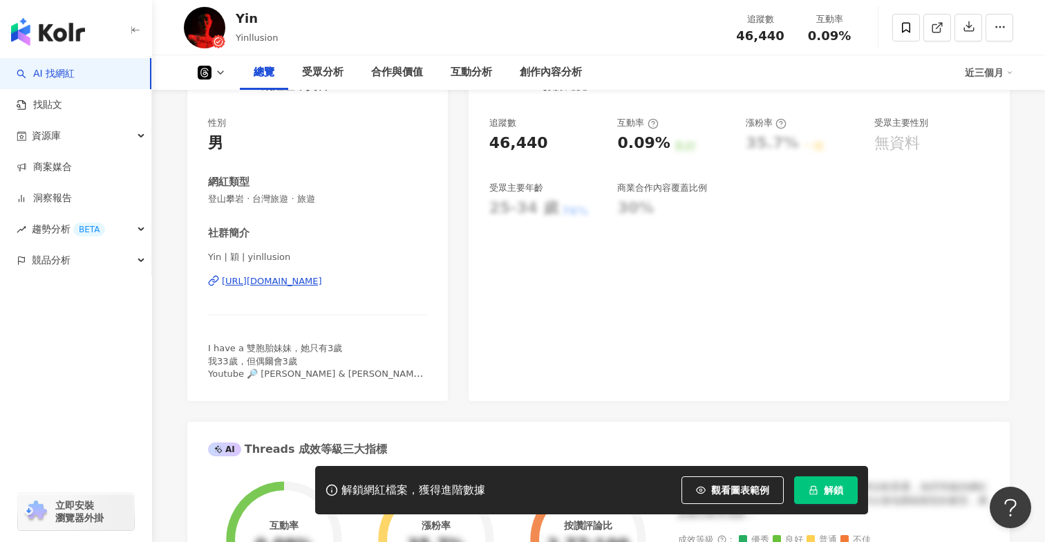
click at [322, 284] on div "[URL][DOMAIN_NAME]" at bounding box center [272, 281] width 100 height 12
